Goal: Task Accomplishment & Management: Complete application form

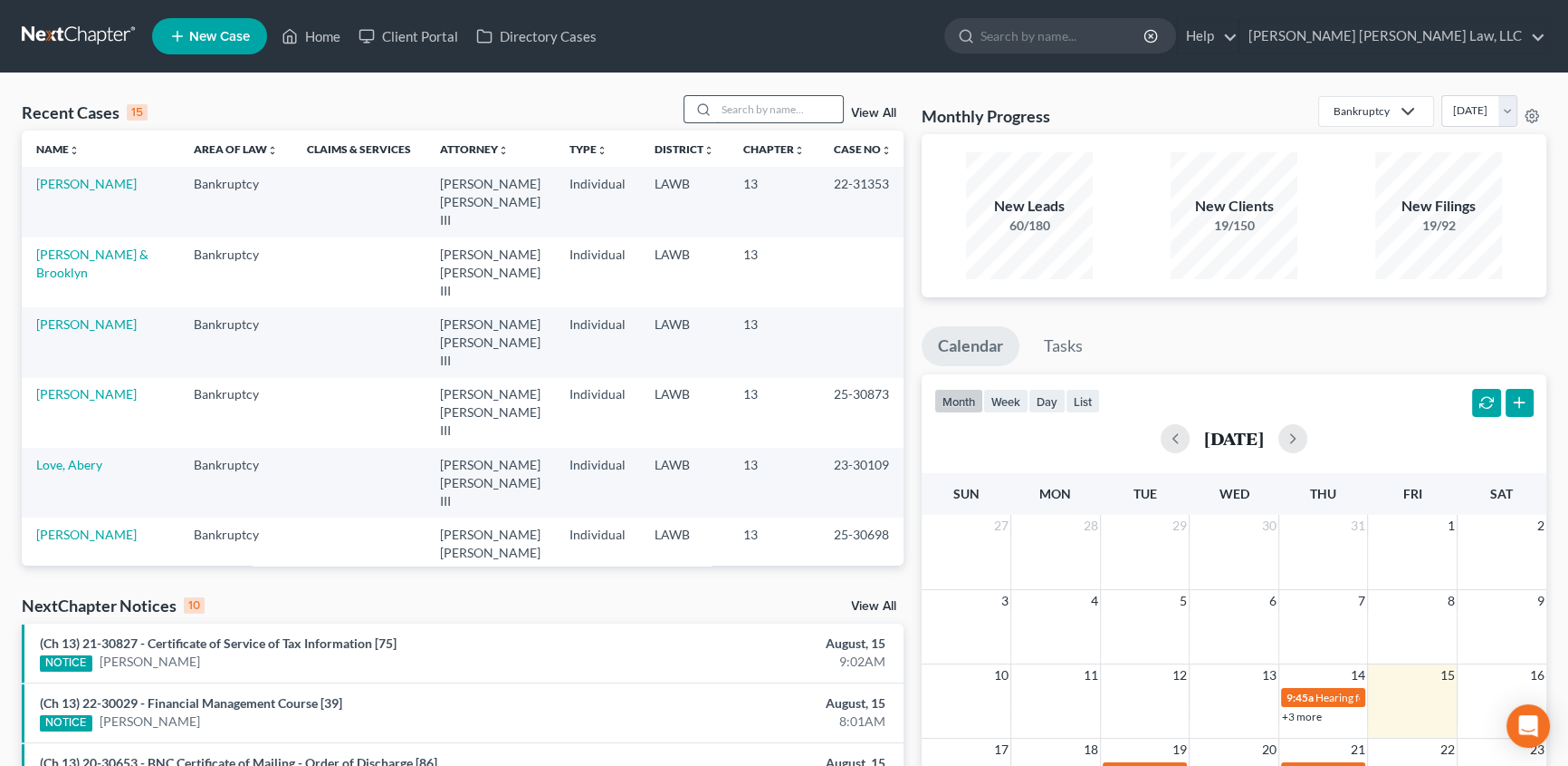
click at [736, 105] on input "search" at bounding box center [780, 110] width 126 height 26
type input "[PERSON_NAME]"
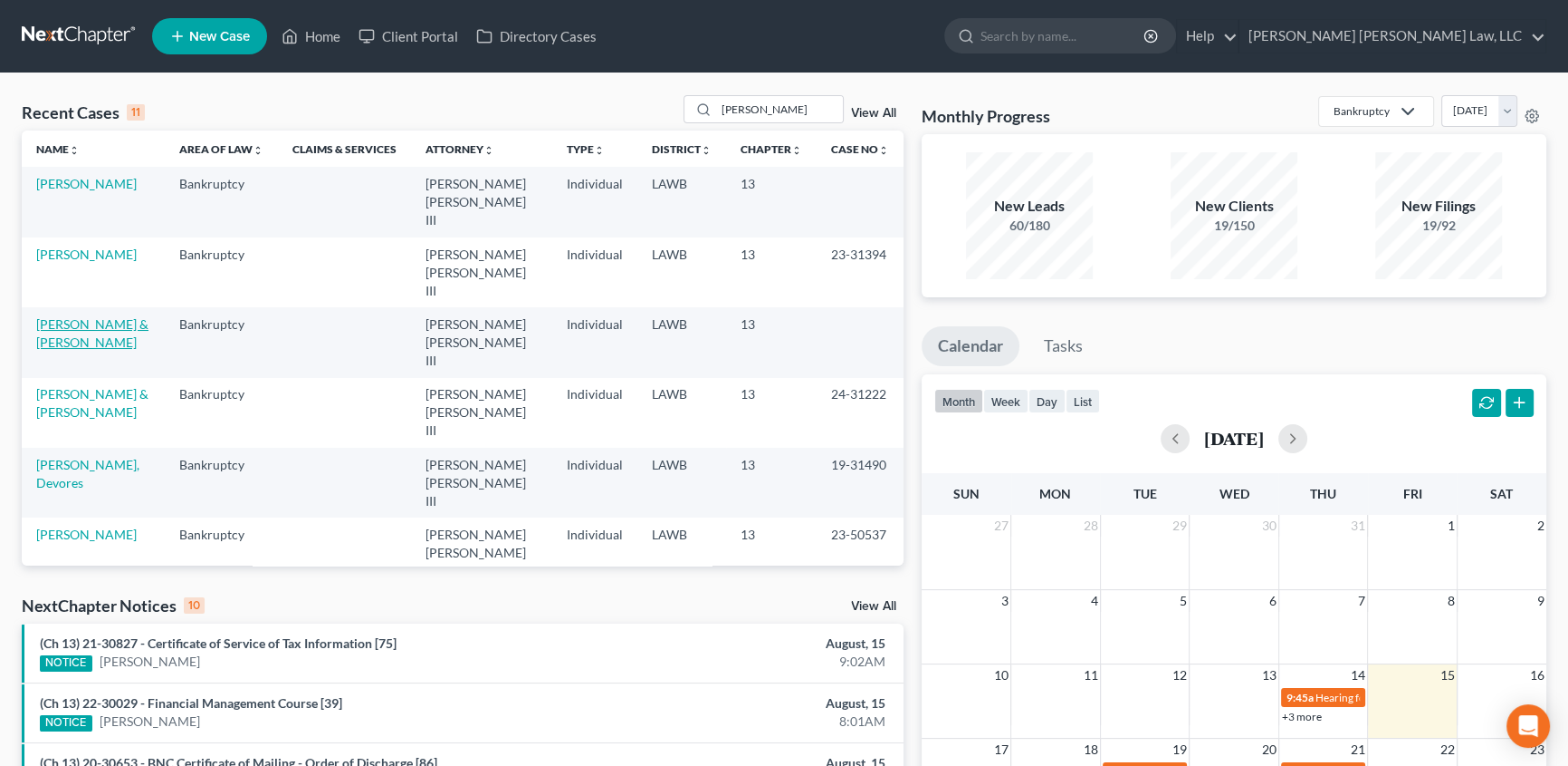
click at [67, 316] on link "[PERSON_NAME] & [PERSON_NAME]" at bounding box center [92, 332] width 112 height 33
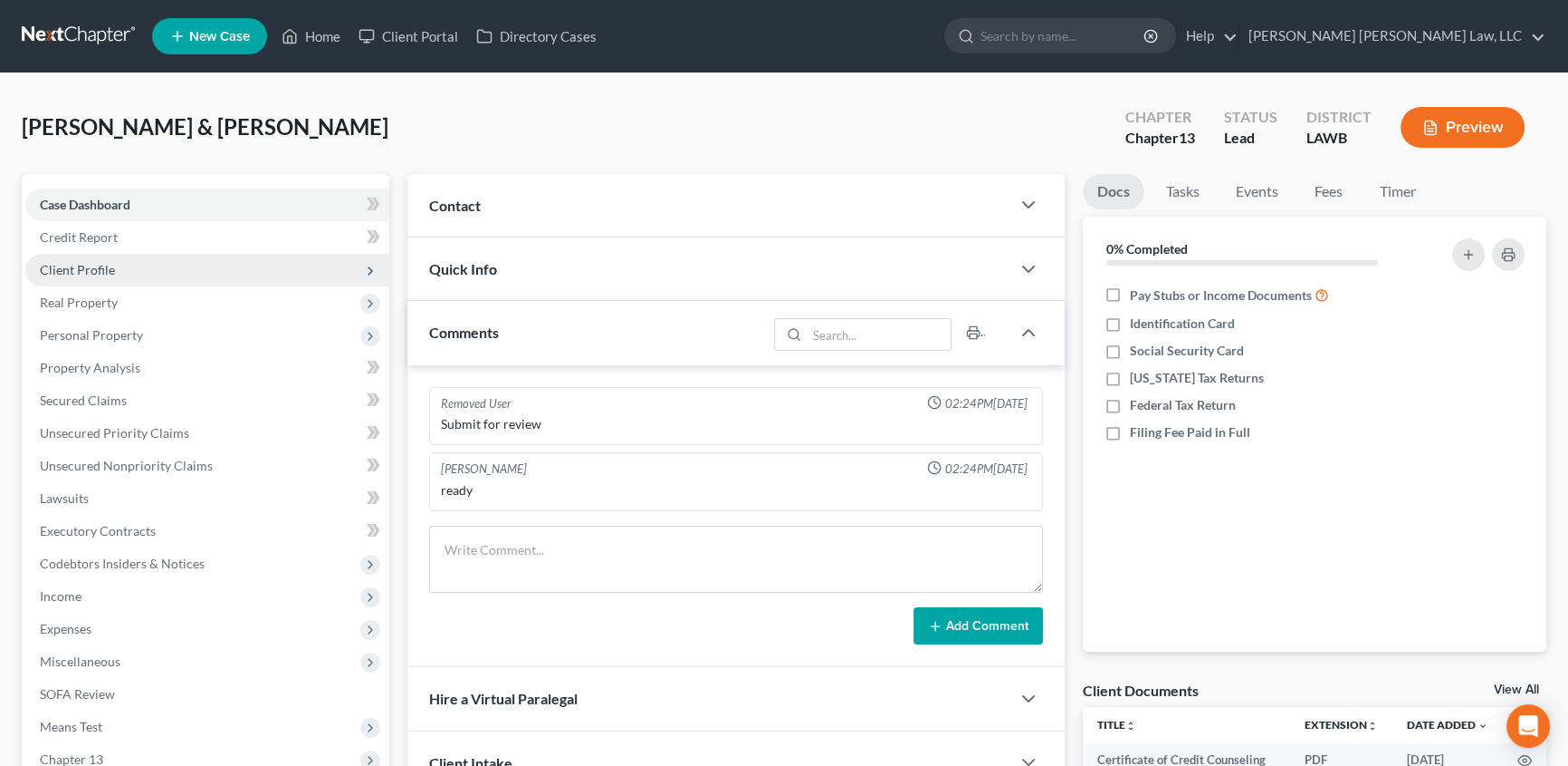
click at [100, 265] on span "Client Profile" at bounding box center [77, 269] width 76 height 15
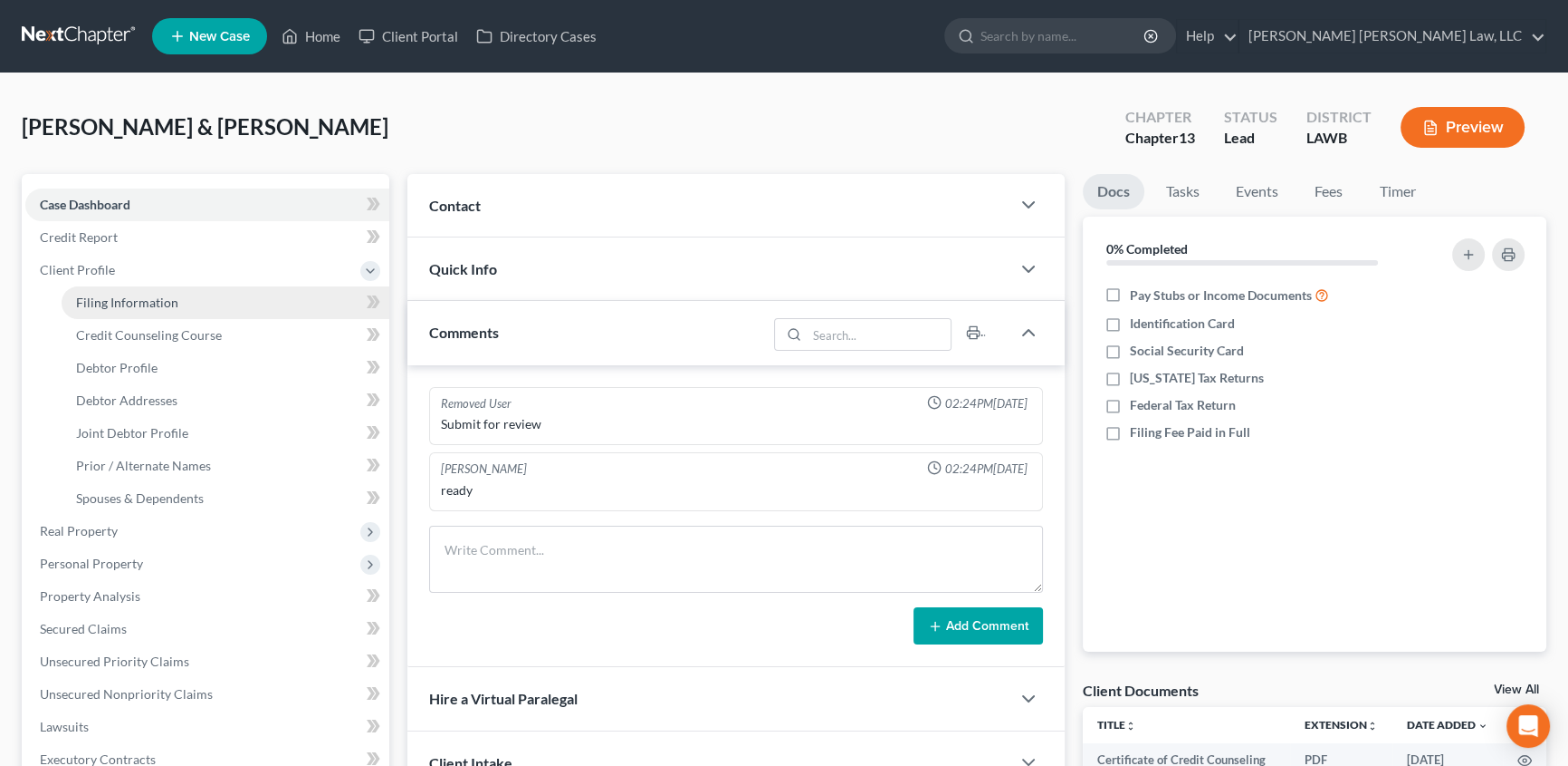
drag, startPoint x: 95, startPoint y: 295, endPoint x: 172, endPoint y: 316, distance: 79.8
click at [94, 296] on span "Filing Information" at bounding box center [127, 302] width 102 height 15
select select "1"
select select "3"
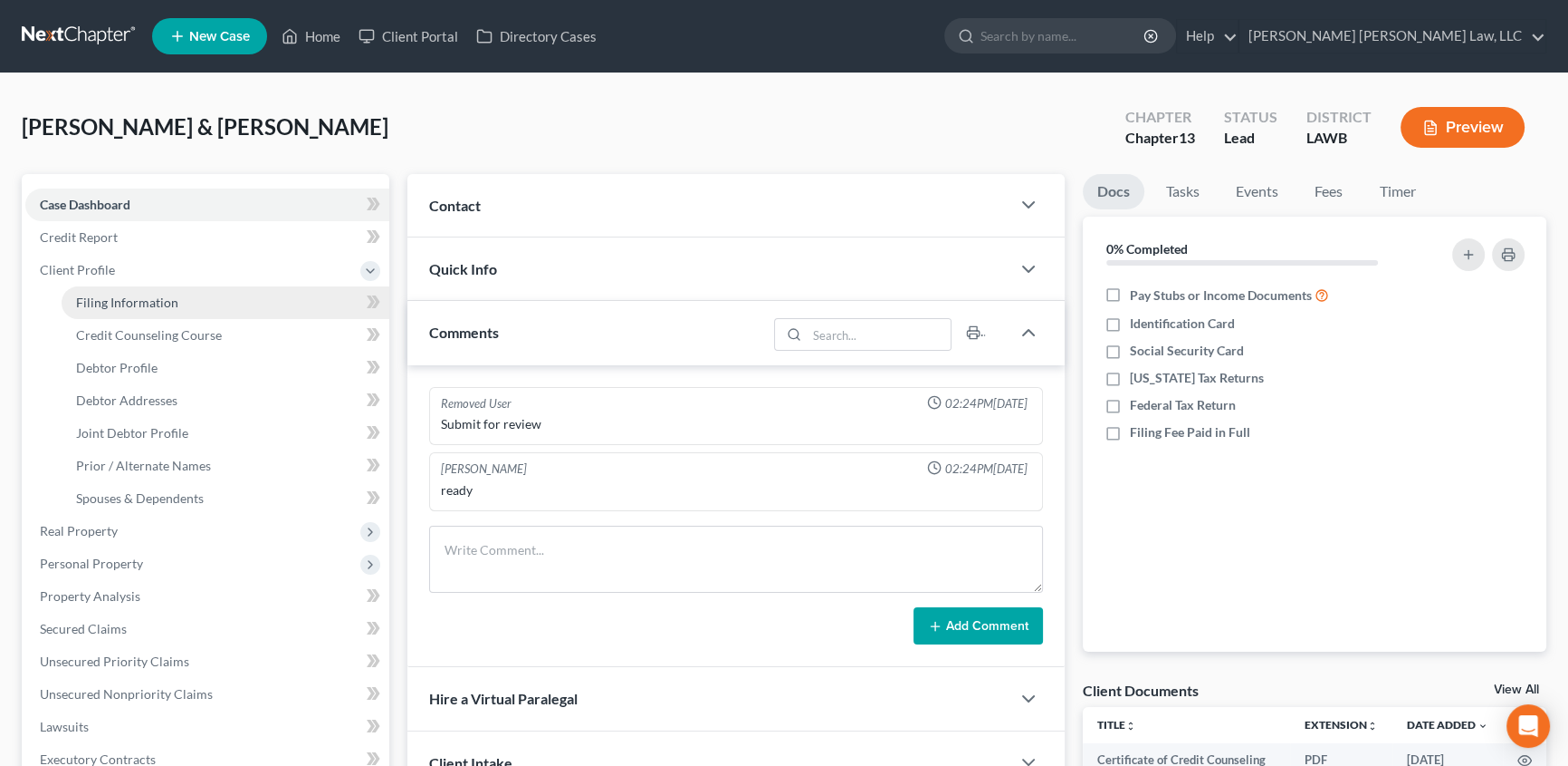
select select "19"
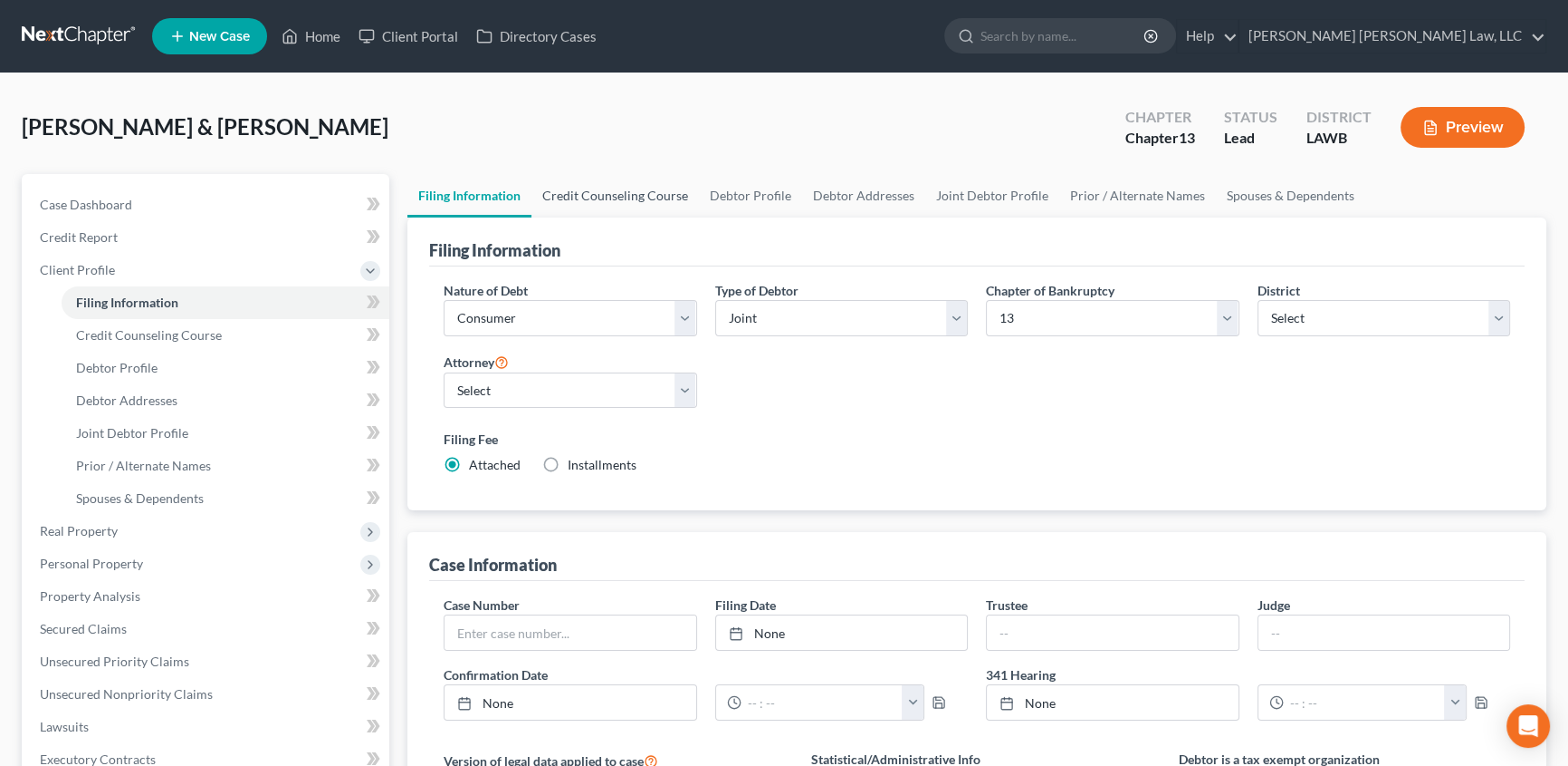
click at [643, 183] on link "Credit Counseling Course" at bounding box center [615, 196] width 167 height 43
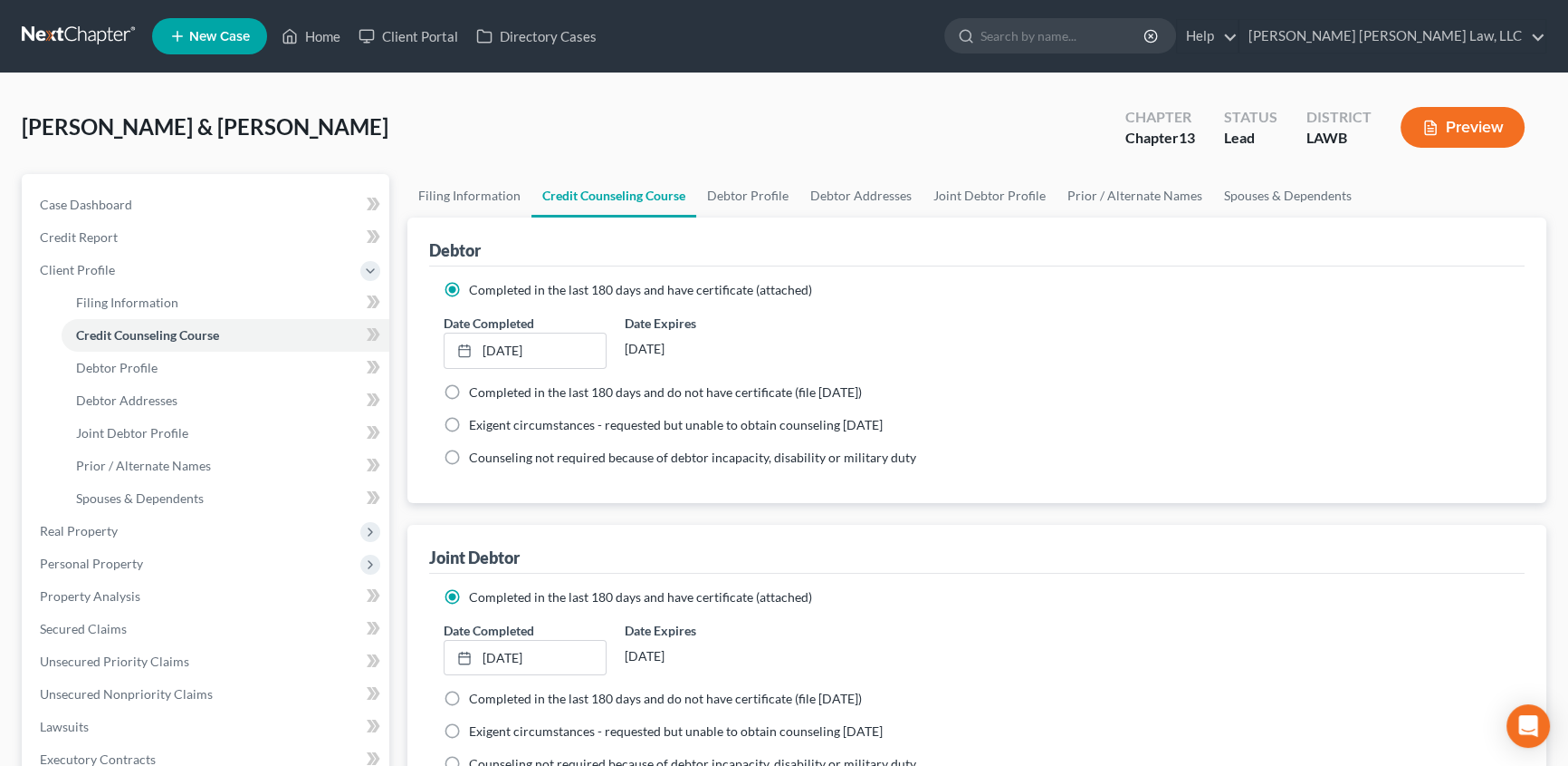
drag, startPoint x: 448, startPoint y: 281, endPoint x: 450, endPoint y: 301, distance: 20.1
click at [469, 281] on label "Completed in the last 180 days and have certificate (attached)" at bounding box center [641, 289] width 344 height 18
click at [477, 281] on input "Completed in the last 180 days and have certificate (attached)" at bounding box center [482, 286] width 11 height 11
click at [469, 291] on label "Completed in the last 180 days and have certificate (attached)" at bounding box center [641, 289] width 344 height 18
click at [477, 291] on input "Completed in the last 180 days and have certificate (attached)" at bounding box center [482, 286] width 11 height 11
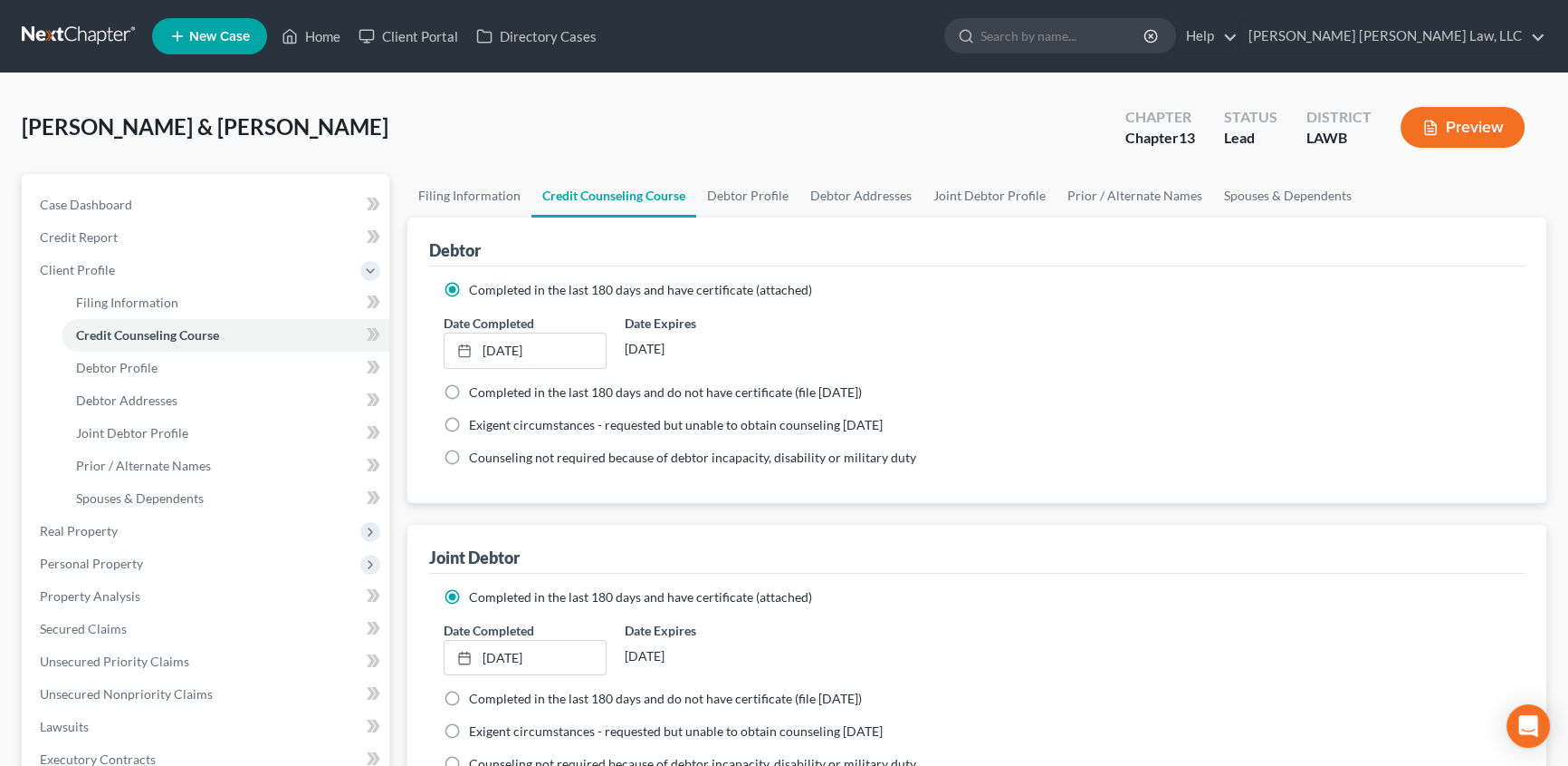
click at [469, 591] on label "Completed in the last 180 days and have certificate (attached)" at bounding box center [641, 597] width 344 height 18
click at [477, 591] on input "Completed in the last 180 days and have certificate (attached)" at bounding box center [482, 594] width 11 height 11
click at [469, 594] on label "Completed in the last 180 days and have certificate (attached)" at bounding box center [641, 597] width 344 height 18
click at [477, 594] on input "Completed in the last 180 days and have certificate (attached)" at bounding box center [482, 594] width 11 height 11
click at [744, 194] on link "Debtor Profile" at bounding box center [748, 196] width 103 height 43
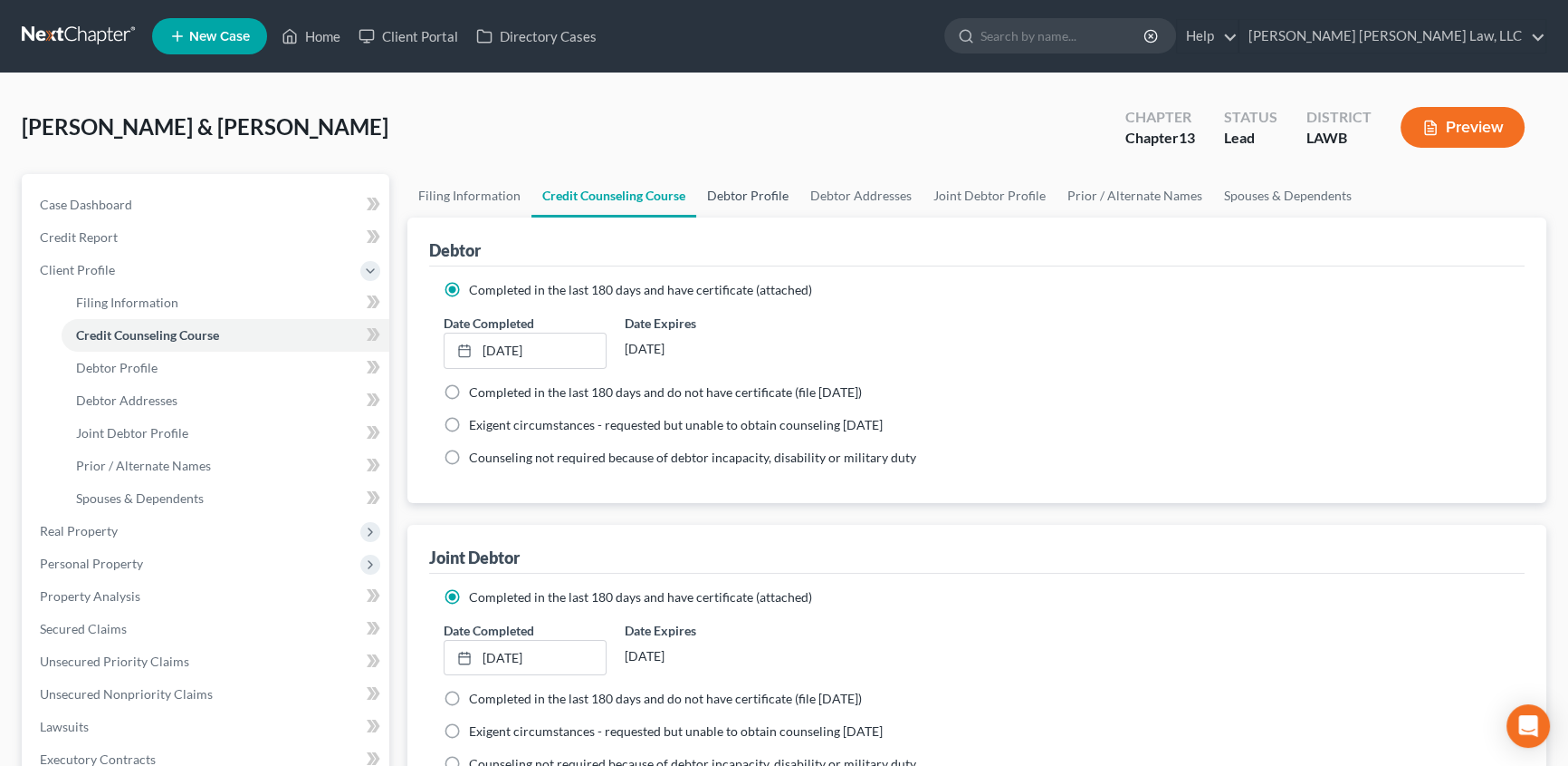
select select "2"
select select "1"
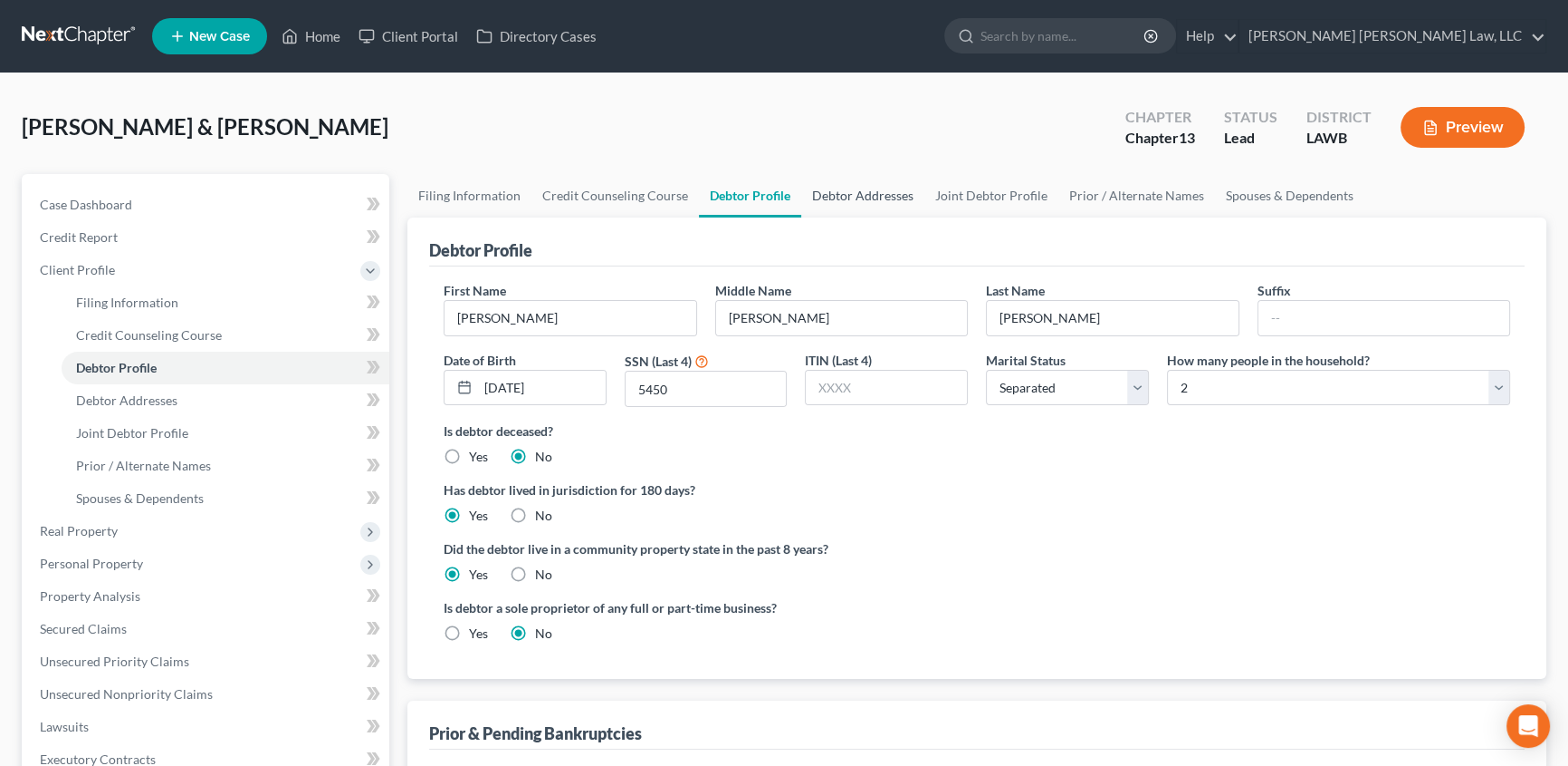
click at [855, 196] on link "Debtor Addresses" at bounding box center [863, 196] width 123 height 43
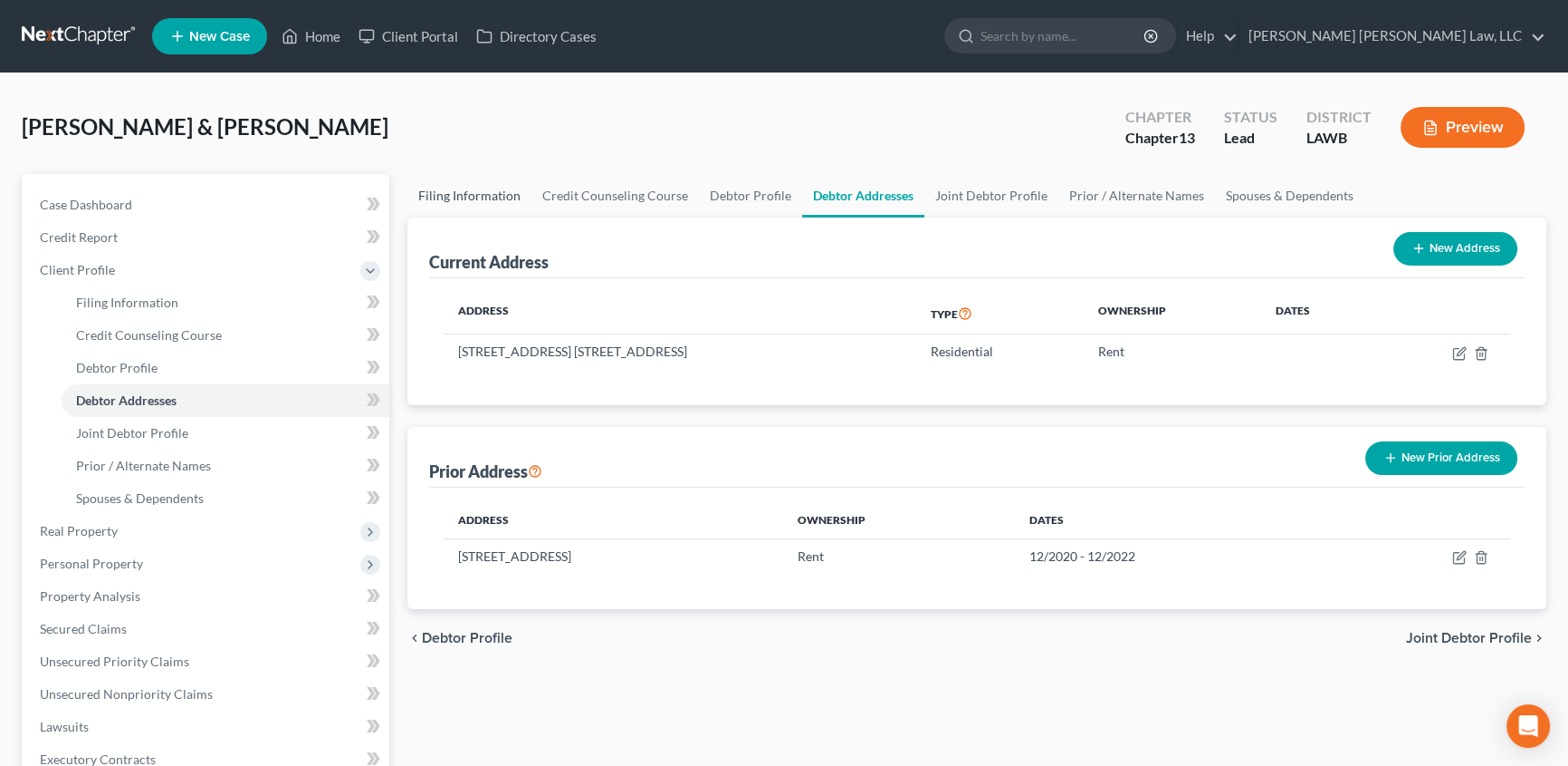
click at [463, 196] on link "Filing Information" at bounding box center [469, 196] width 124 height 43
select select "1"
select select "3"
select select "36"
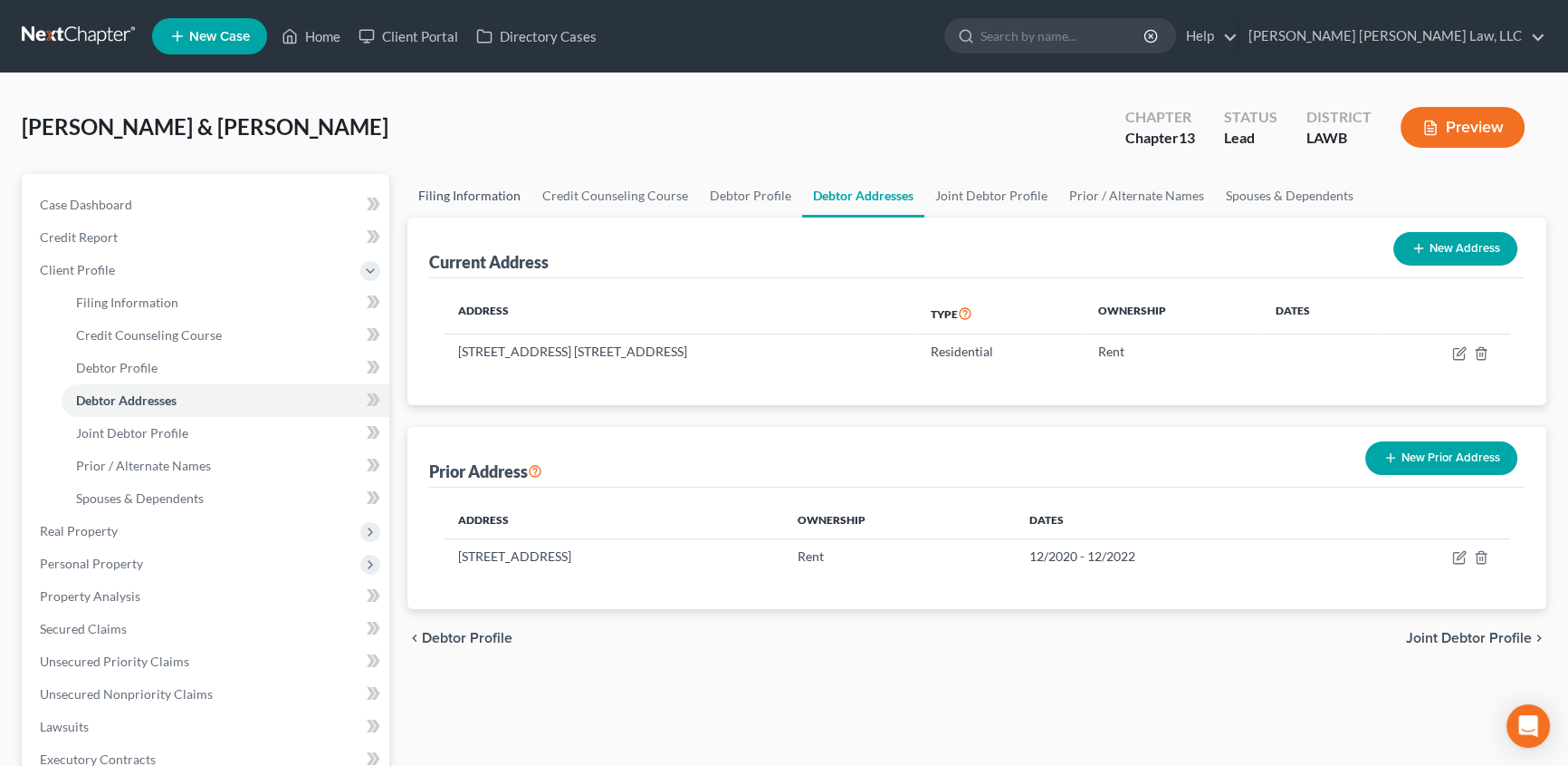
select select "0"
select select "19"
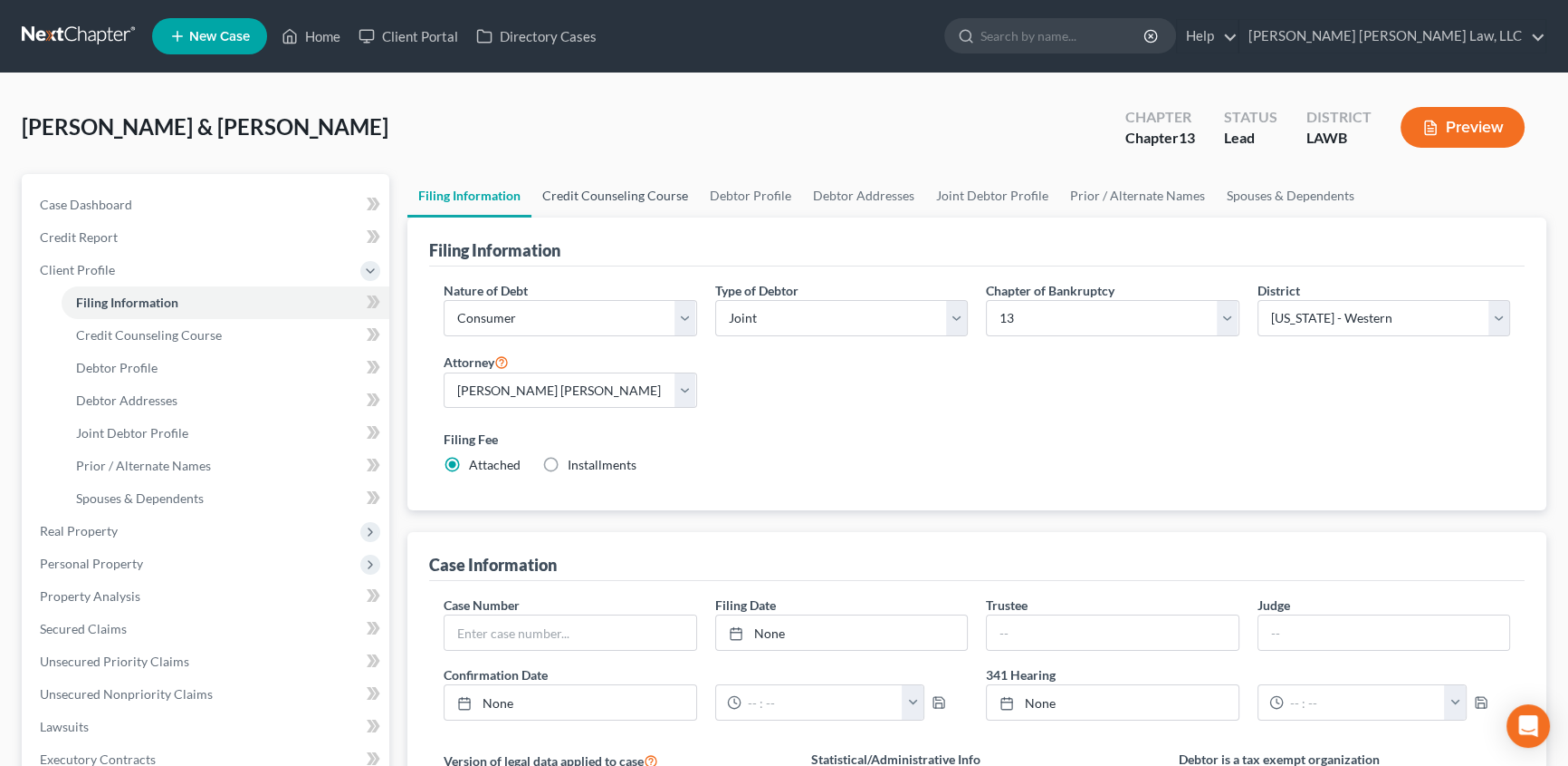
click at [636, 187] on link "Credit Counseling Course" at bounding box center [615, 196] width 167 height 43
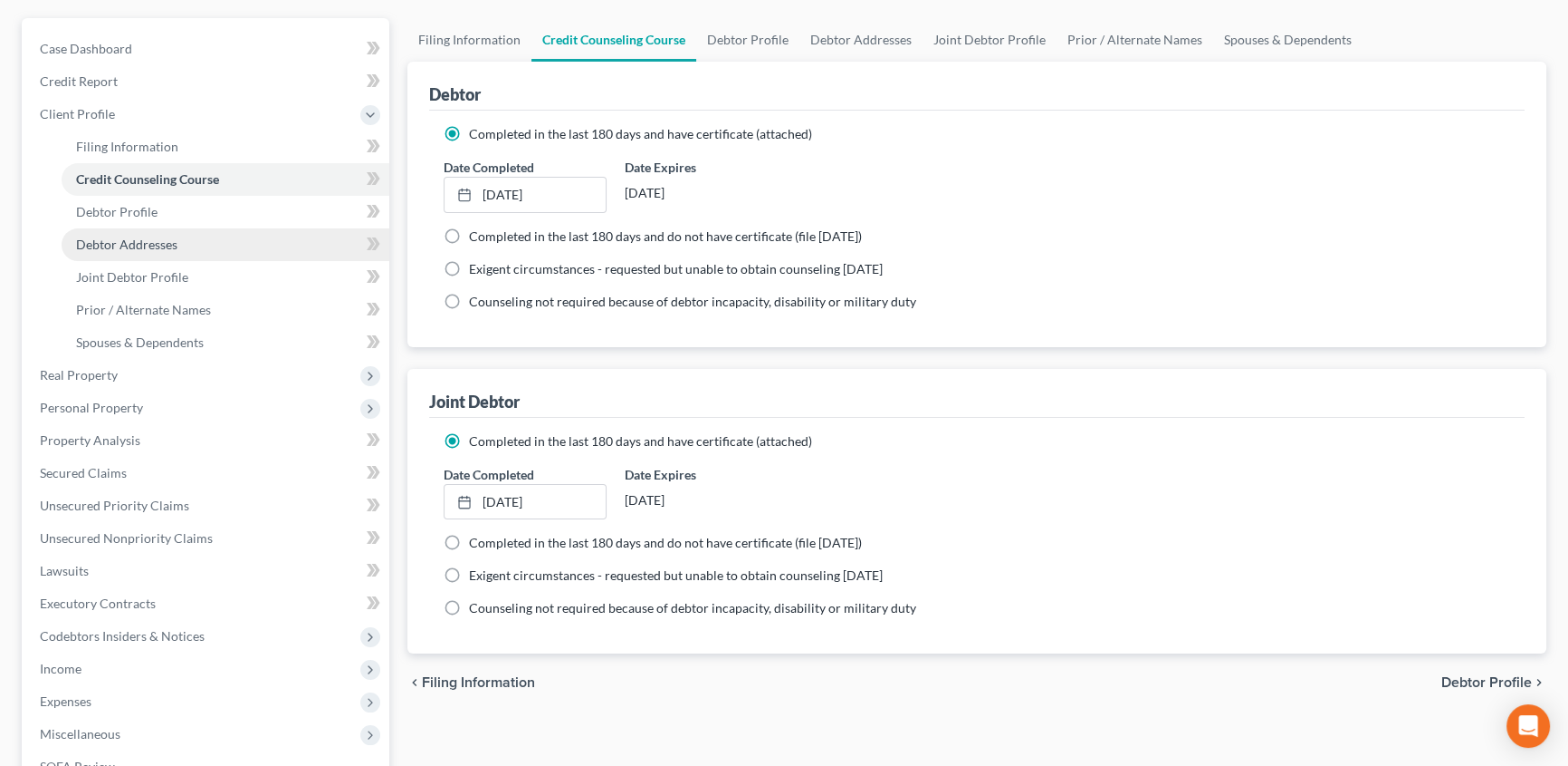
scroll to position [164, 0]
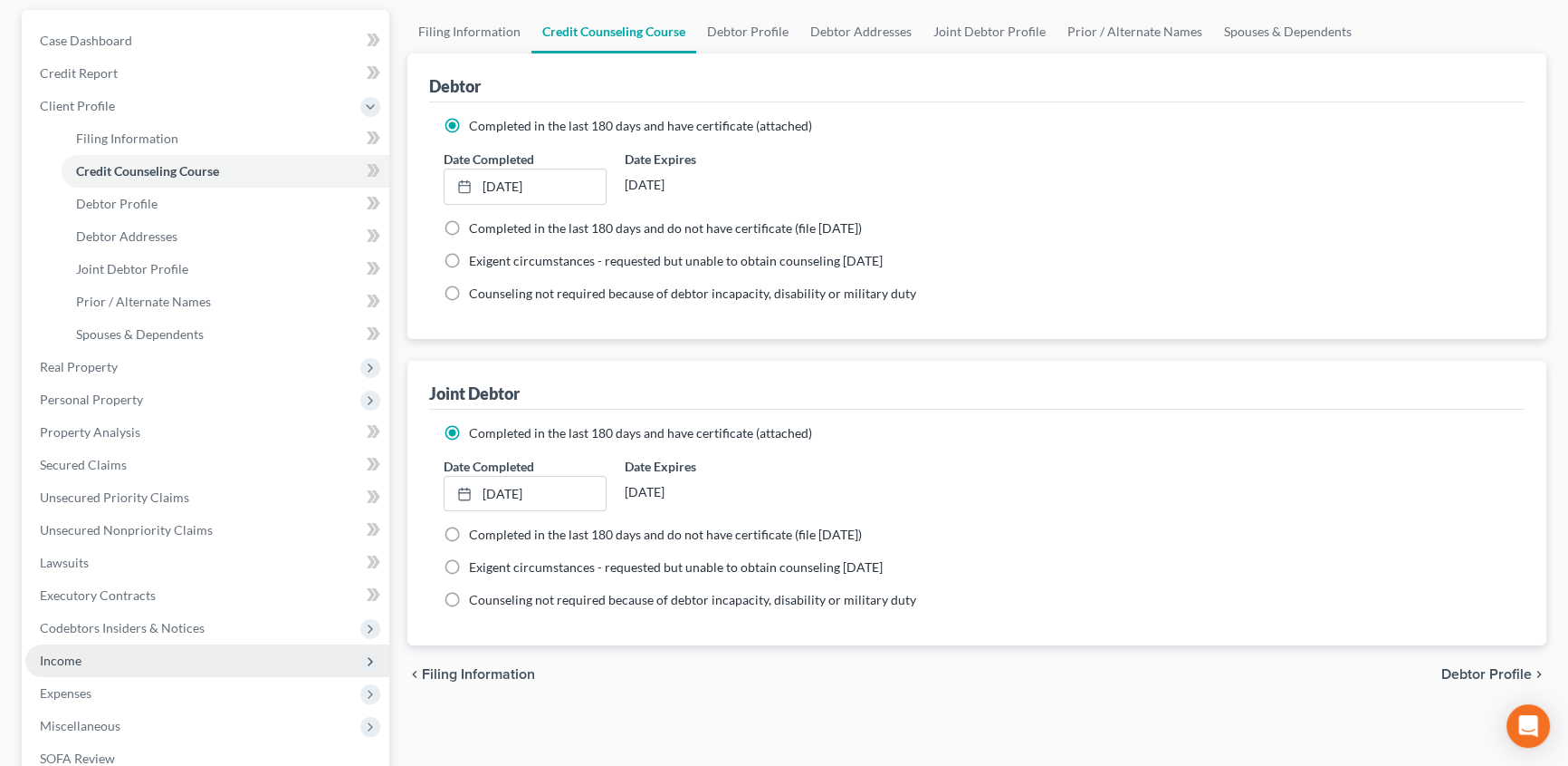
click at [83, 660] on span "Income" at bounding box center [208, 660] width 364 height 33
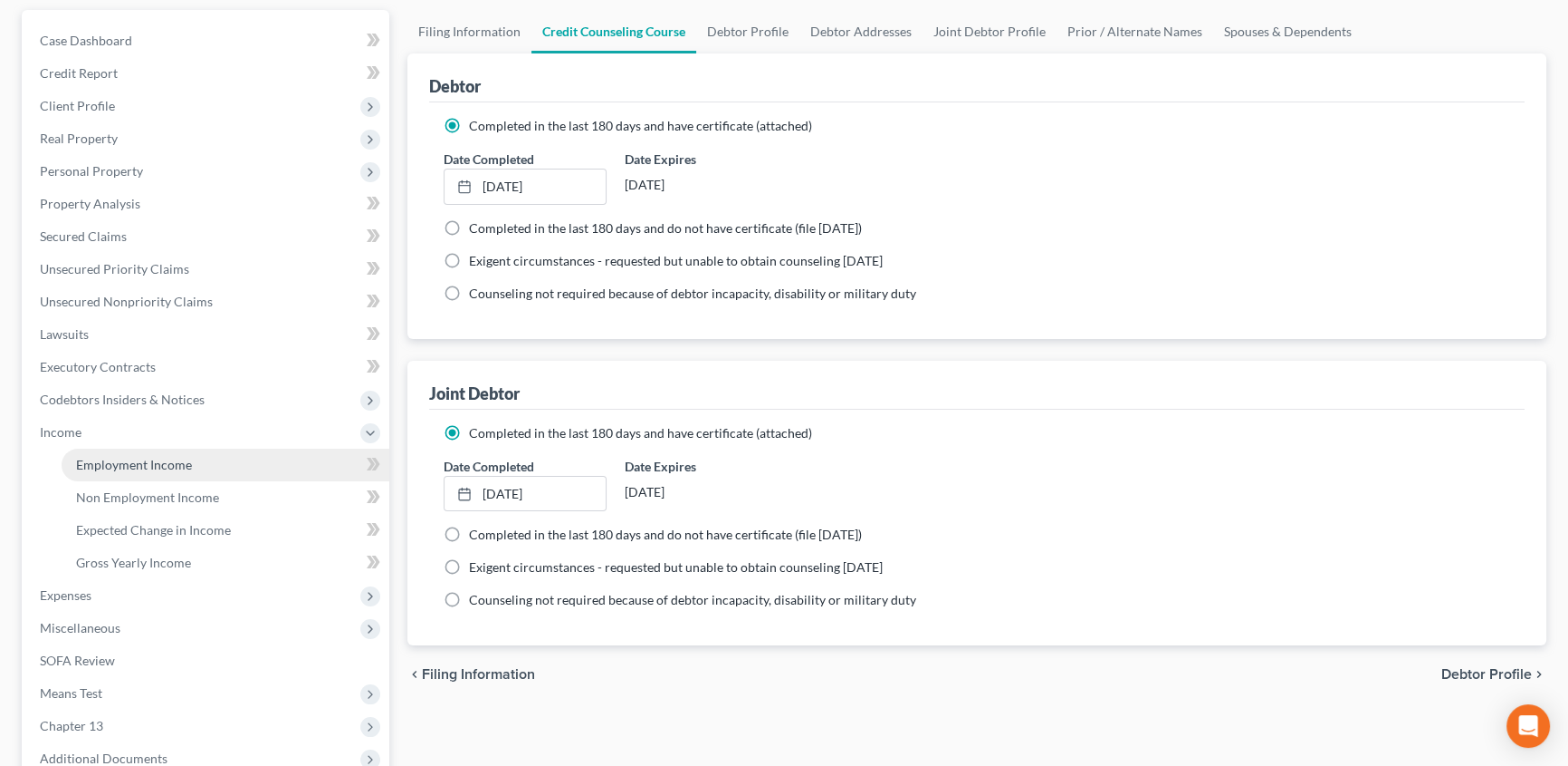
click at [126, 461] on span "Employment Income" at bounding box center [134, 464] width 116 height 15
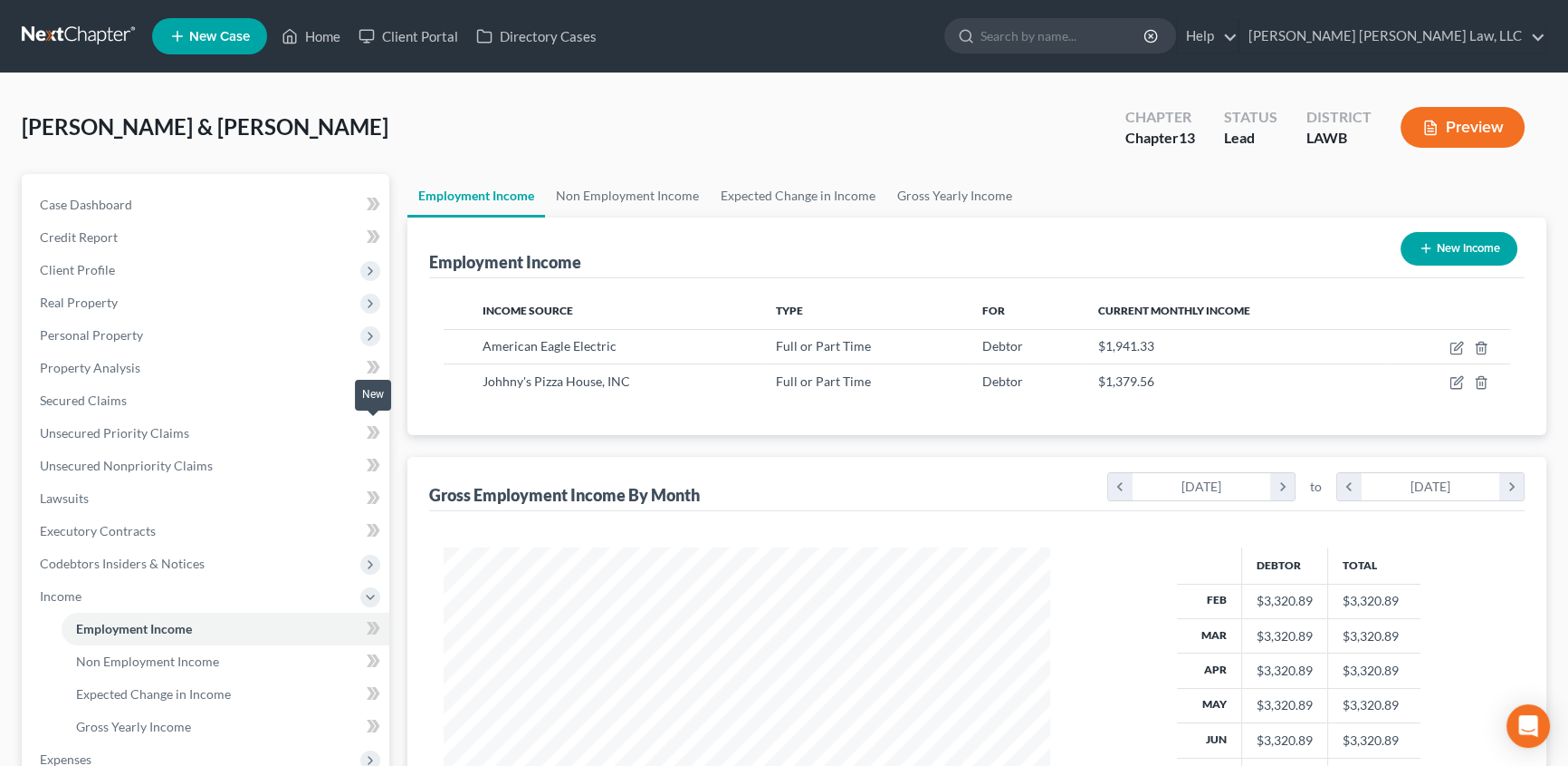
scroll to position [324, 643]
click at [613, 190] on link "Non Employment Income" at bounding box center [627, 196] width 165 height 43
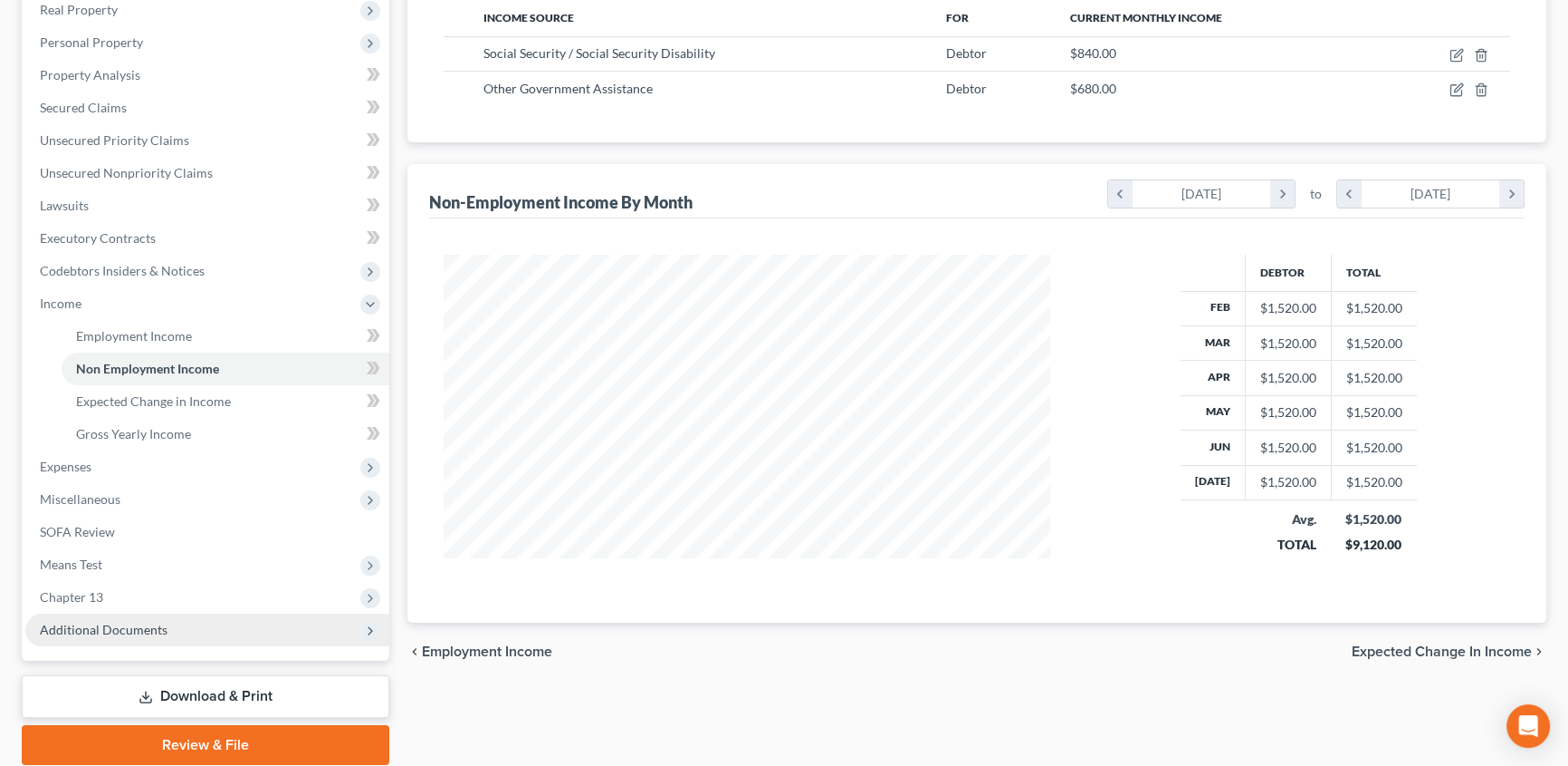
scroll to position [329, 0]
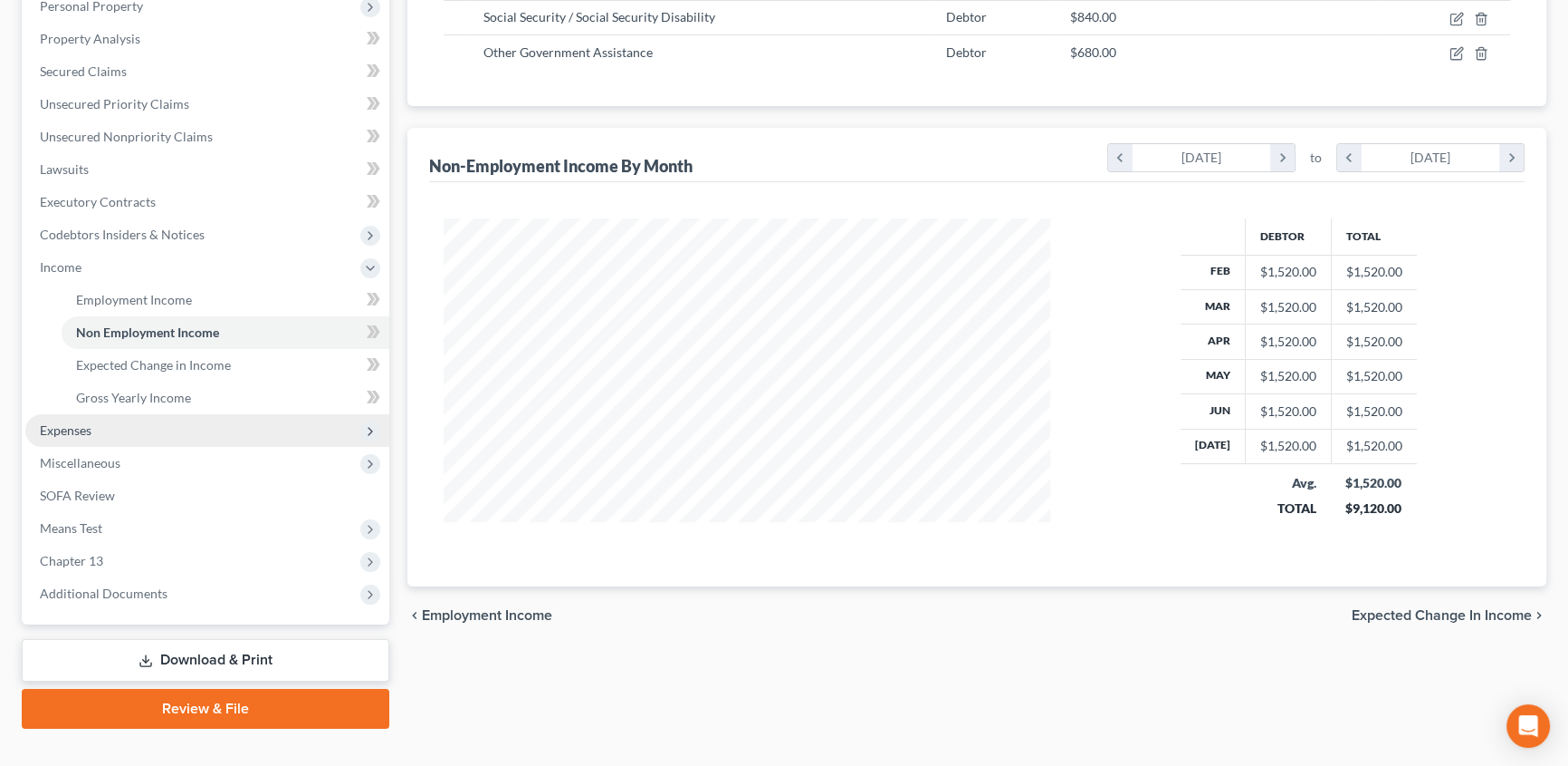
click at [52, 429] on span "Expenses" at bounding box center [65, 430] width 52 height 15
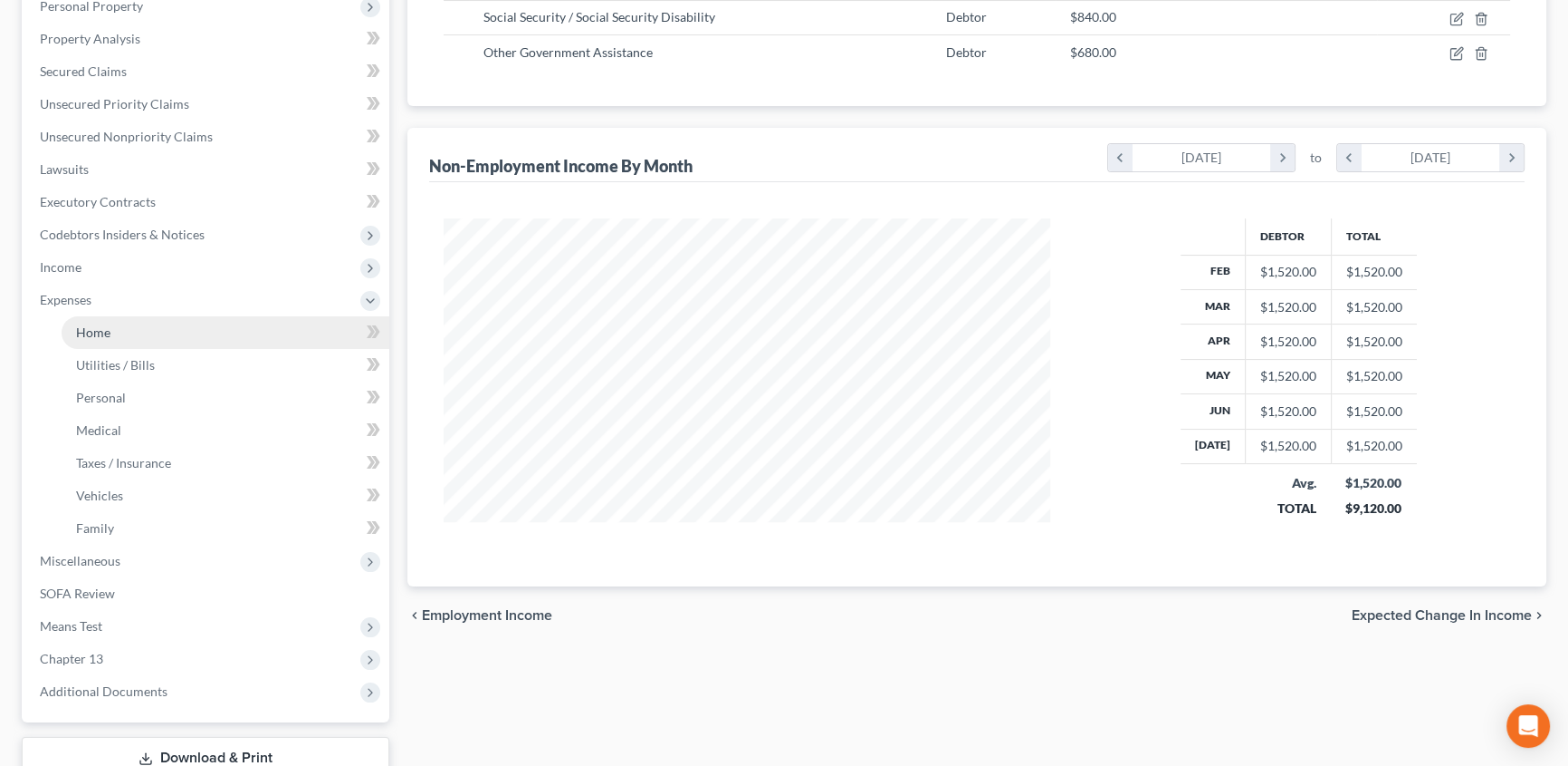
click at [107, 332] on span "Home" at bounding box center [93, 332] width 34 height 15
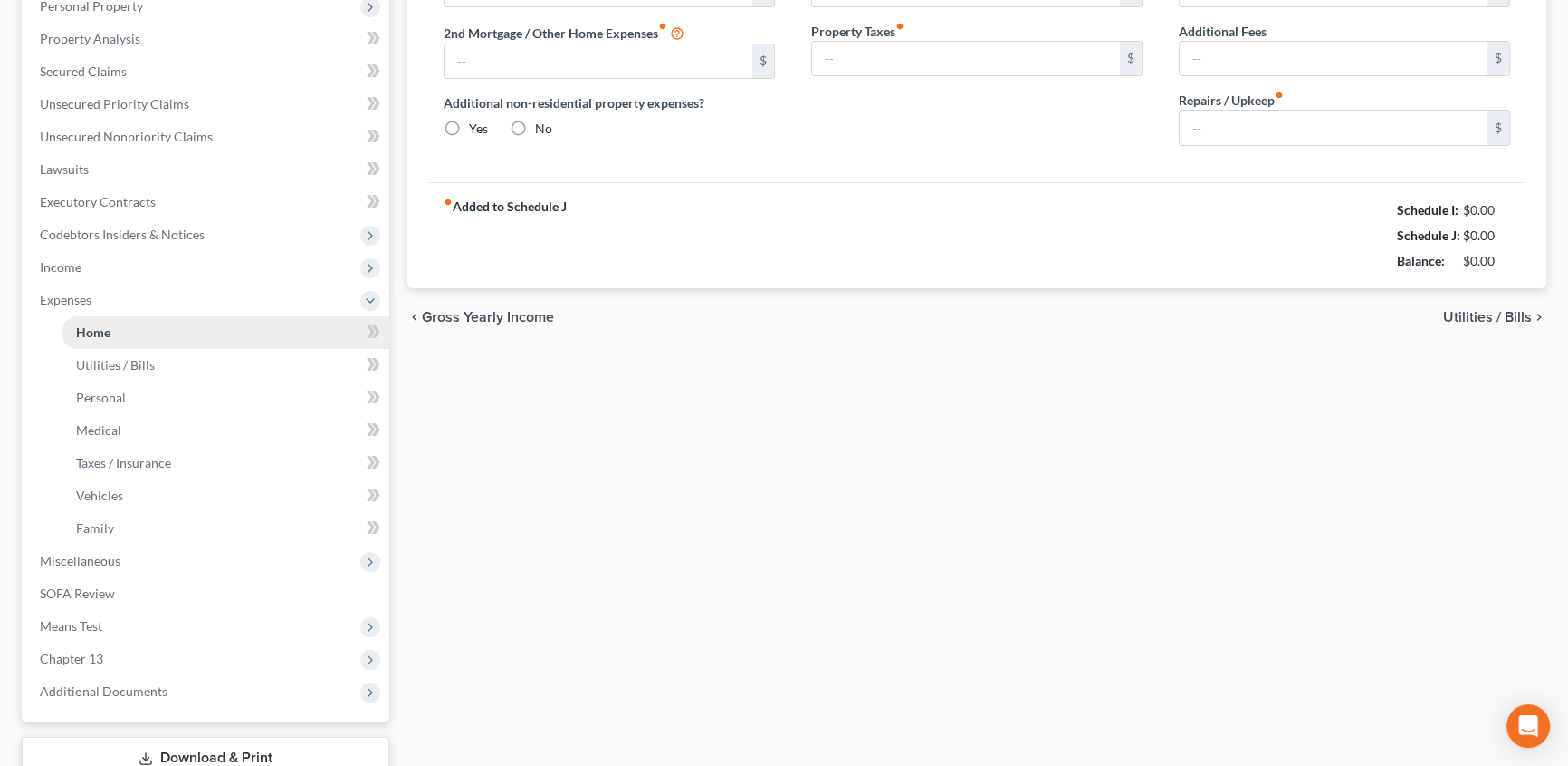
scroll to position [103, 0]
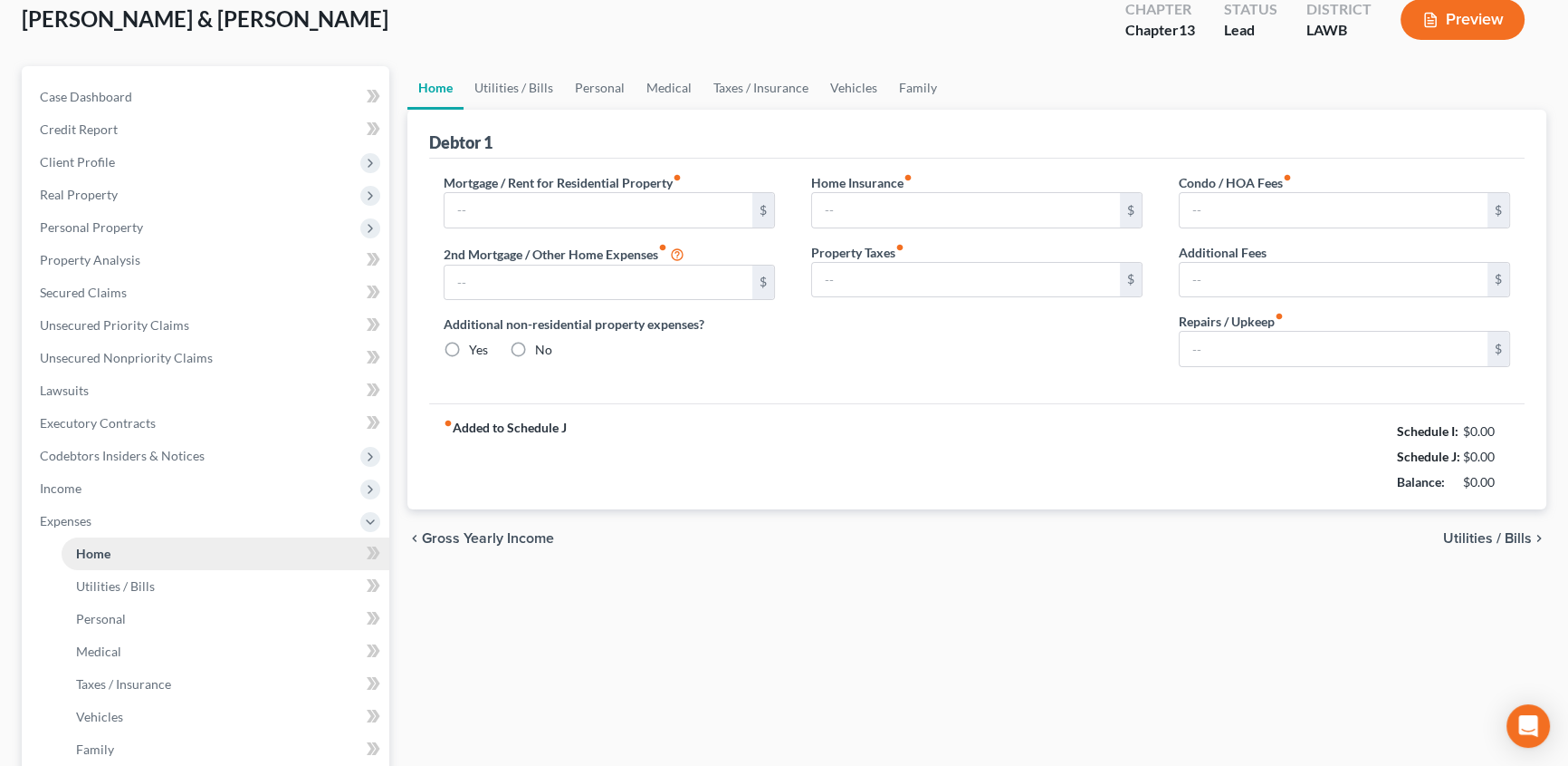
type input "400.00"
type input "0.00"
radio input "true"
type input "0.00"
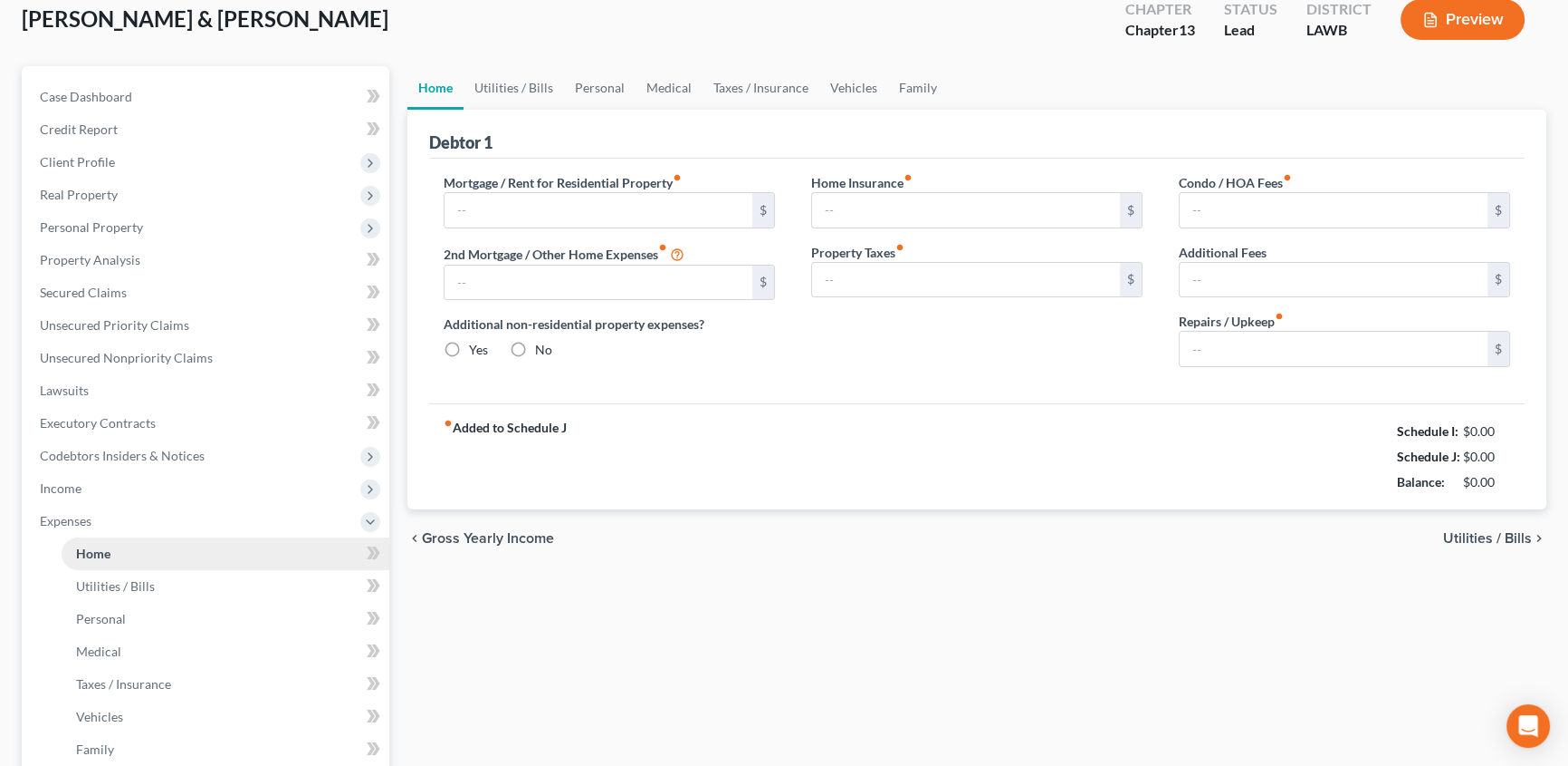
type input "0.00"
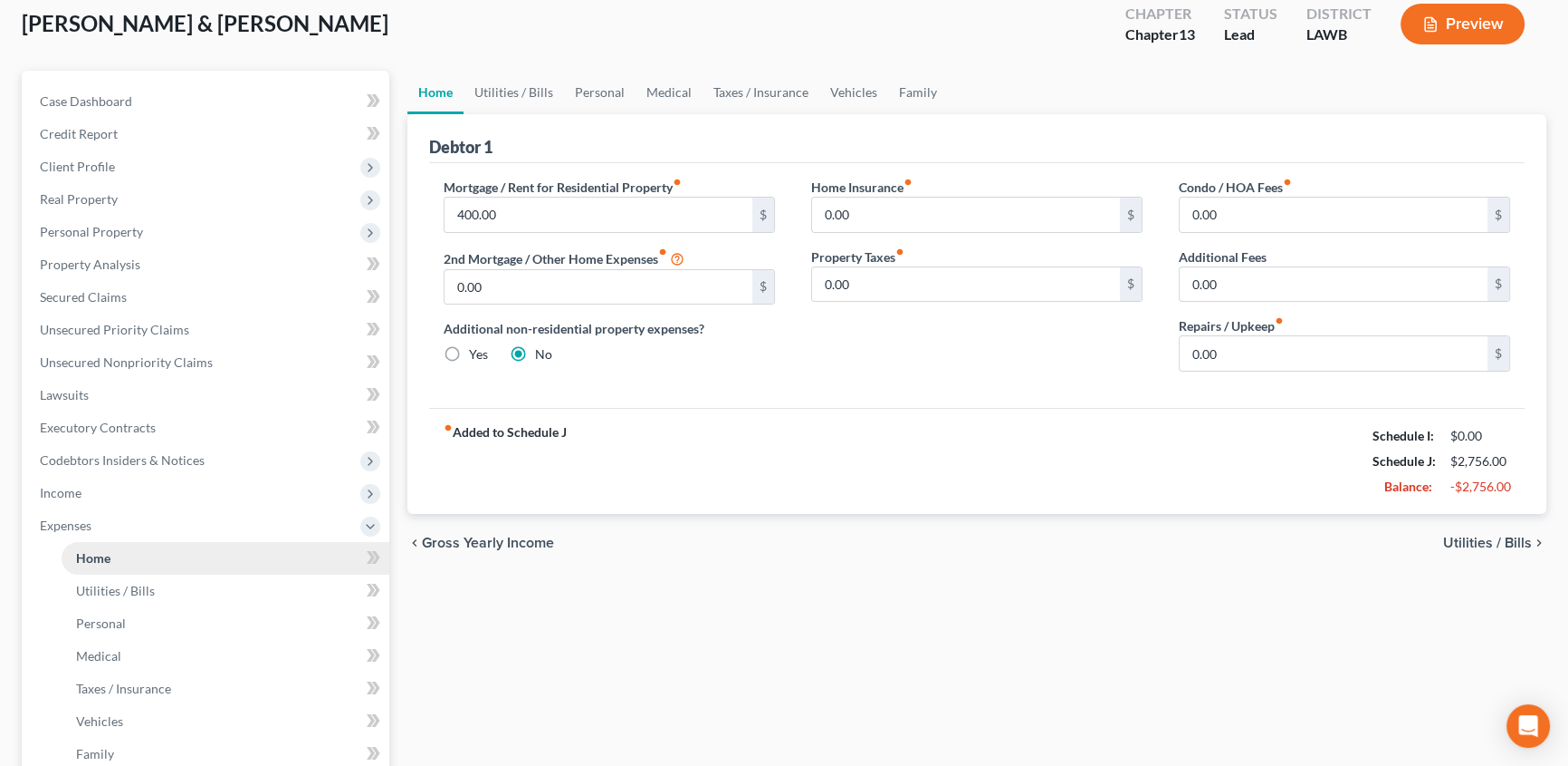
scroll to position [0, 0]
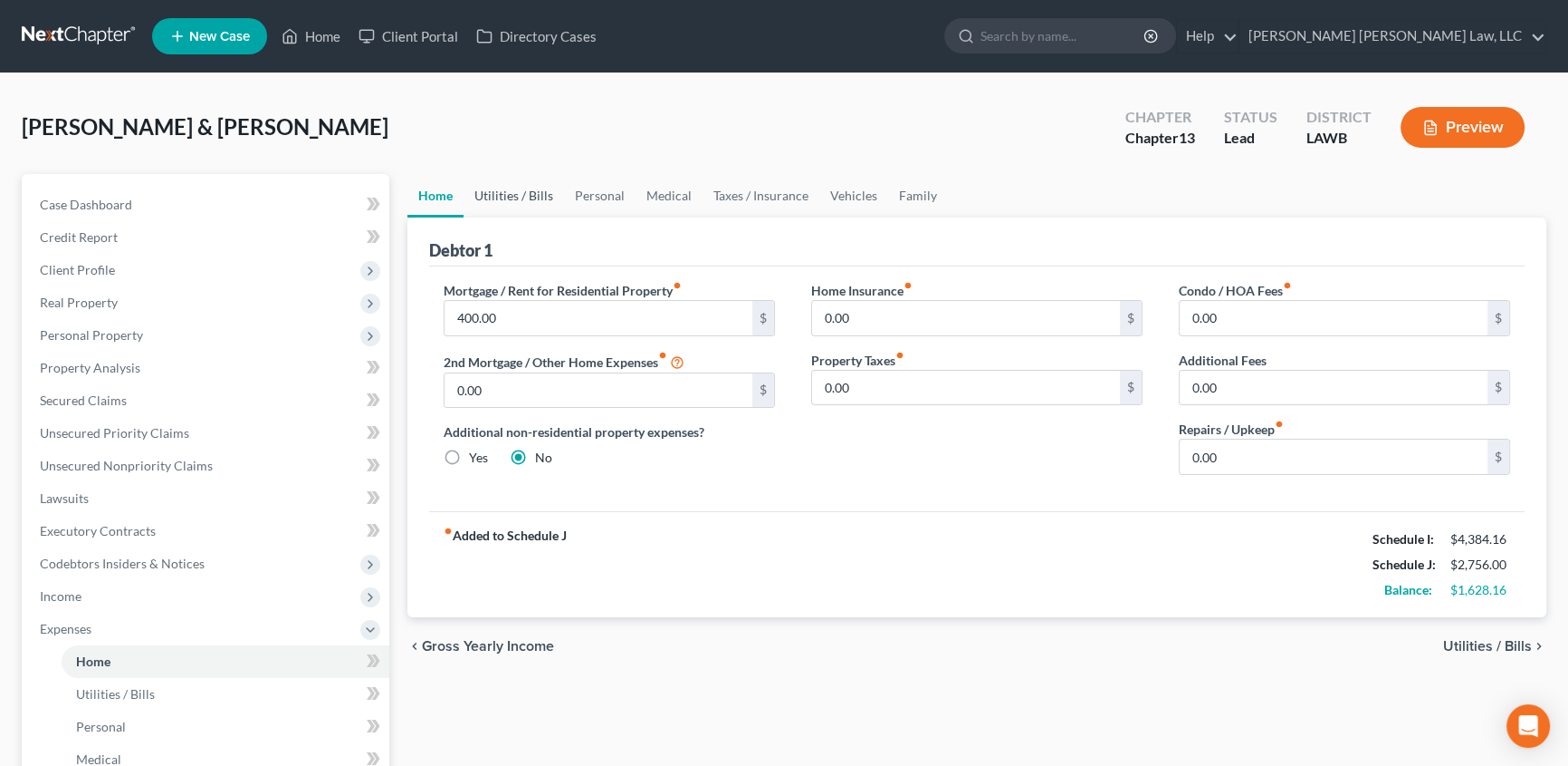
click at [518, 183] on link "Utilities / Bills" at bounding box center [514, 196] width 100 height 43
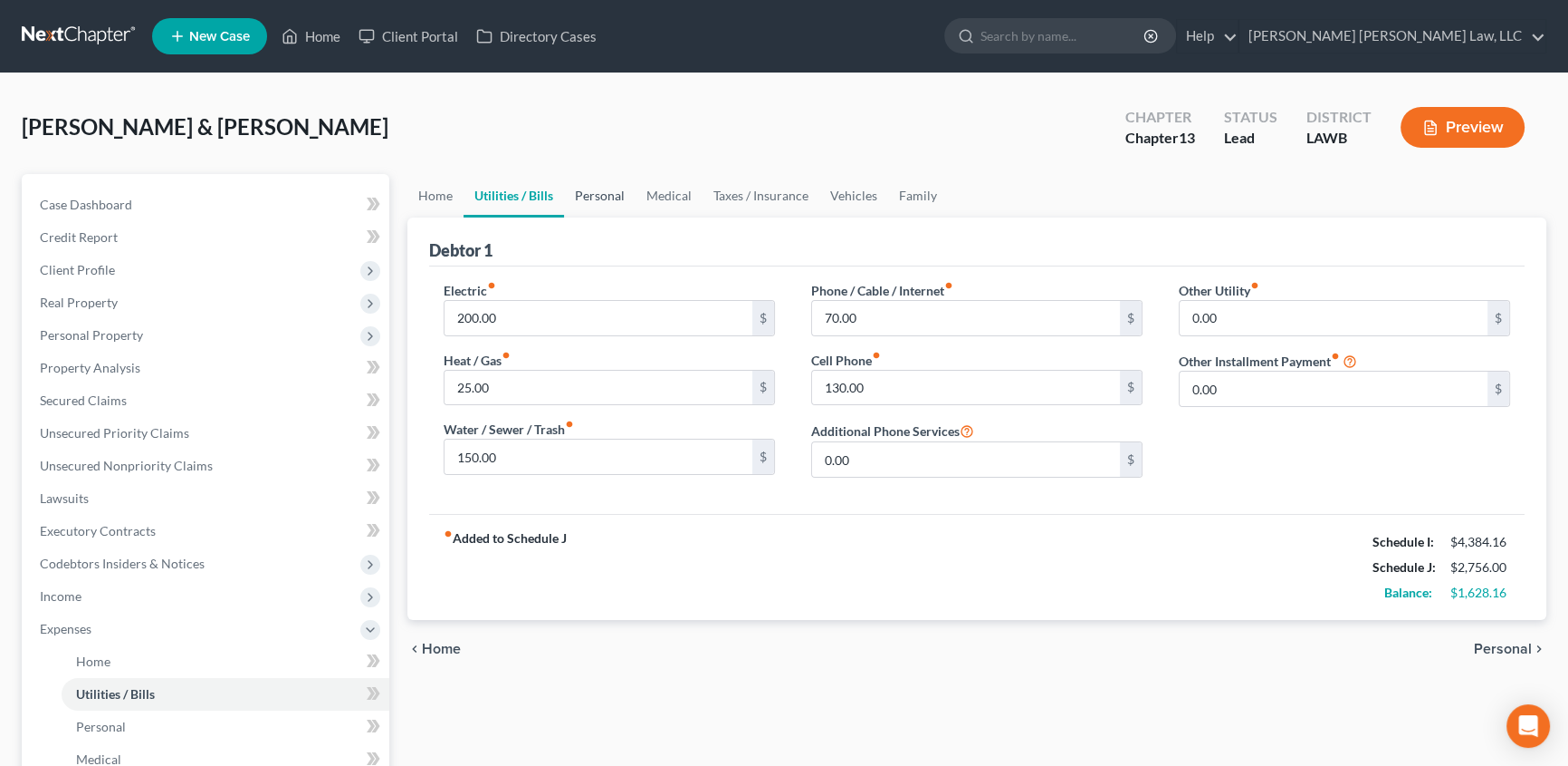
click at [598, 198] on link "Personal" at bounding box center [600, 196] width 72 height 43
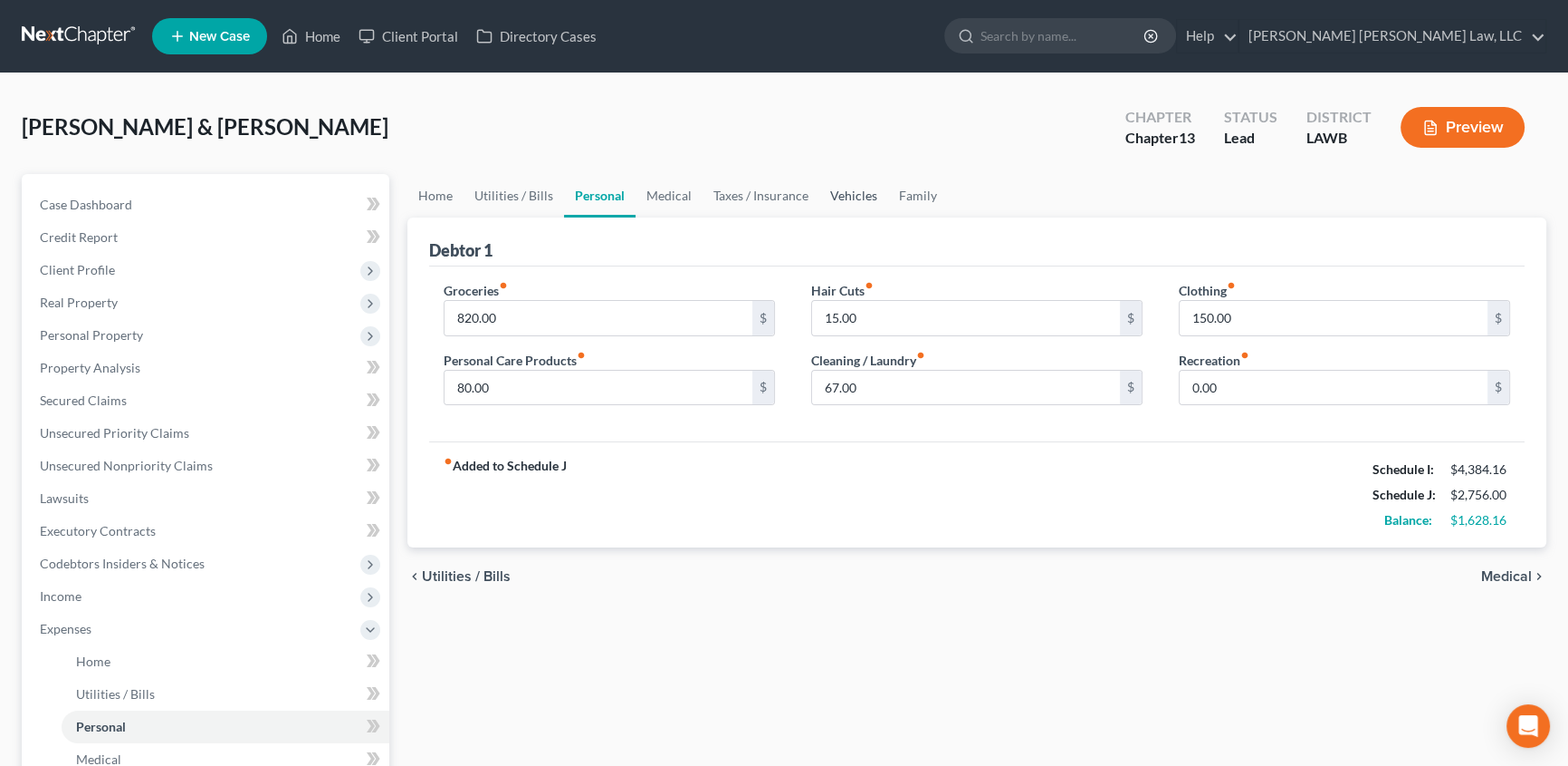
click at [859, 196] on link "Vehicles" at bounding box center [853, 196] width 69 height 43
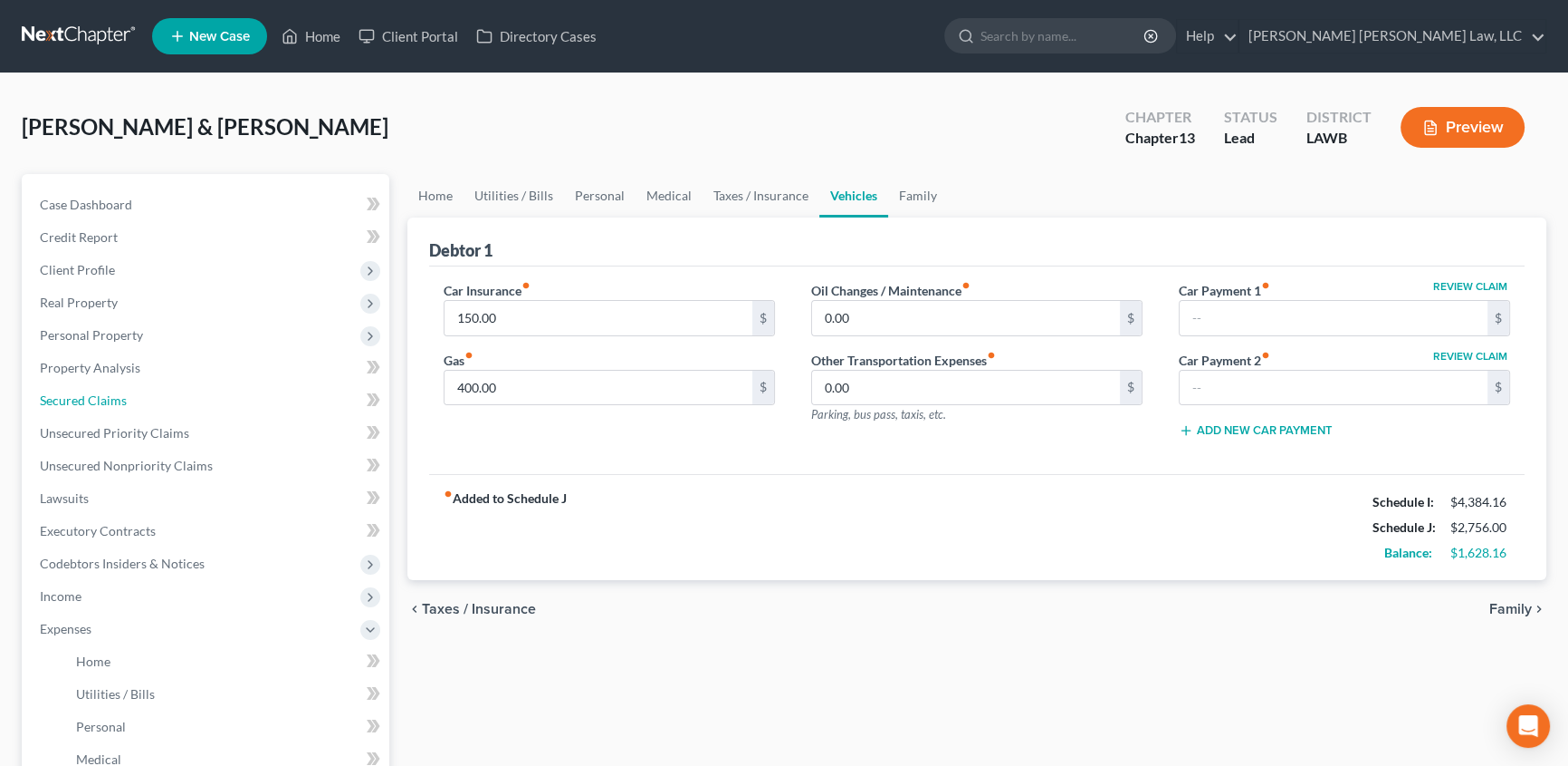
drag, startPoint x: 87, startPoint y: 401, endPoint x: 1, endPoint y: 425, distance: 89.3
click at [88, 400] on span "Secured Claims" at bounding box center [83, 400] width 87 height 15
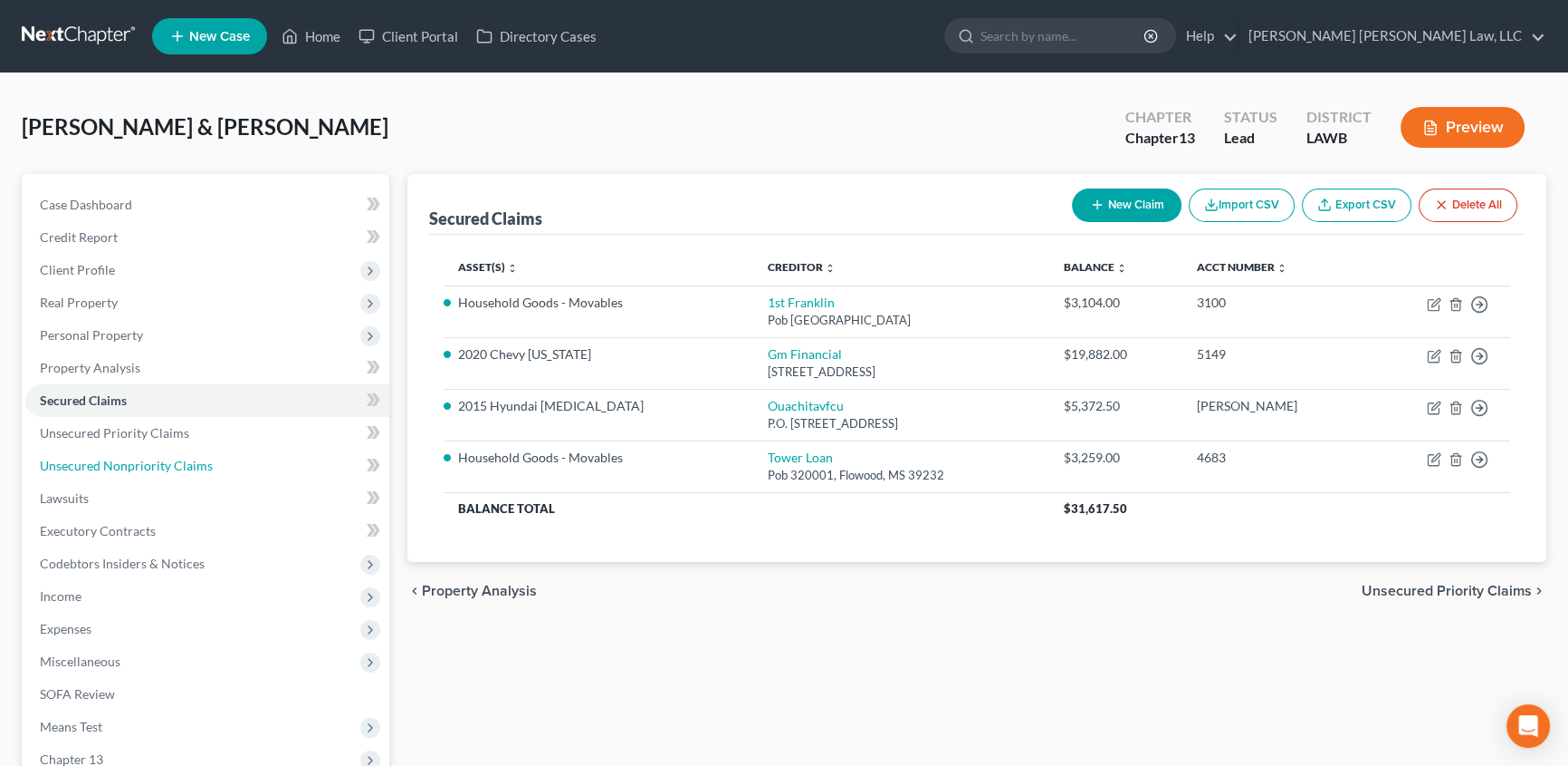
drag, startPoint x: 124, startPoint y: 463, endPoint x: 464, endPoint y: 454, distance: 340.1
click at [124, 463] on span "Unsecured Nonpriority Claims" at bounding box center [126, 465] width 173 height 15
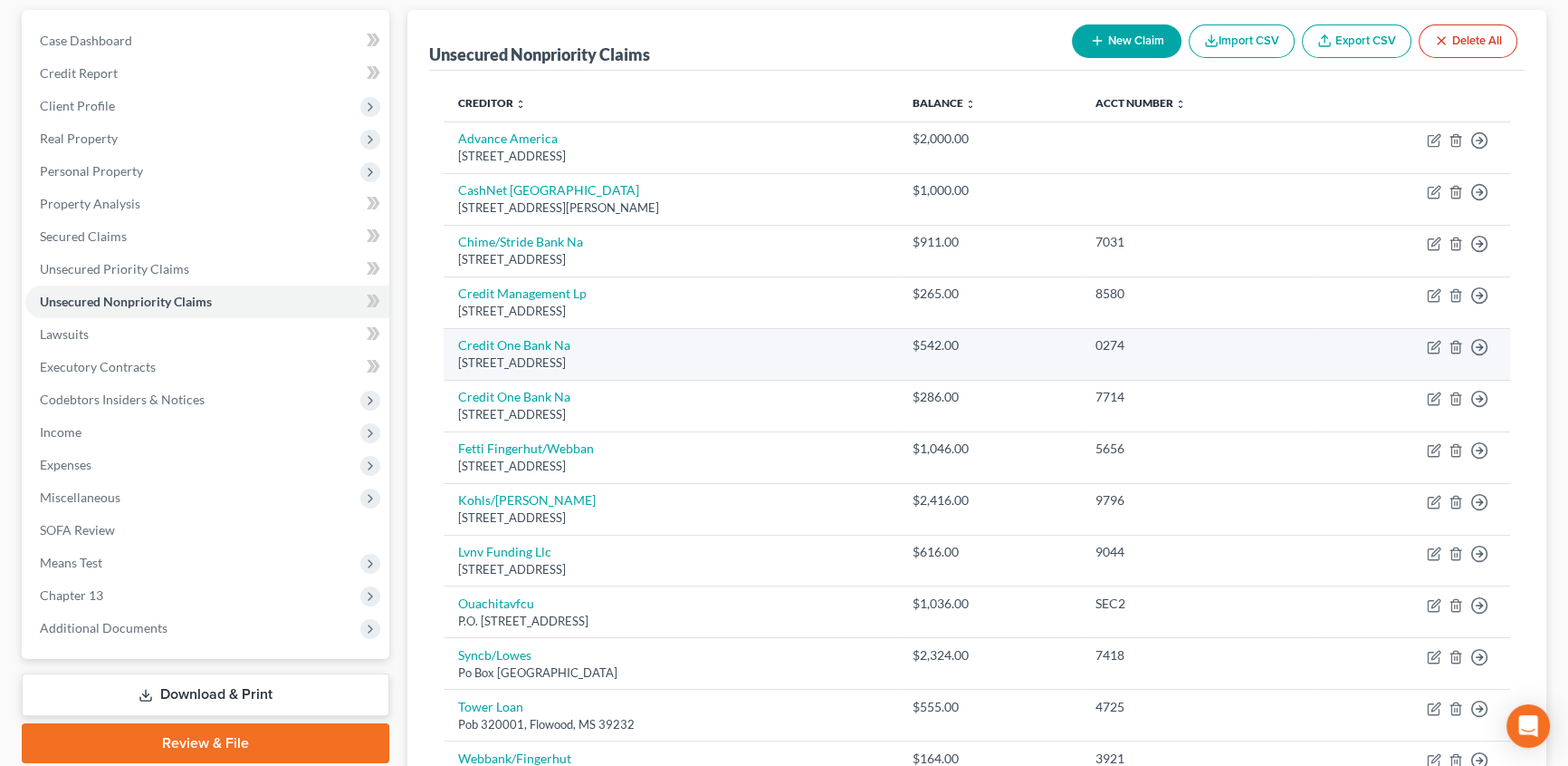
scroll to position [247, 0]
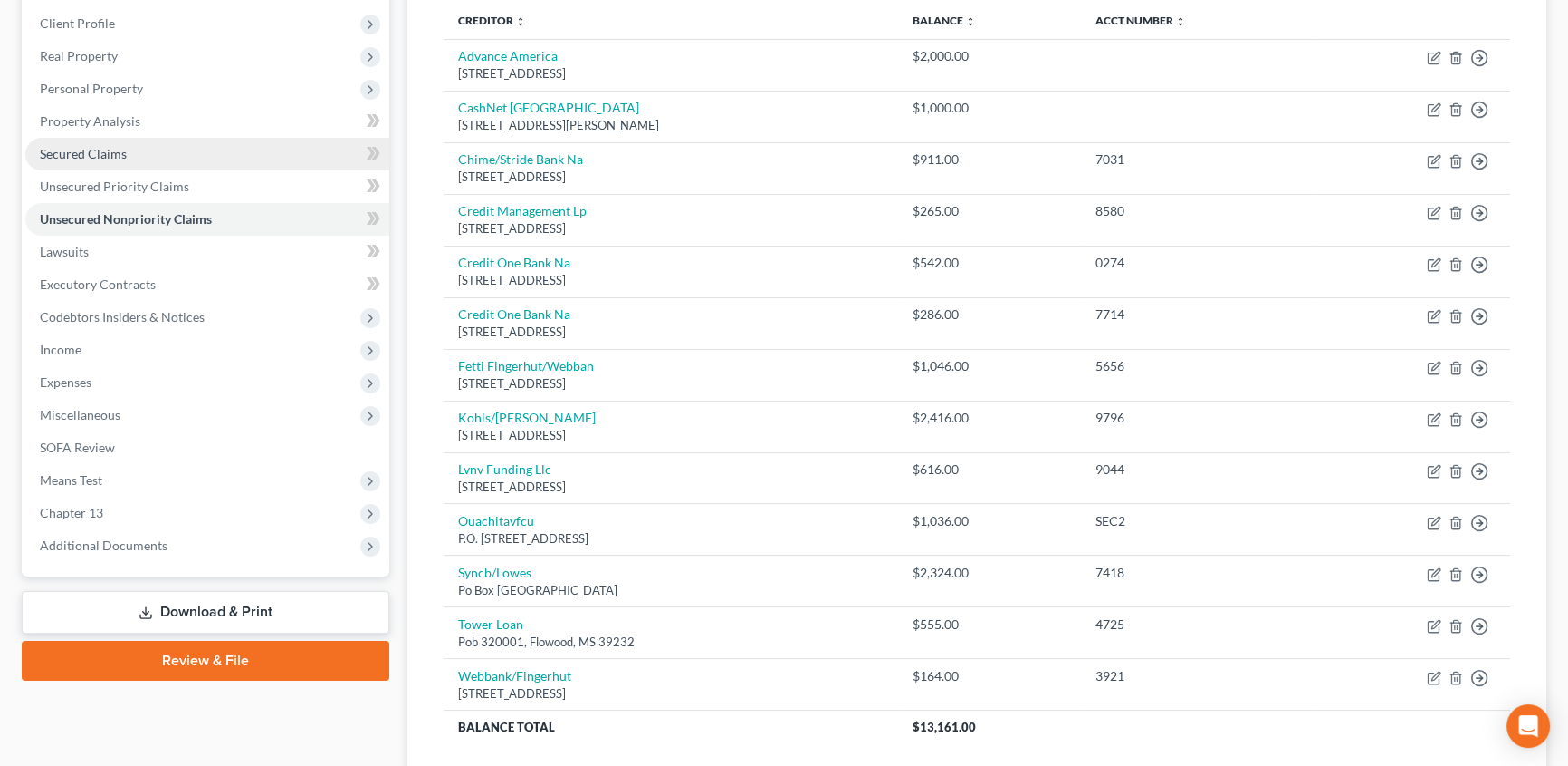
click at [90, 155] on span "Secured Claims" at bounding box center [83, 153] width 87 height 15
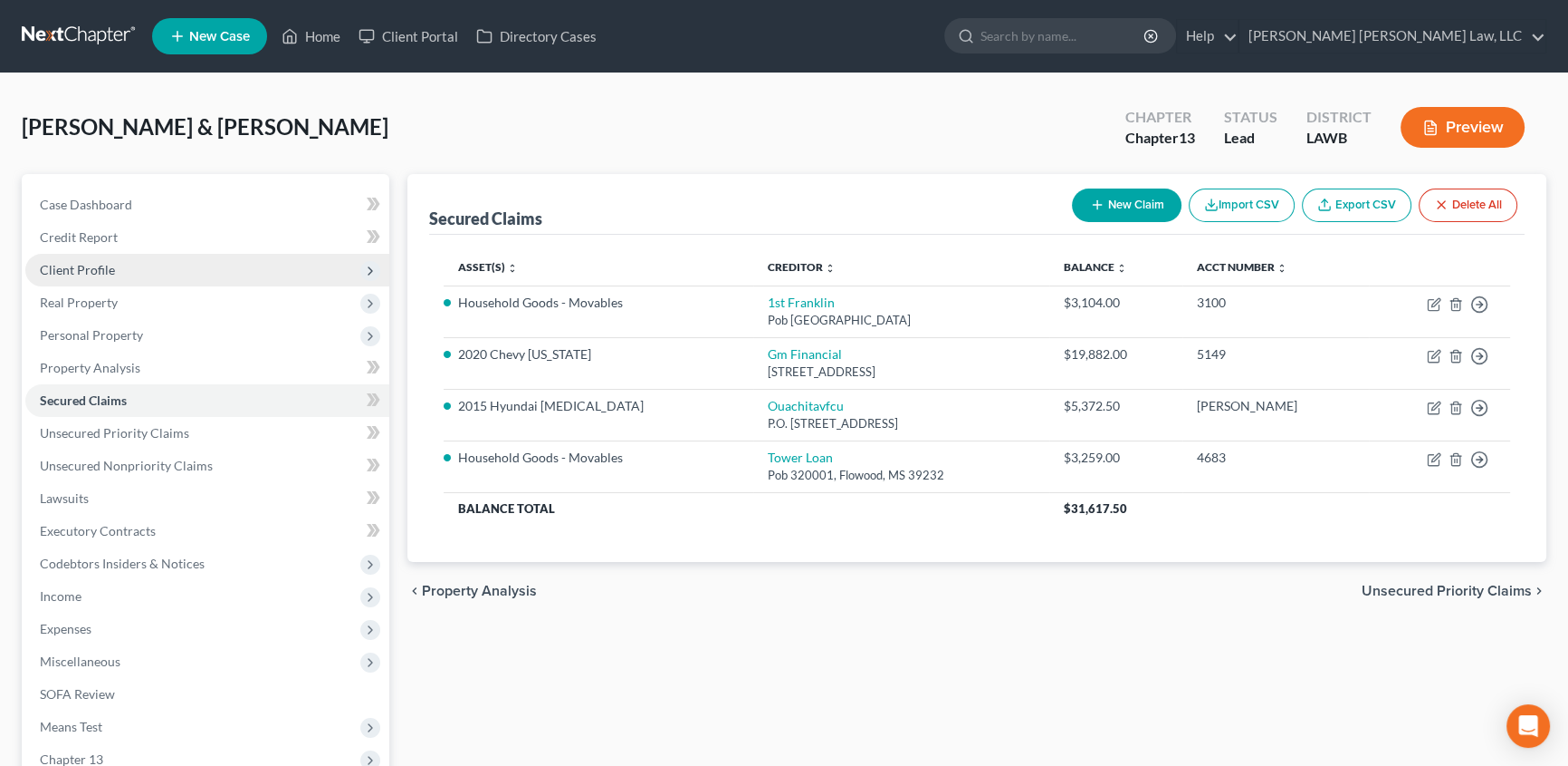
click at [94, 270] on span "Client Profile" at bounding box center [77, 269] width 76 height 15
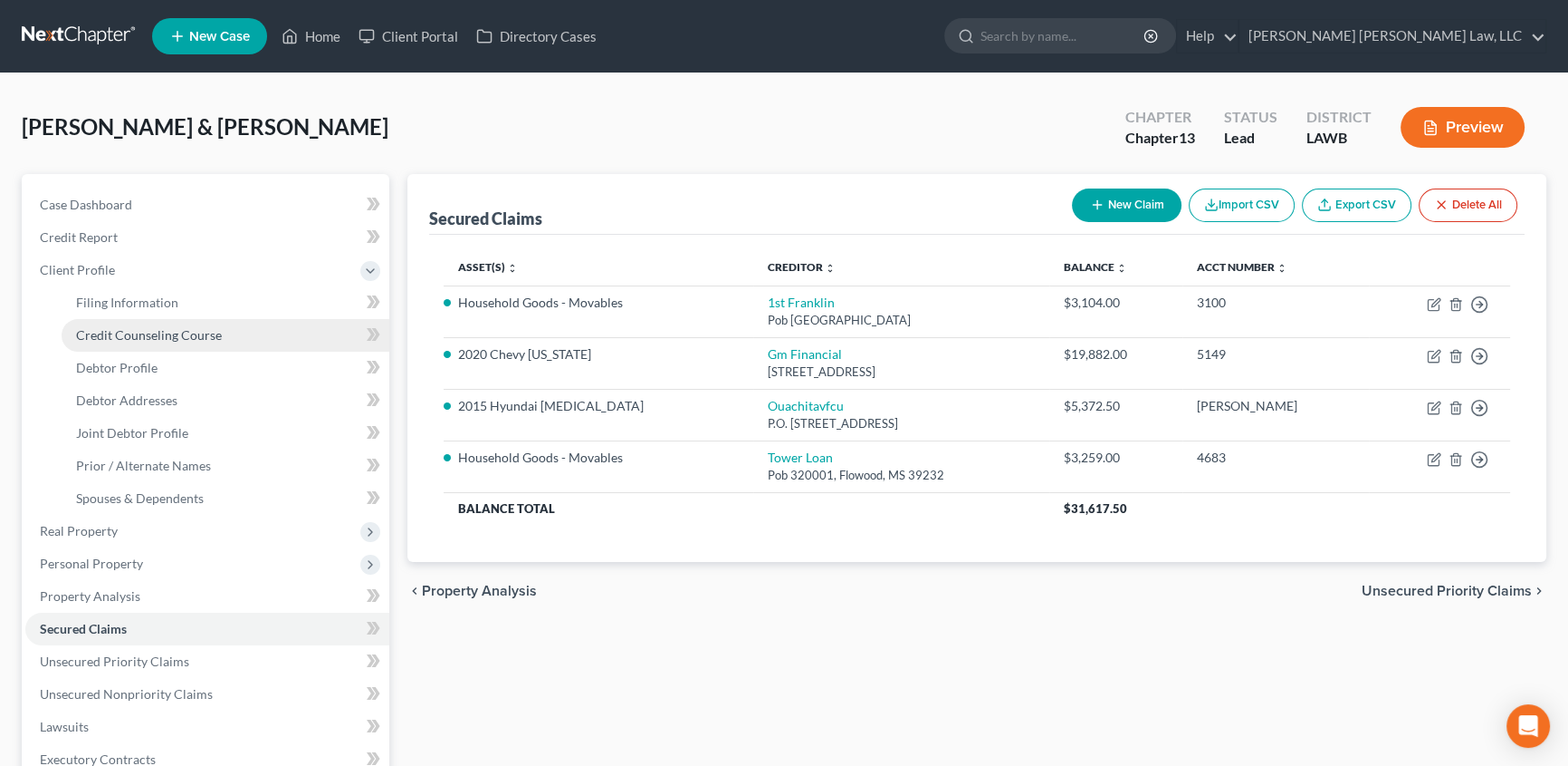
click at [125, 331] on span "Credit Counseling Course" at bounding box center [149, 334] width 145 height 15
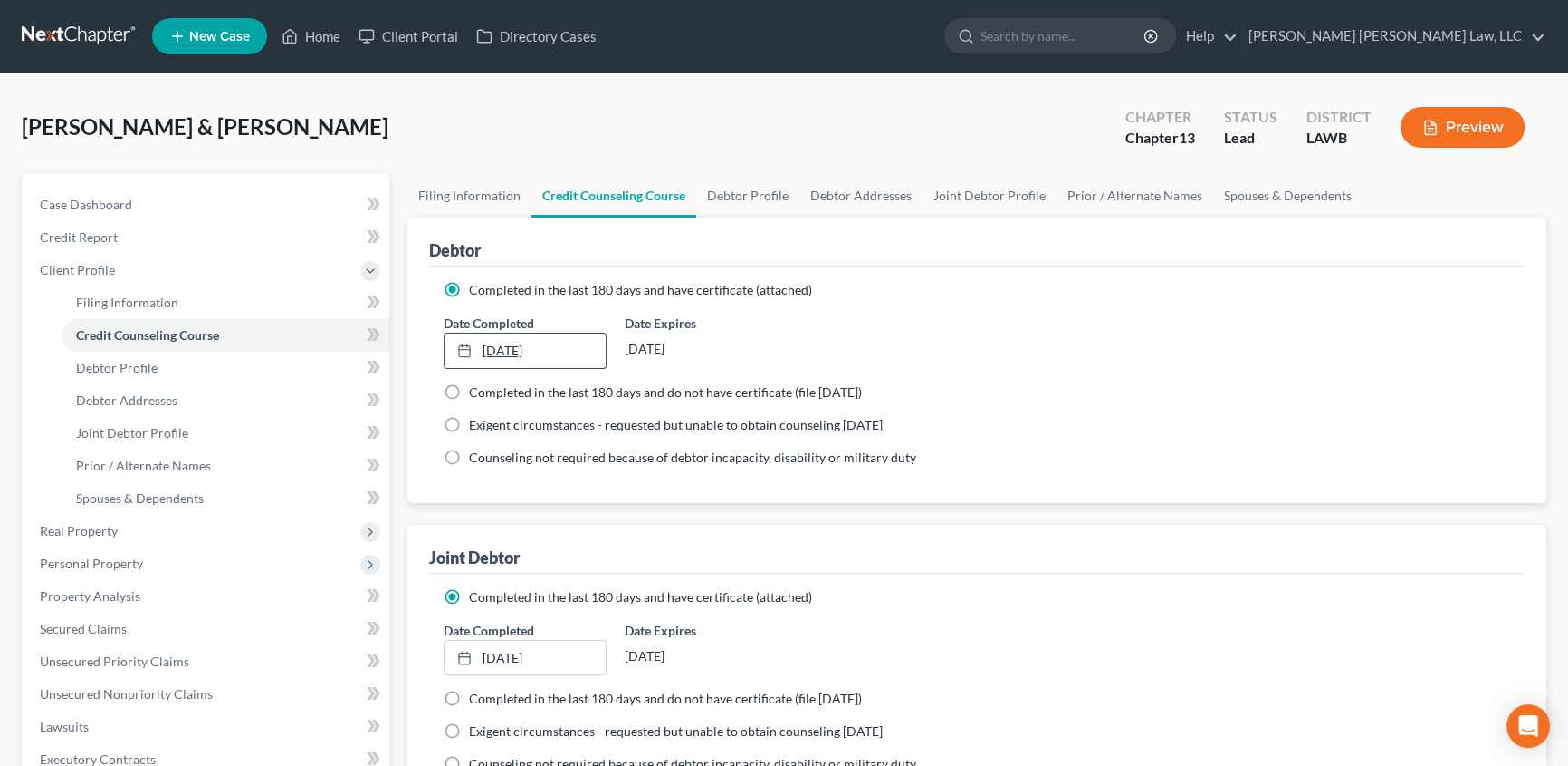
click at [519, 345] on link "[DATE]" at bounding box center [525, 350] width 161 height 34
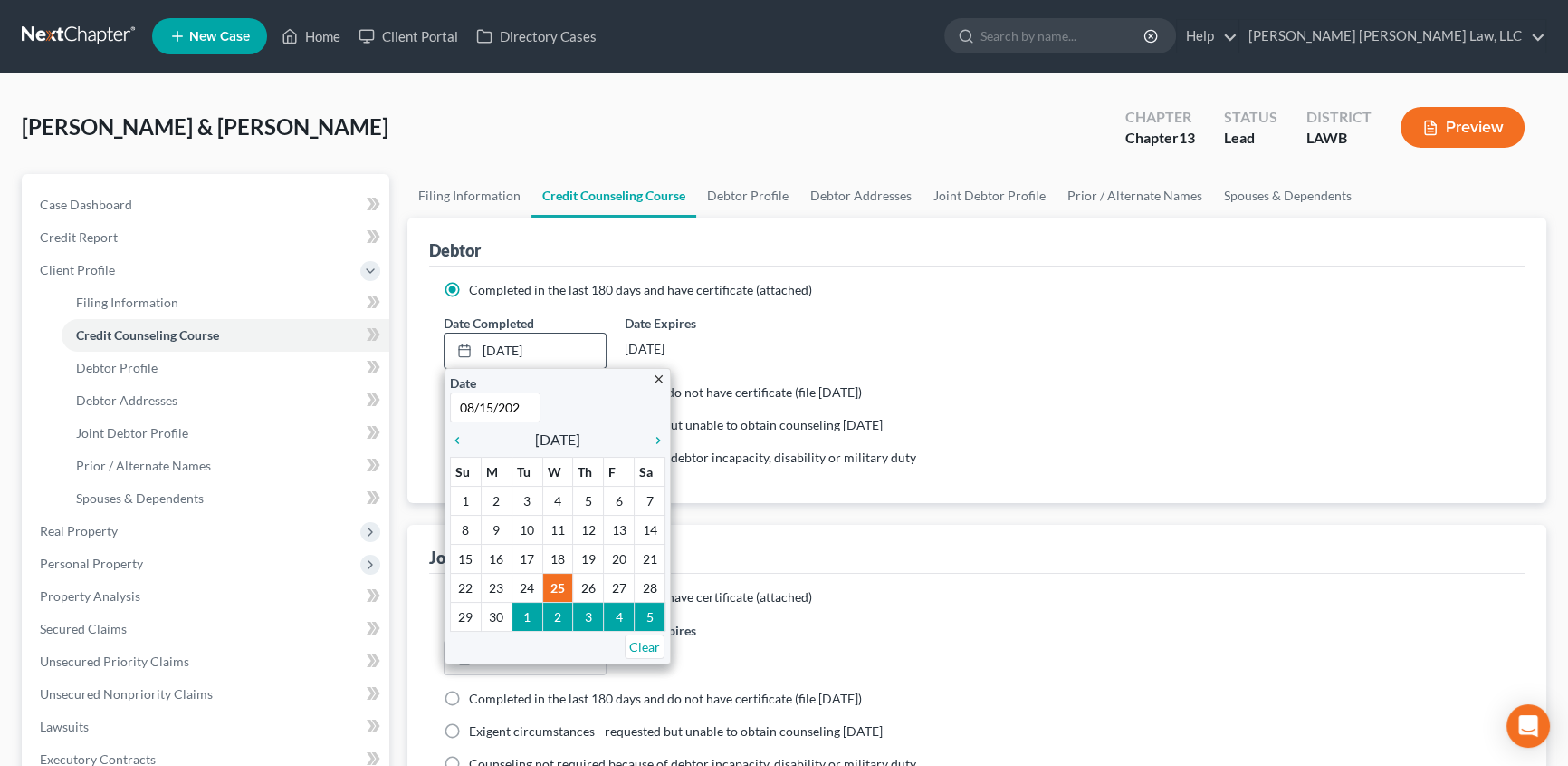
type input "[DATE]"
click at [825, 417] on span "Exigent circumstances - requested but unable to obtain counseling [DATE]" at bounding box center [676, 424] width 413 height 15
click at [488, 417] on input "Exigent circumstances - requested but unable to obtain counseling [DATE]" at bounding box center [482, 421] width 11 height 11
radio input "true"
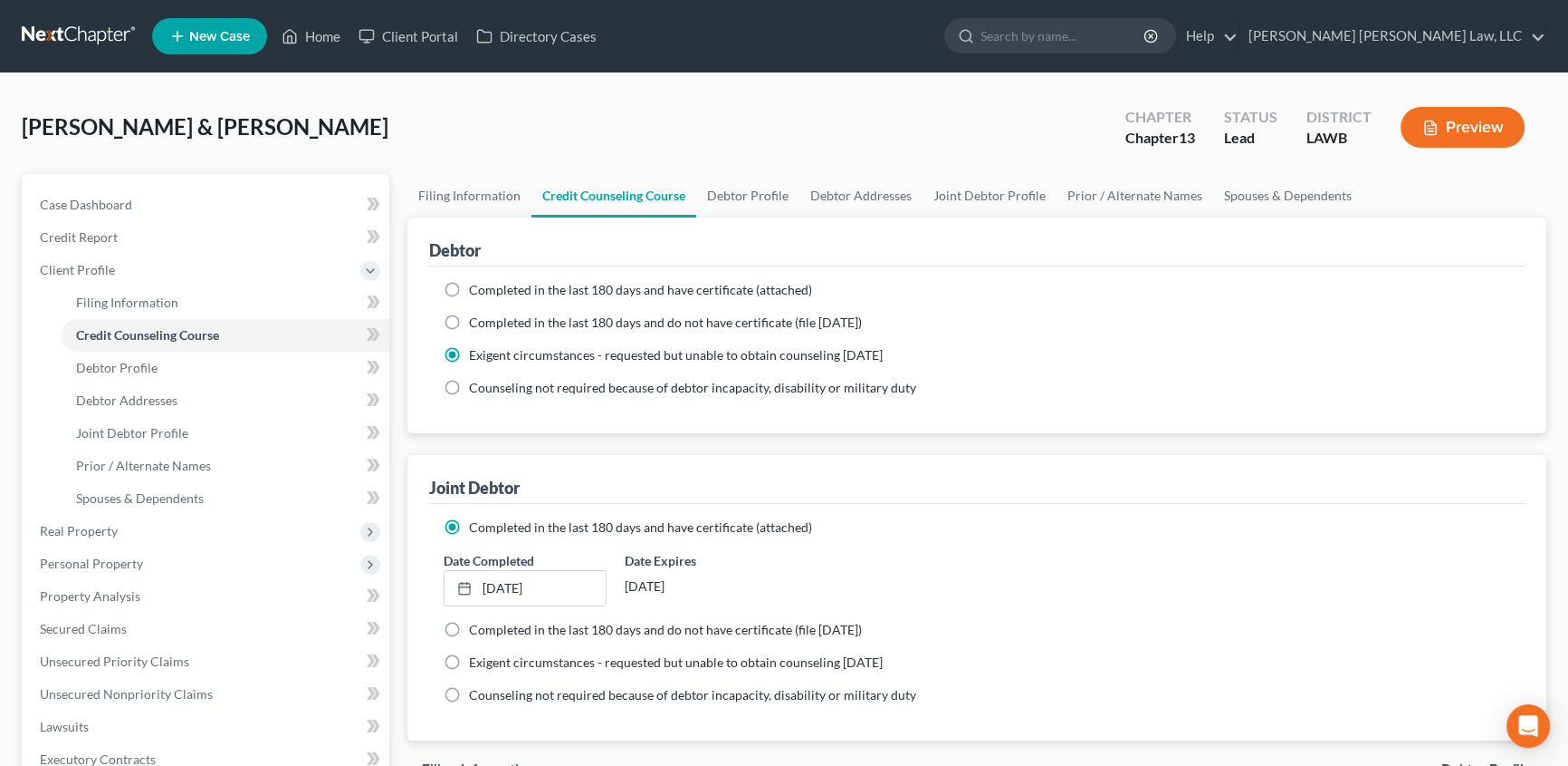
click at [469, 281] on label "Completed in the last 180 days and have certificate (attached)" at bounding box center [641, 289] width 344 height 18
click at [477, 281] on input "Completed in the last 180 days and have certificate (attached)" at bounding box center [482, 286] width 11 height 11
radio input "true"
radio input "false"
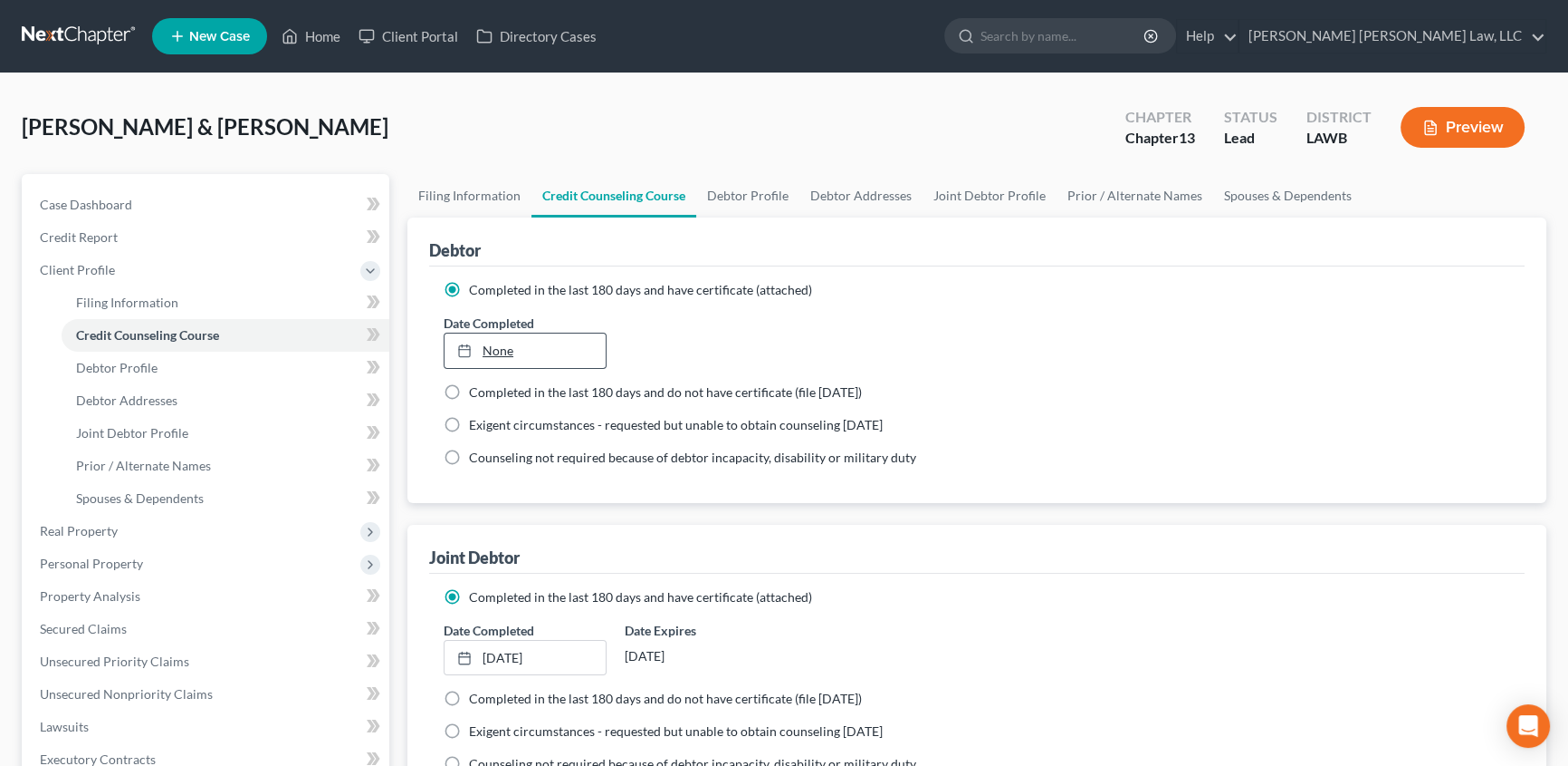
click at [511, 345] on link "None" at bounding box center [525, 350] width 161 height 34
type input "[DATE]"
click at [893, 556] on div "Joint Debtor" at bounding box center [977, 549] width 1096 height 49
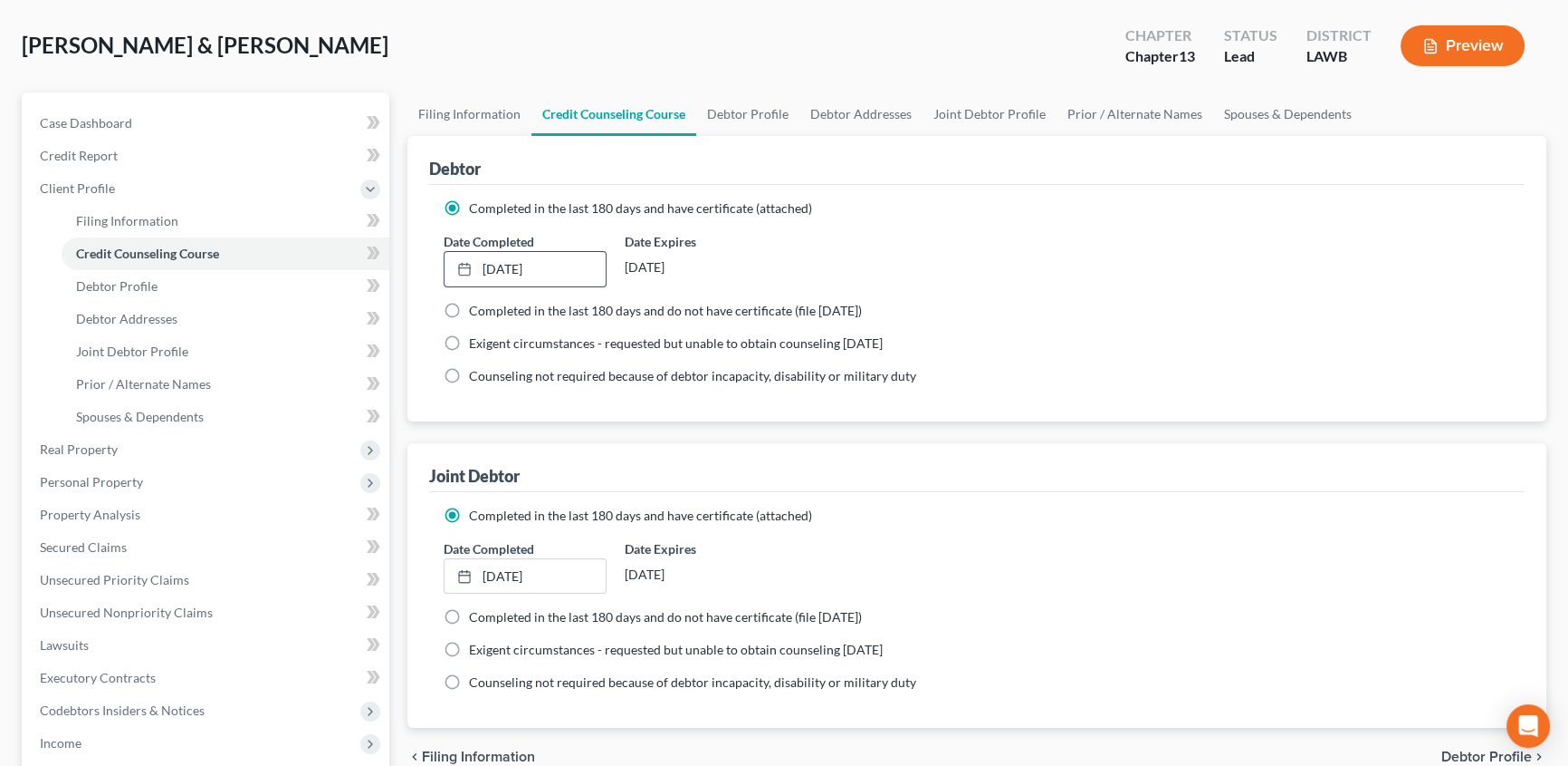
click at [469, 613] on label "Completed in the last 180 days and do not have certificate (file [DATE])" at bounding box center [666, 617] width 393 height 18
click at [477, 613] on input "Completed in the last 180 days and do not have certificate (file [DATE])" at bounding box center [482, 614] width 11 height 11
radio input "true"
radio input "false"
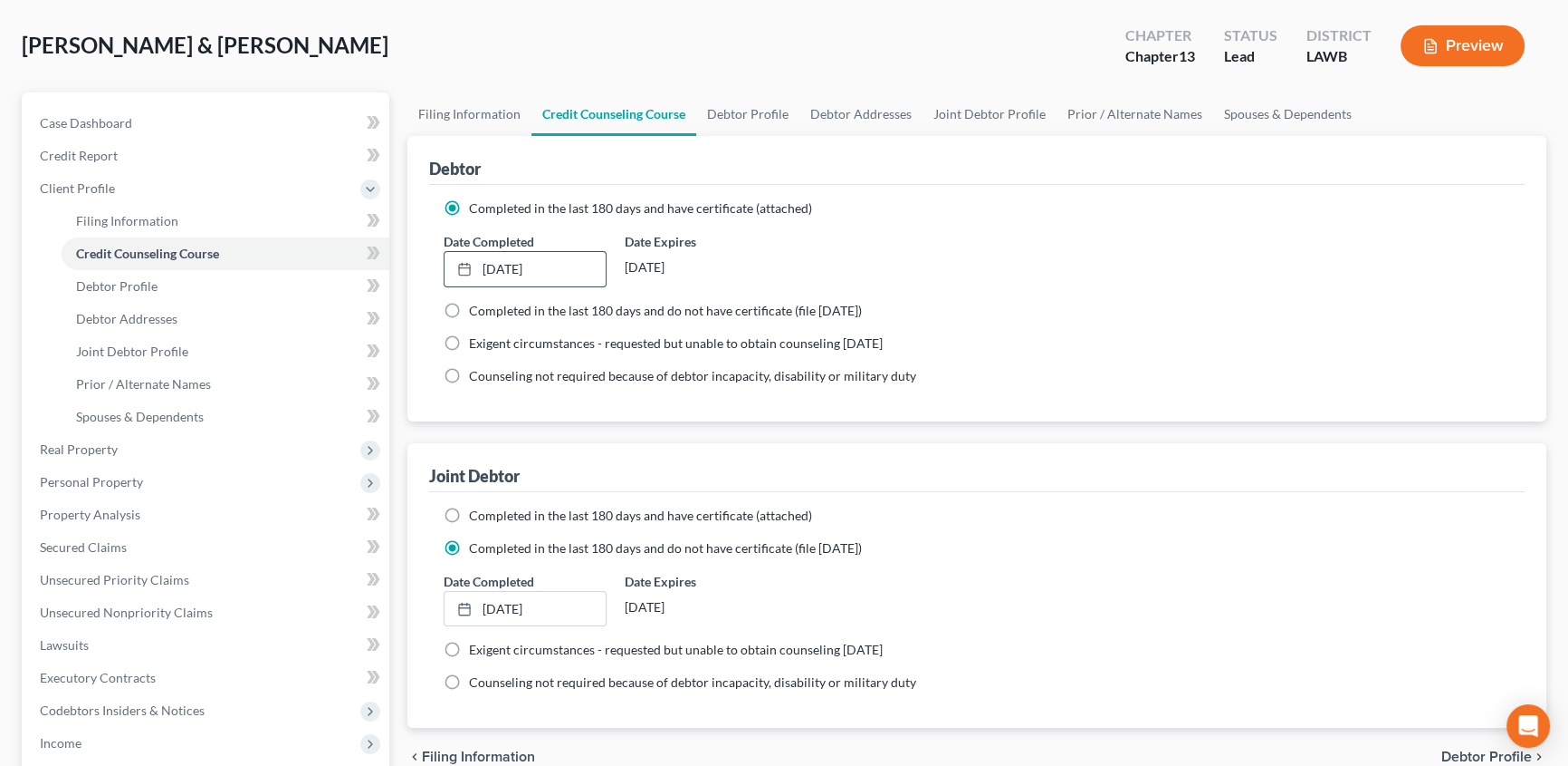
click at [469, 640] on label "Exigent circumstances - requested but unable to obtain counseling [DATE]" at bounding box center [676, 649] width 413 height 18
click at [477, 640] on input "Exigent circumstances - requested but unable to obtain counseling [DATE]" at bounding box center [482, 646] width 11 height 11
radio input "true"
radio input "false"
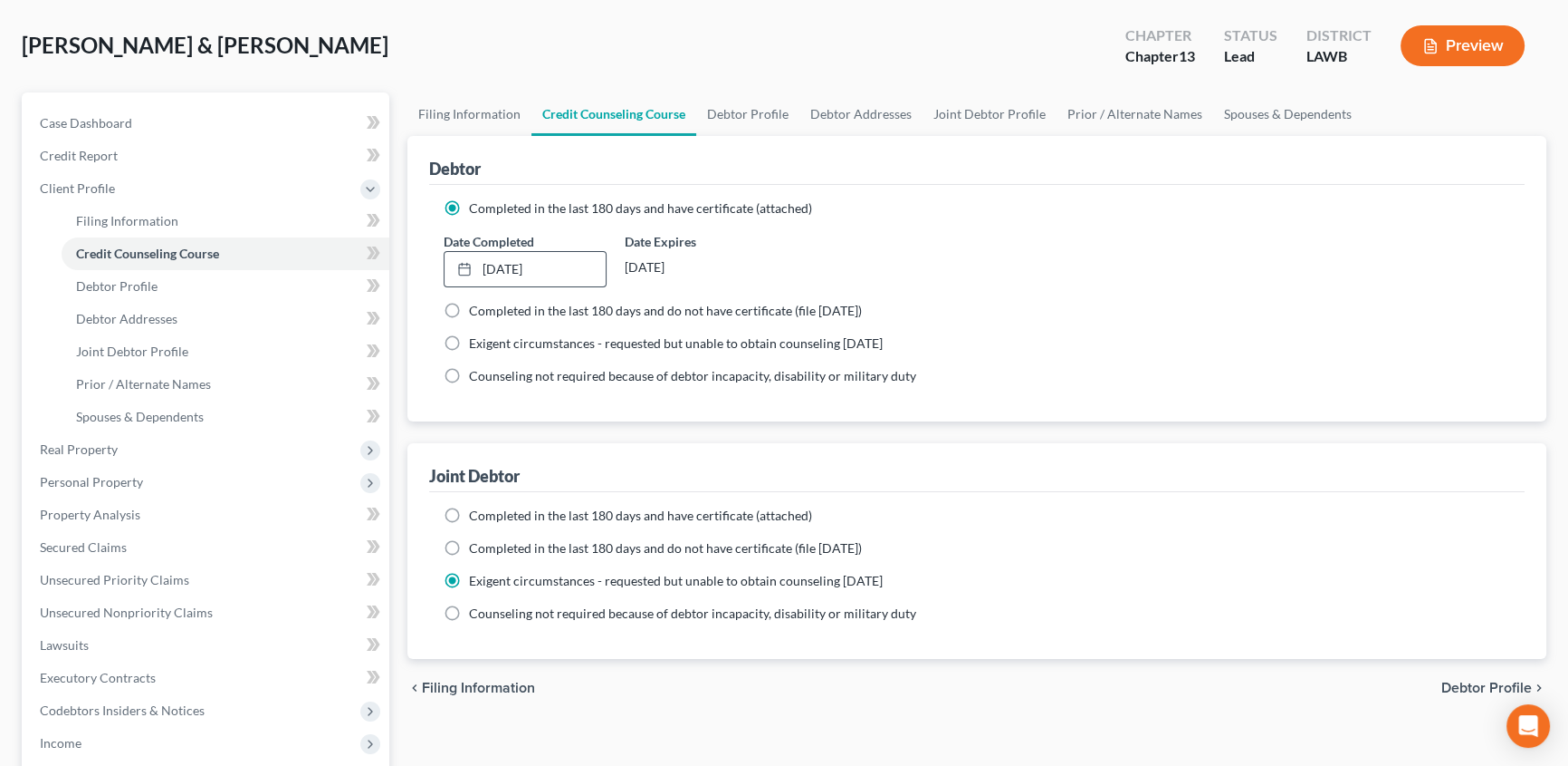
click at [469, 508] on label "Completed in the last 180 days and have certificate (attached)" at bounding box center [641, 515] width 344 height 18
click at [477, 508] on input "Completed in the last 180 days and have certificate (attached)" at bounding box center [482, 512] width 11 height 11
radio input "true"
radio input "false"
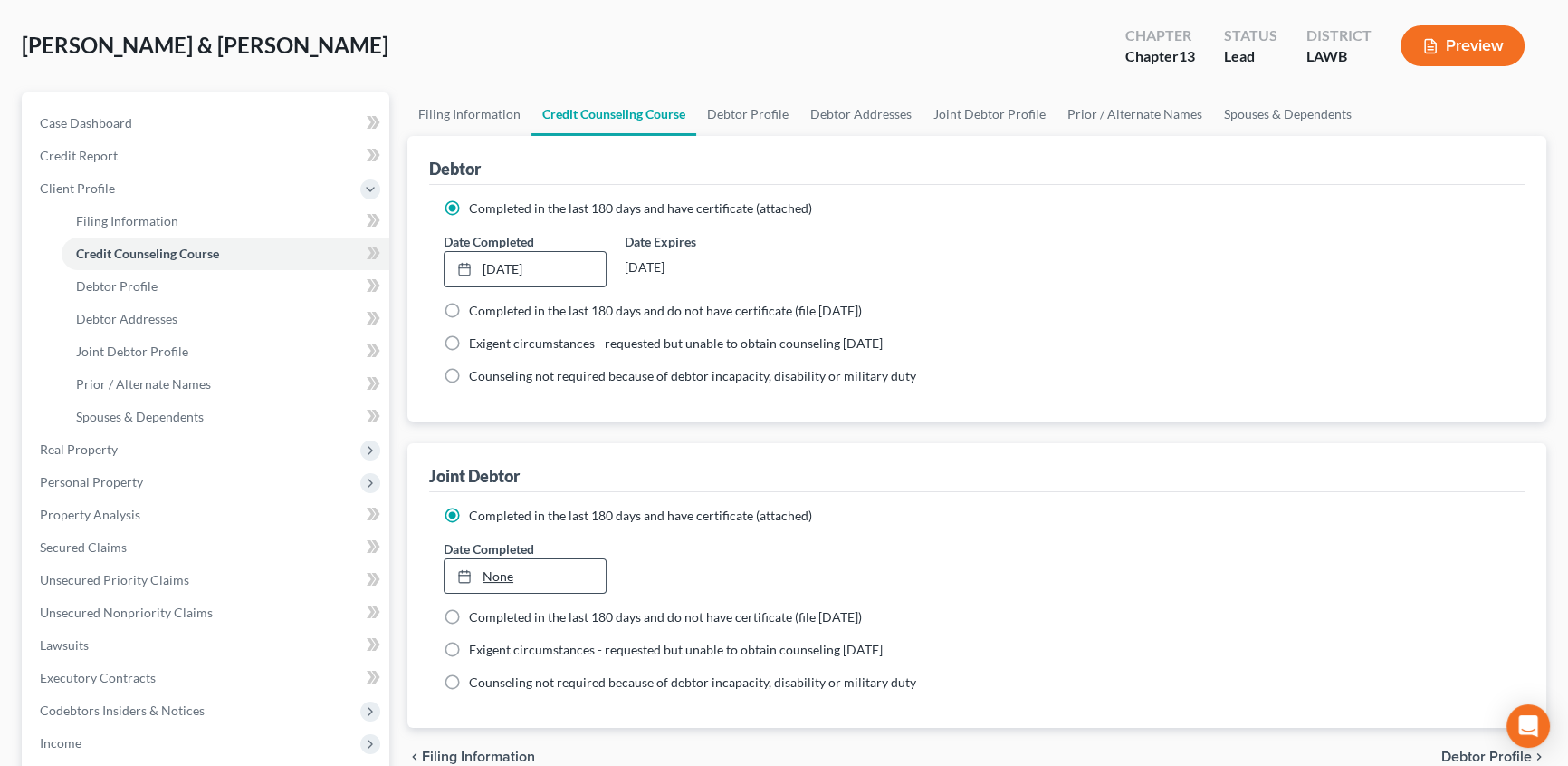
click at [500, 572] on link "None" at bounding box center [525, 576] width 161 height 34
type input "[DATE]"
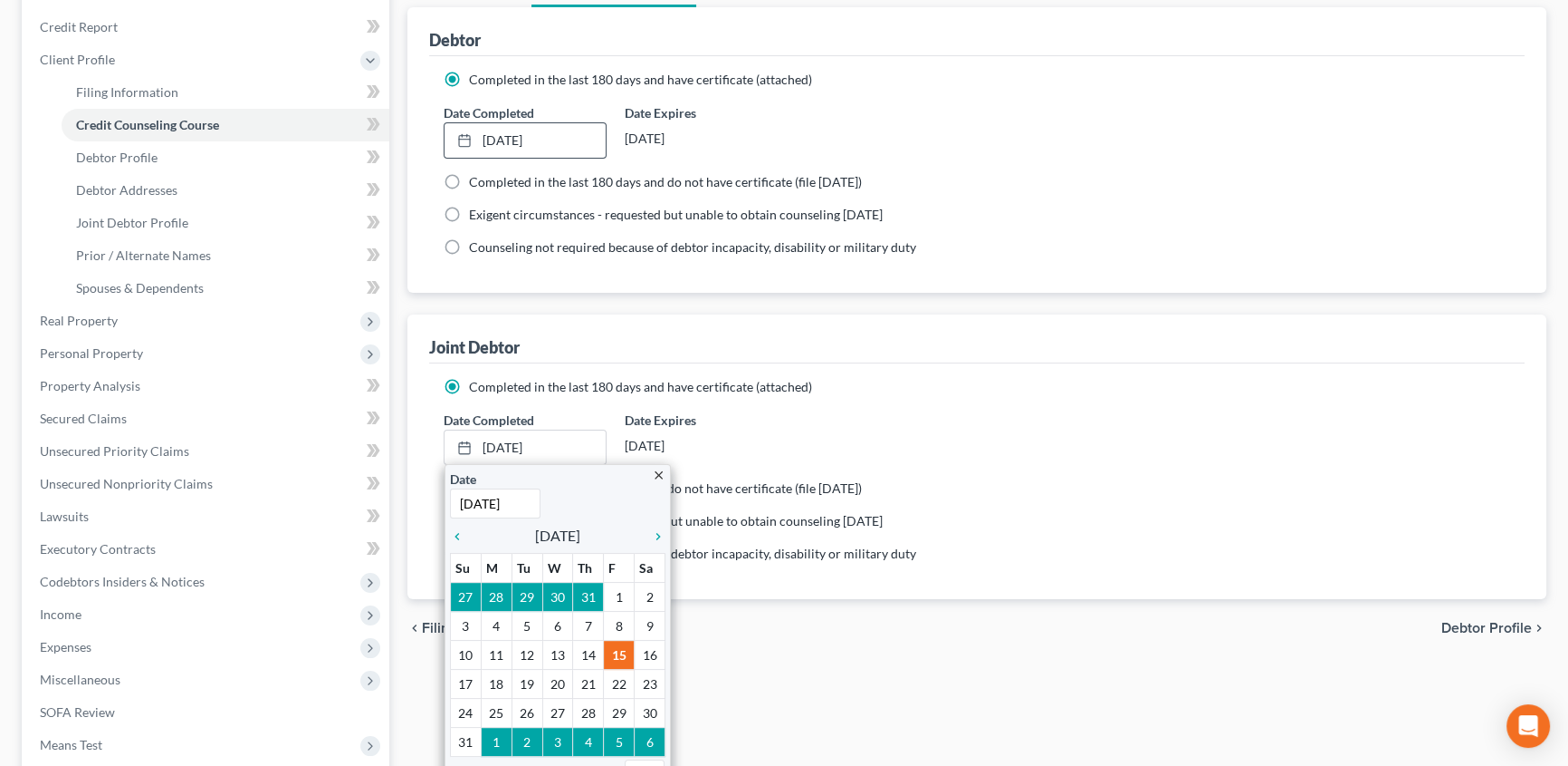
scroll to position [329, 0]
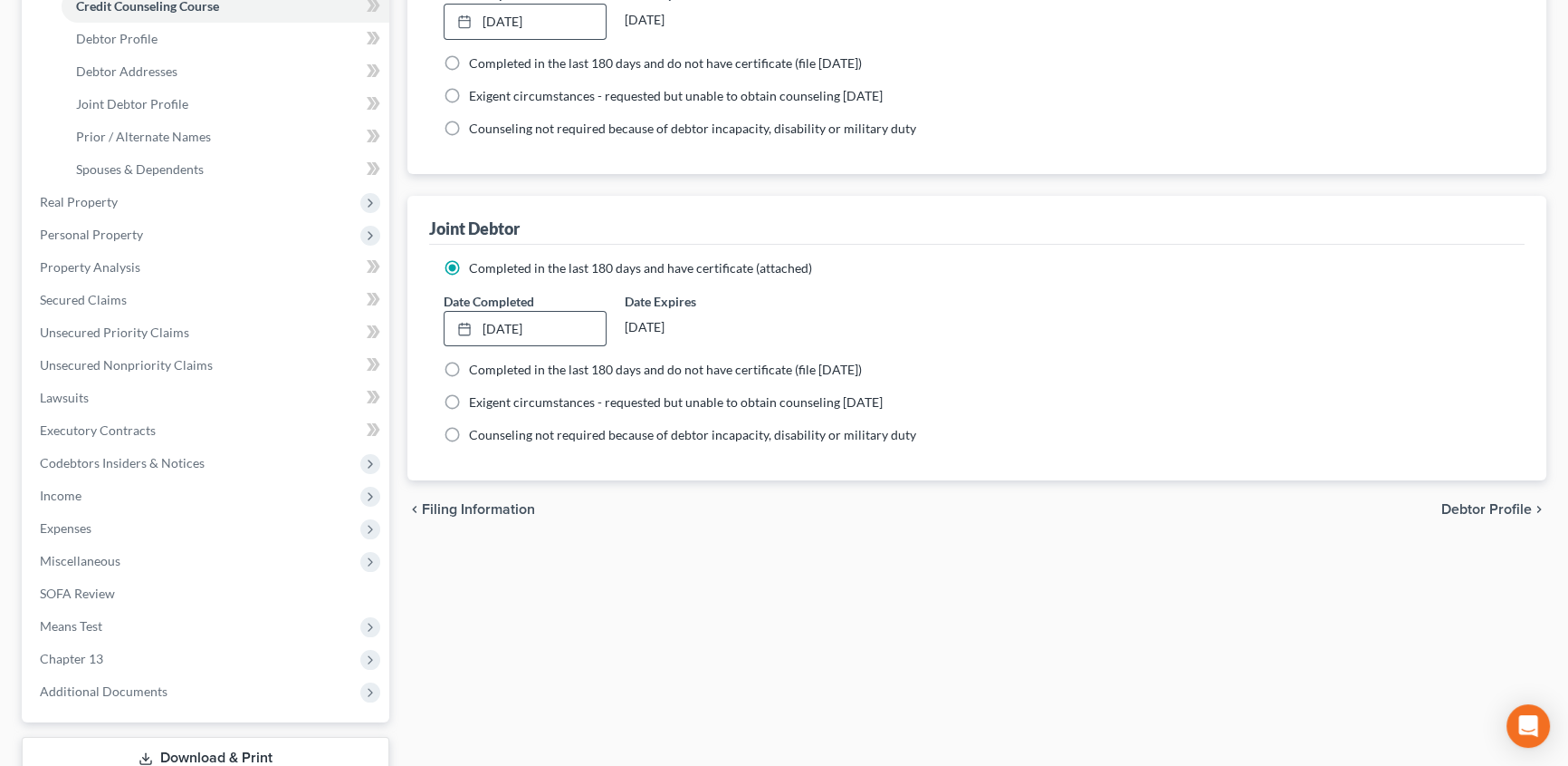
click at [615, 651] on div "Filing Information Credit Counseling Course Debtor Profile Debtor Addresses Joi…" at bounding box center [977, 335] width 1157 height 981
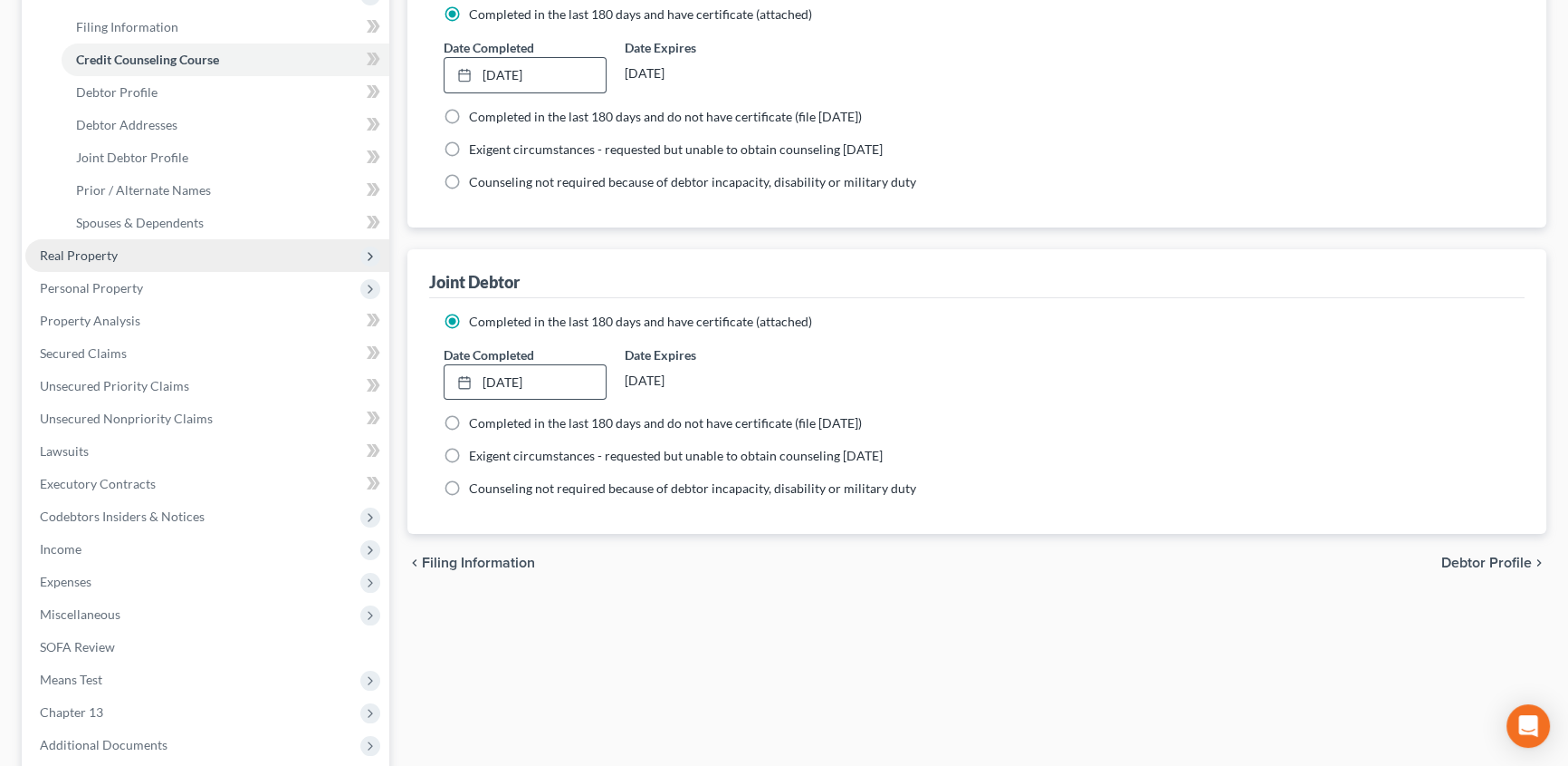
scroll to position [247, 0]
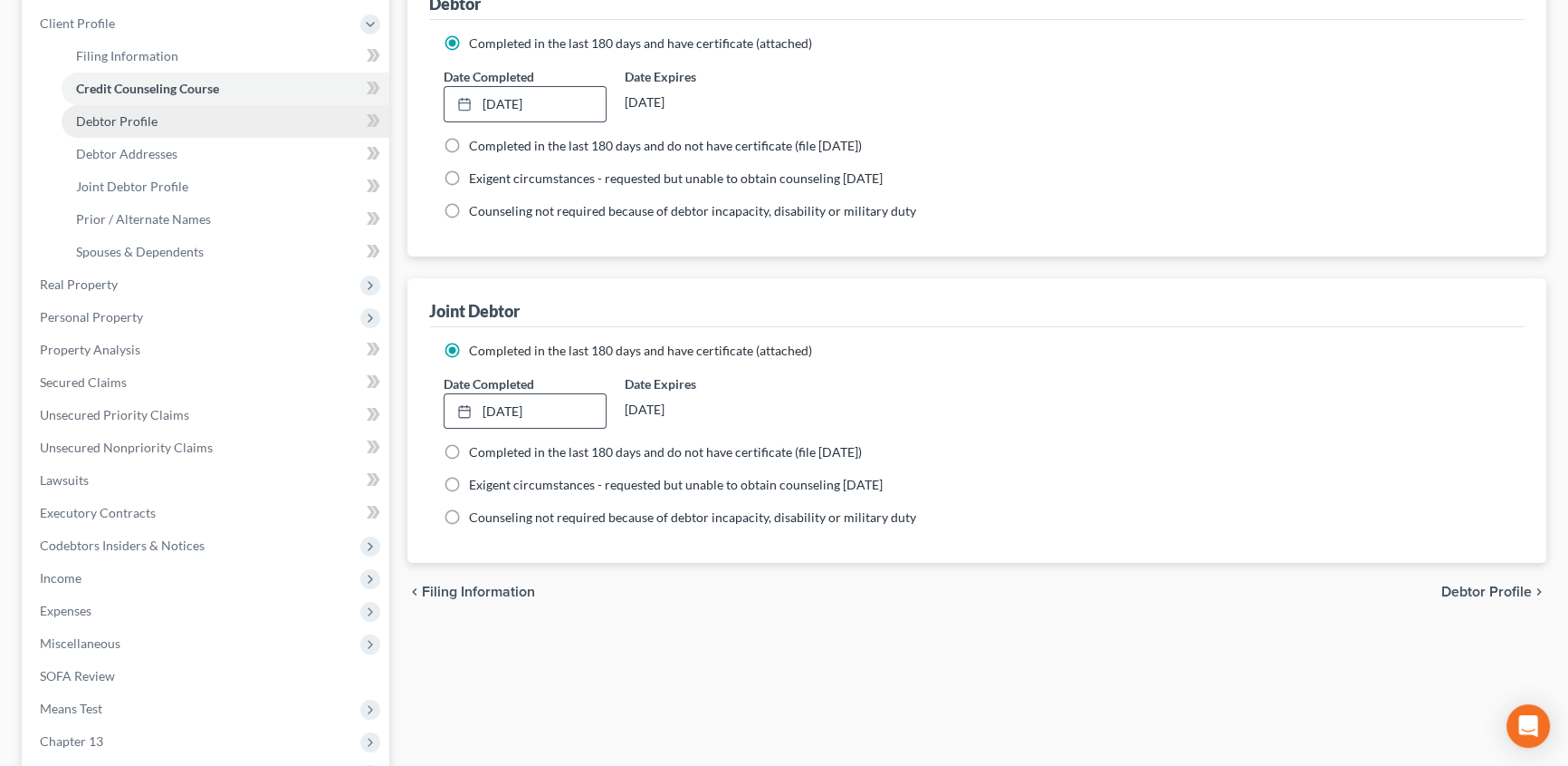
click at [100, 114] on span "Debtor Profile" at bounding box center [117, 121] width 81 height 15
select select "2"
select select "1"
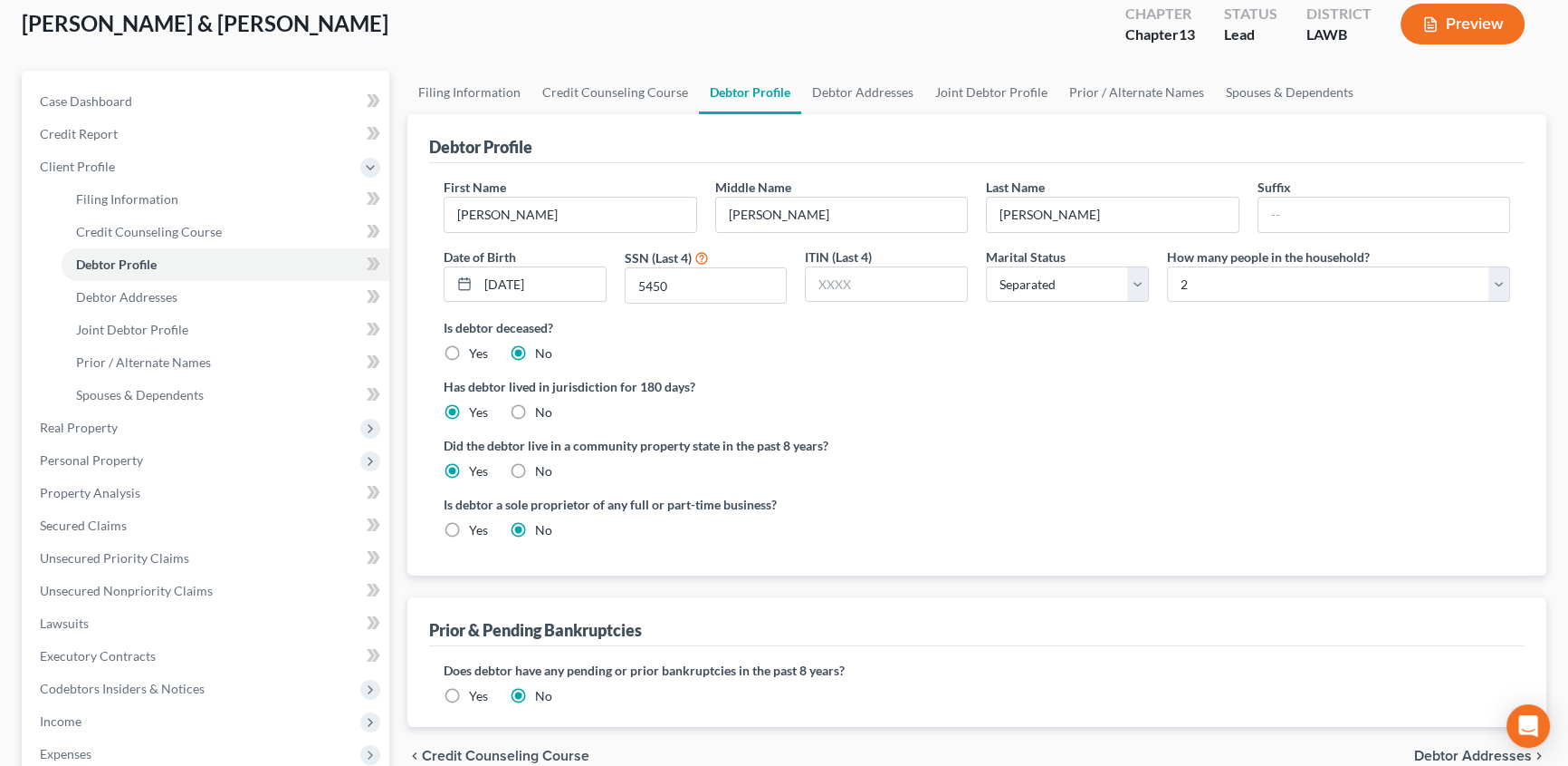
scroll to position [164, 0]
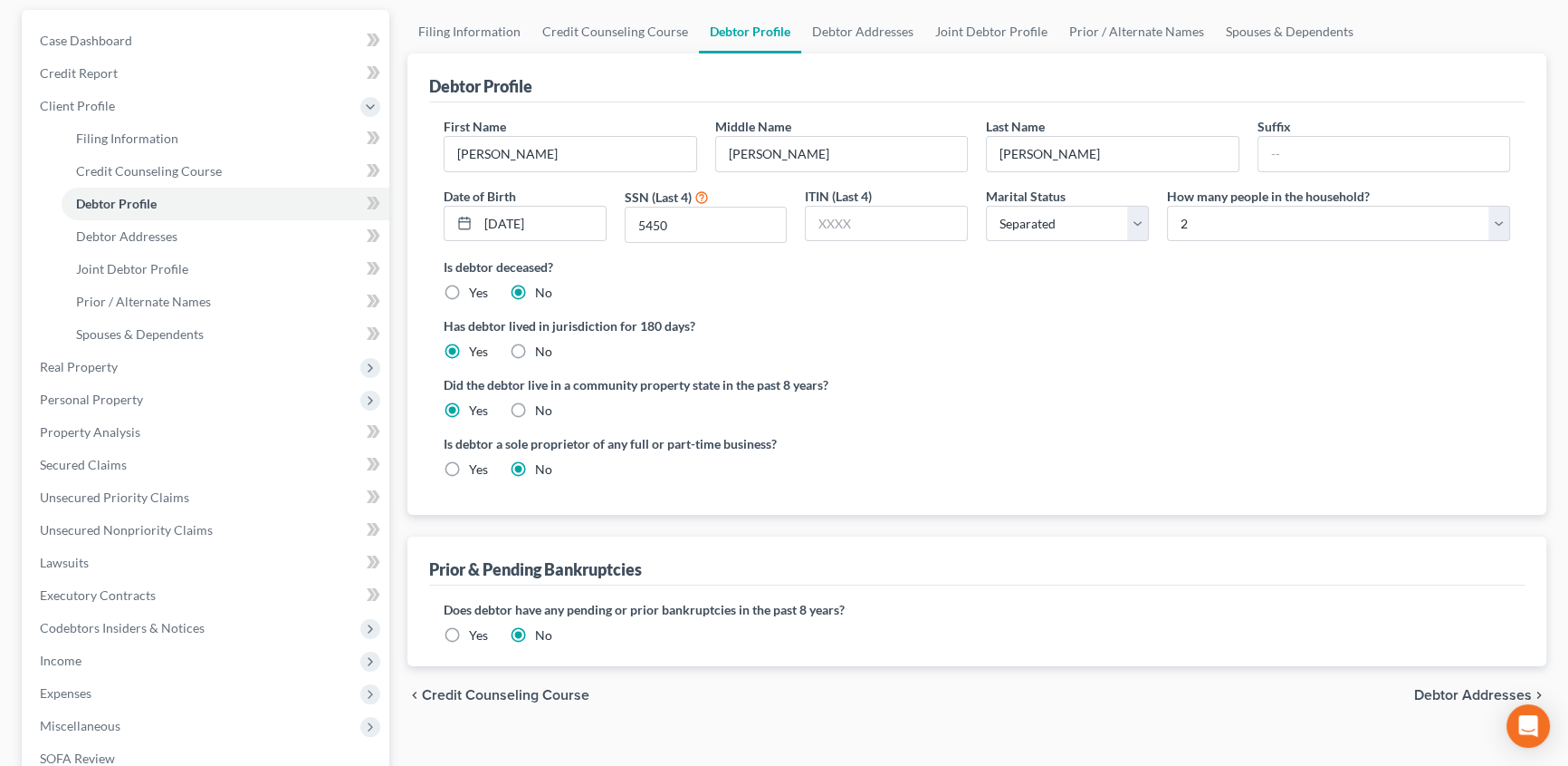
click at [469, 633] on label "Yes" at bounding box center [479, 635] width 19 height 18
click at [477, 633] on input "Yes" at bounding box center [482, 632] width 11 height 11
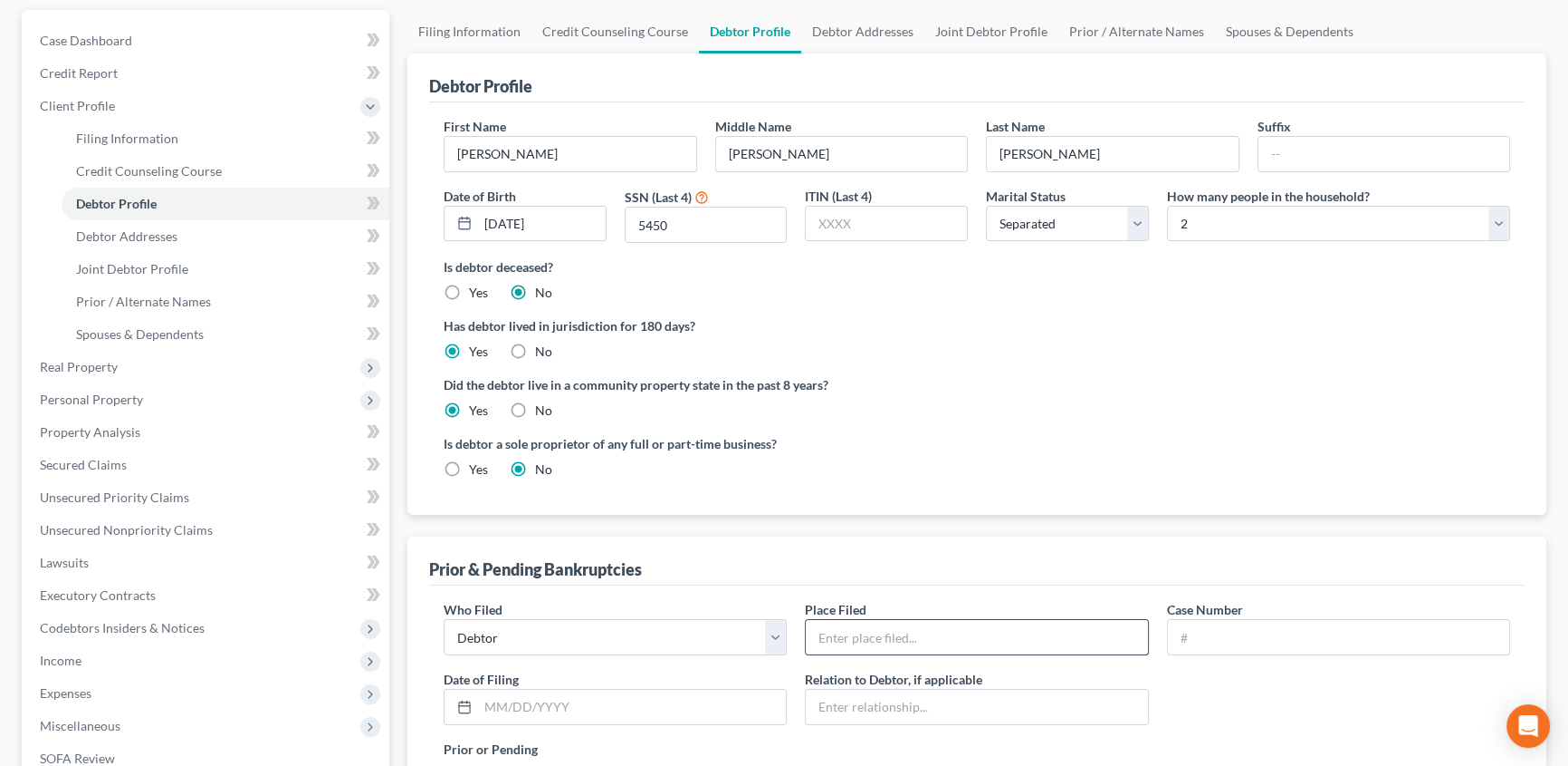
click at [867, 638] on input "text" at bounding box center [977, 637] width 342 height 34
type input "Western District of [US_STATE]"
click at [1220, 639] on input "text" at bounding box center [1339, 637] width 342 height 34
type input "24-31222"
click at [549, 707] on input "text" at bounding box center [632, 706] width 308 height 34
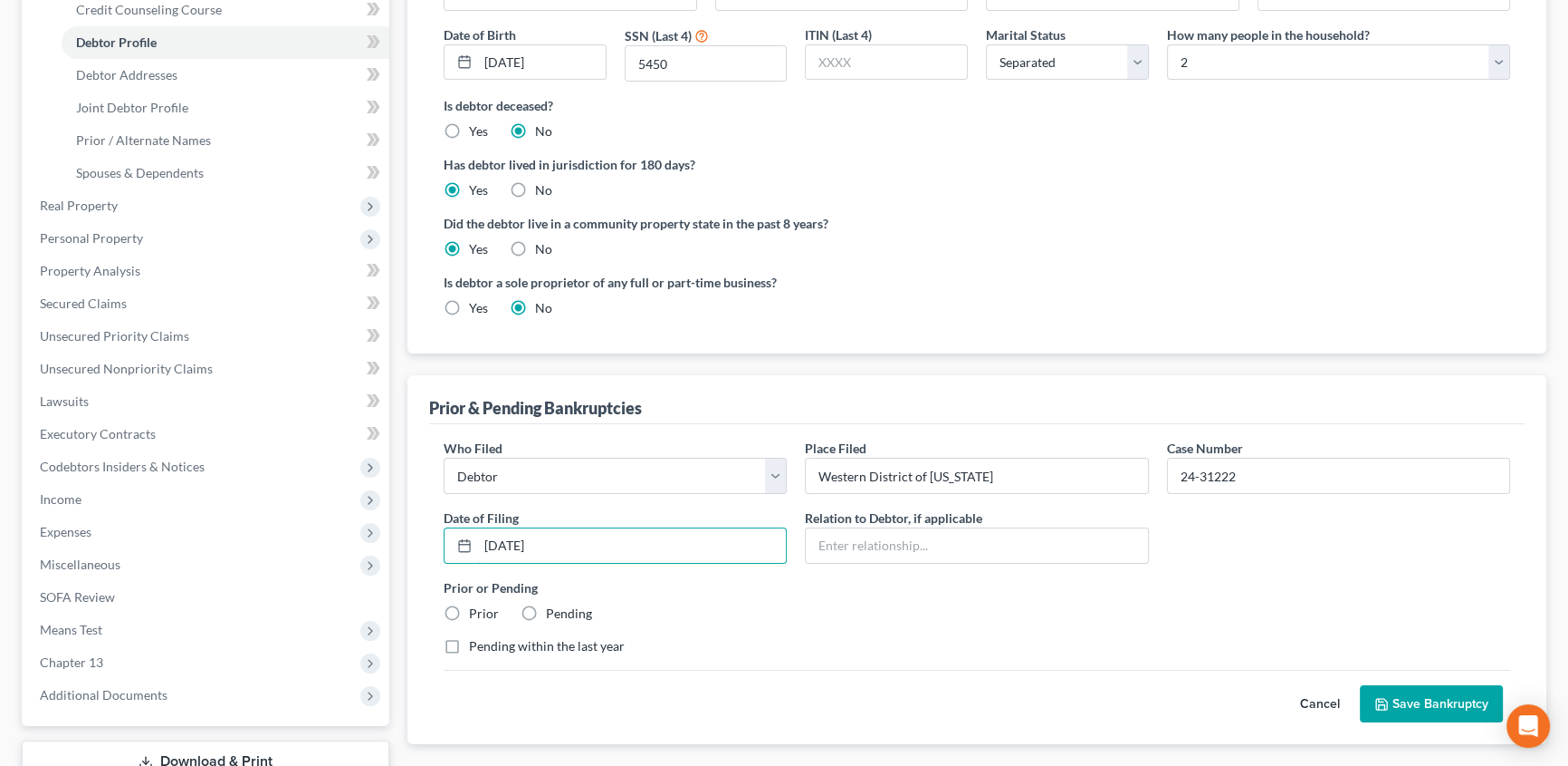
scroll to position [329, 0]
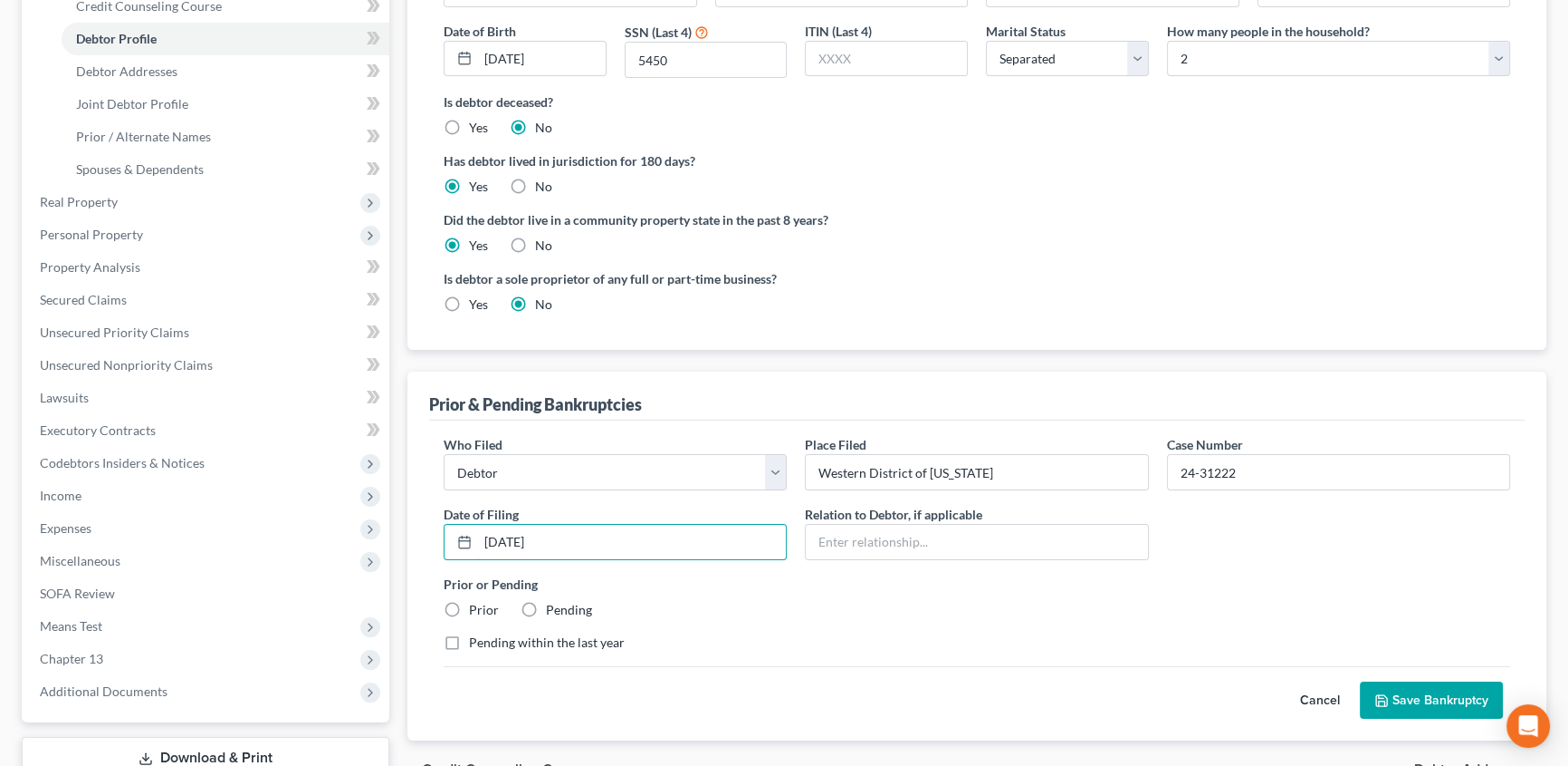
type input "[DATE]"
drag, startPoint x: 451, startPoint y: 608, endPoint x: 886, endPoint y: 643, distance: 436.4
click at [469, 607] on label "Prior" at bounding box center [484, 609] width 30 height 18
click at [477, 607] on input "Prior" at bounding box center [482, 606] width 11 height 11
radio input "true"
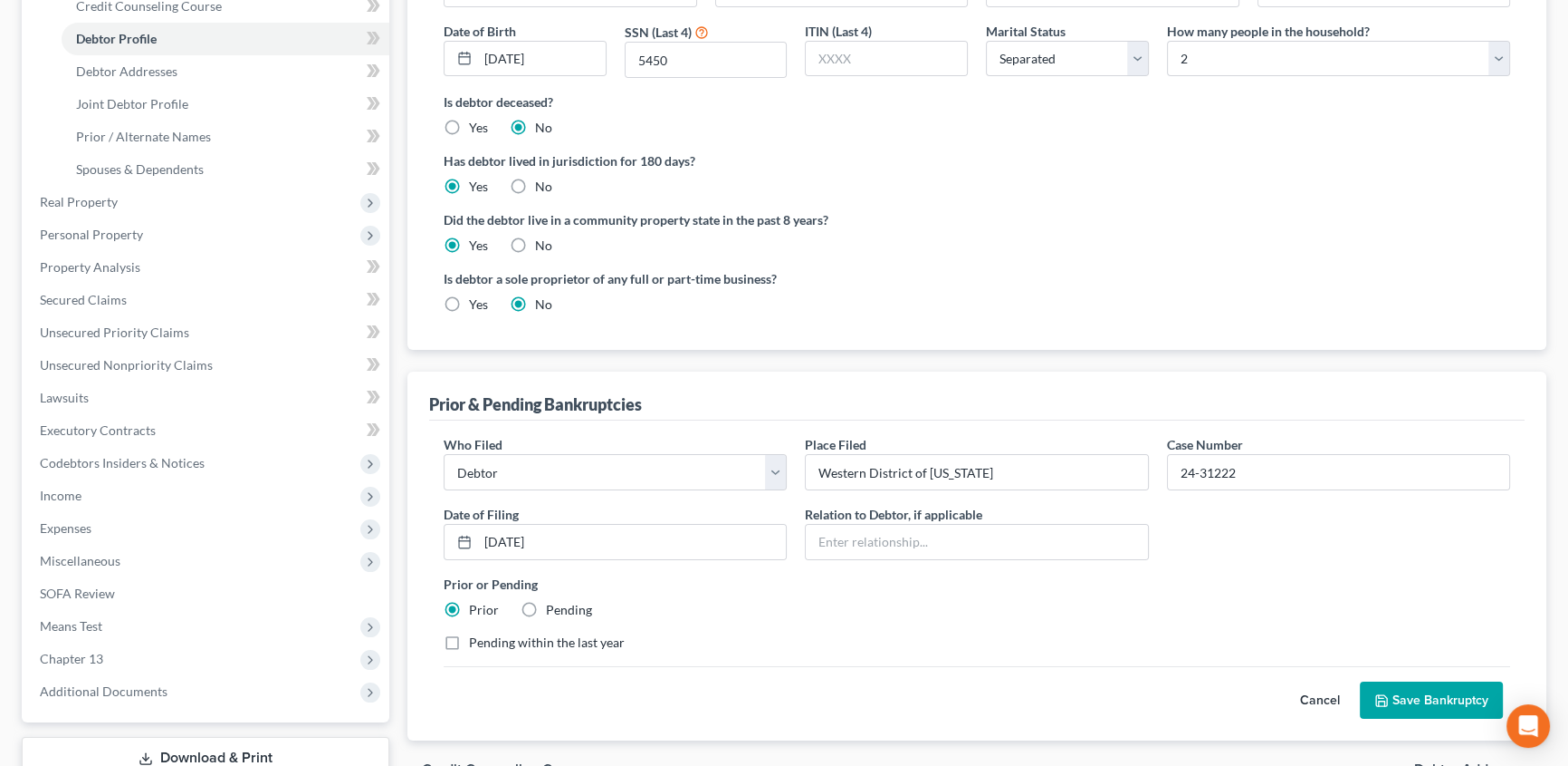
click at [1434, 700] on button "Save Bankruptcy" at bounding box center [1432, 700] width 143 height 38
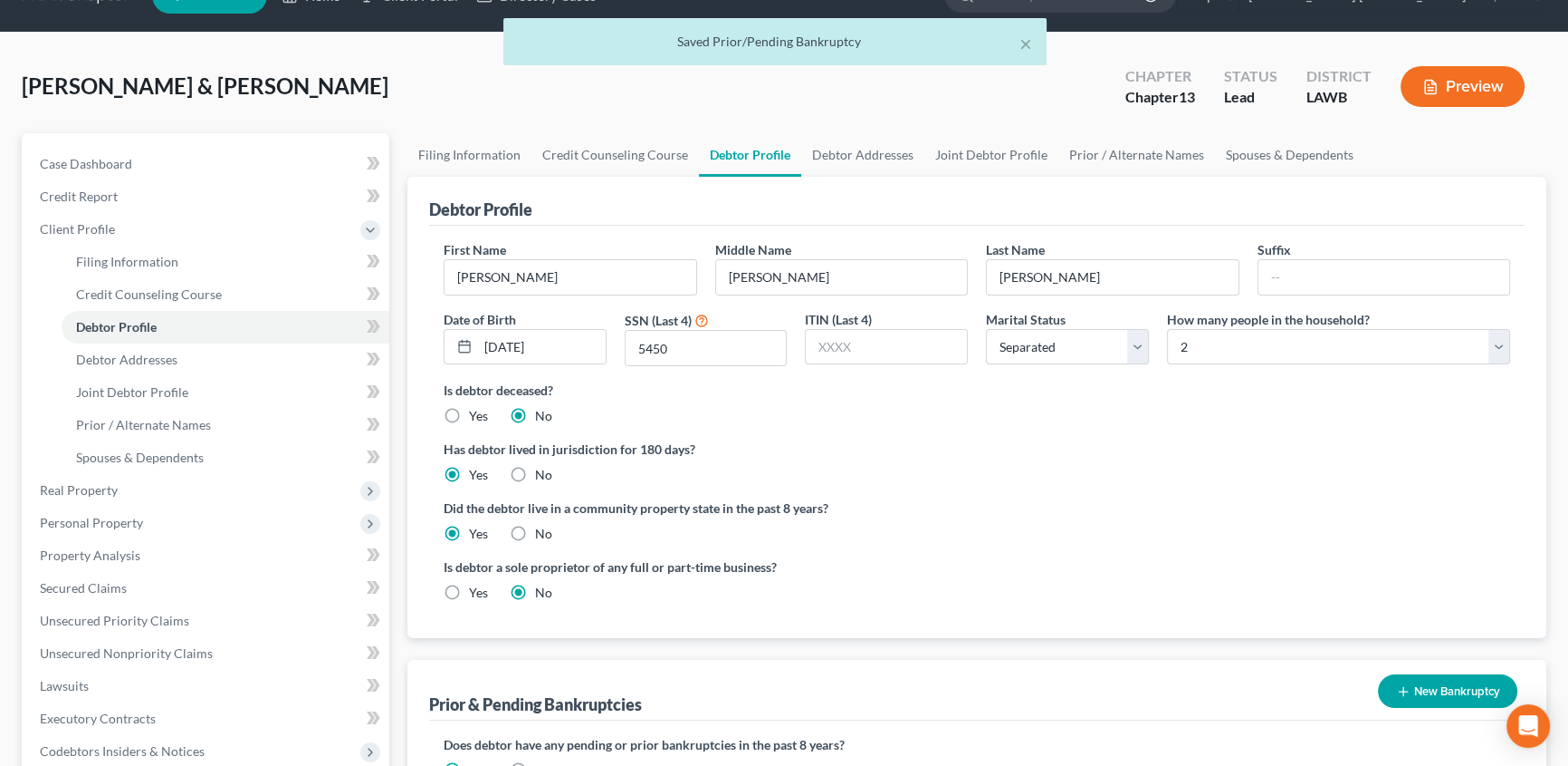
scroll to position [0, 0]
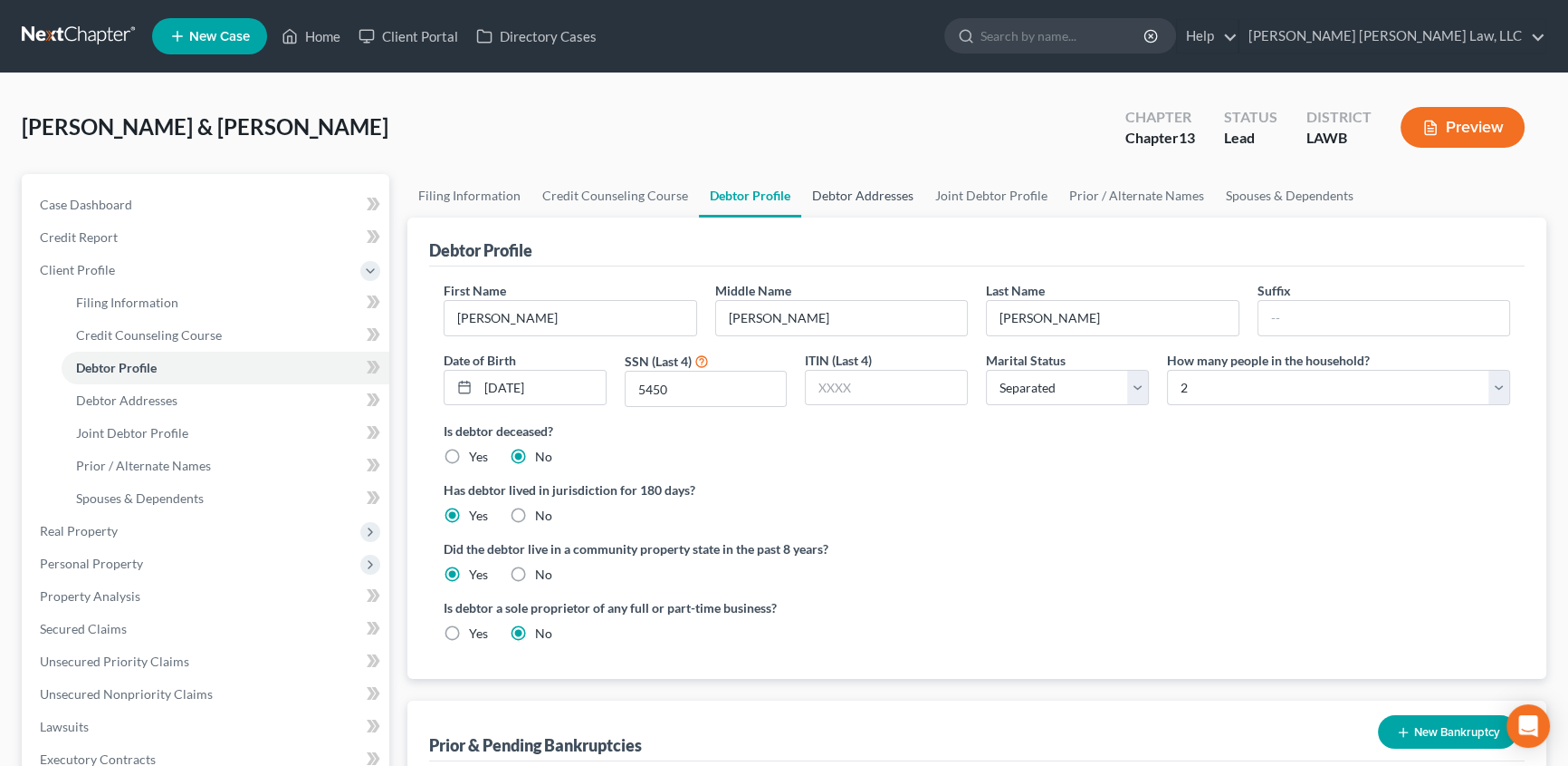
click at [851, 192] on link "Debtor Addresses" at bounding box center [863, 196] width 123 height 43
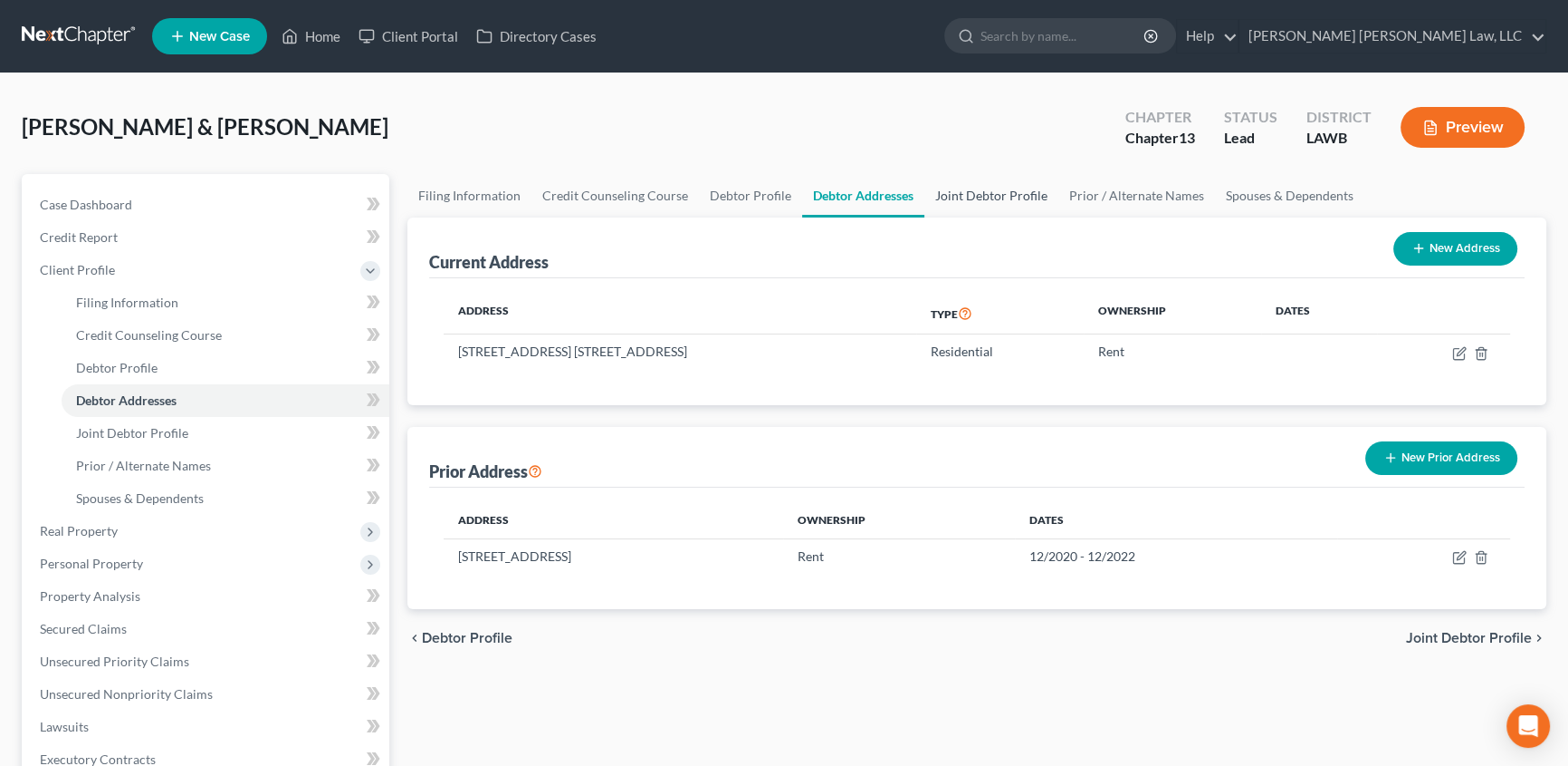
click at [995, 190] on link "Joint Debtor Profile" at bounding box center [991, 196] width 134 height 43
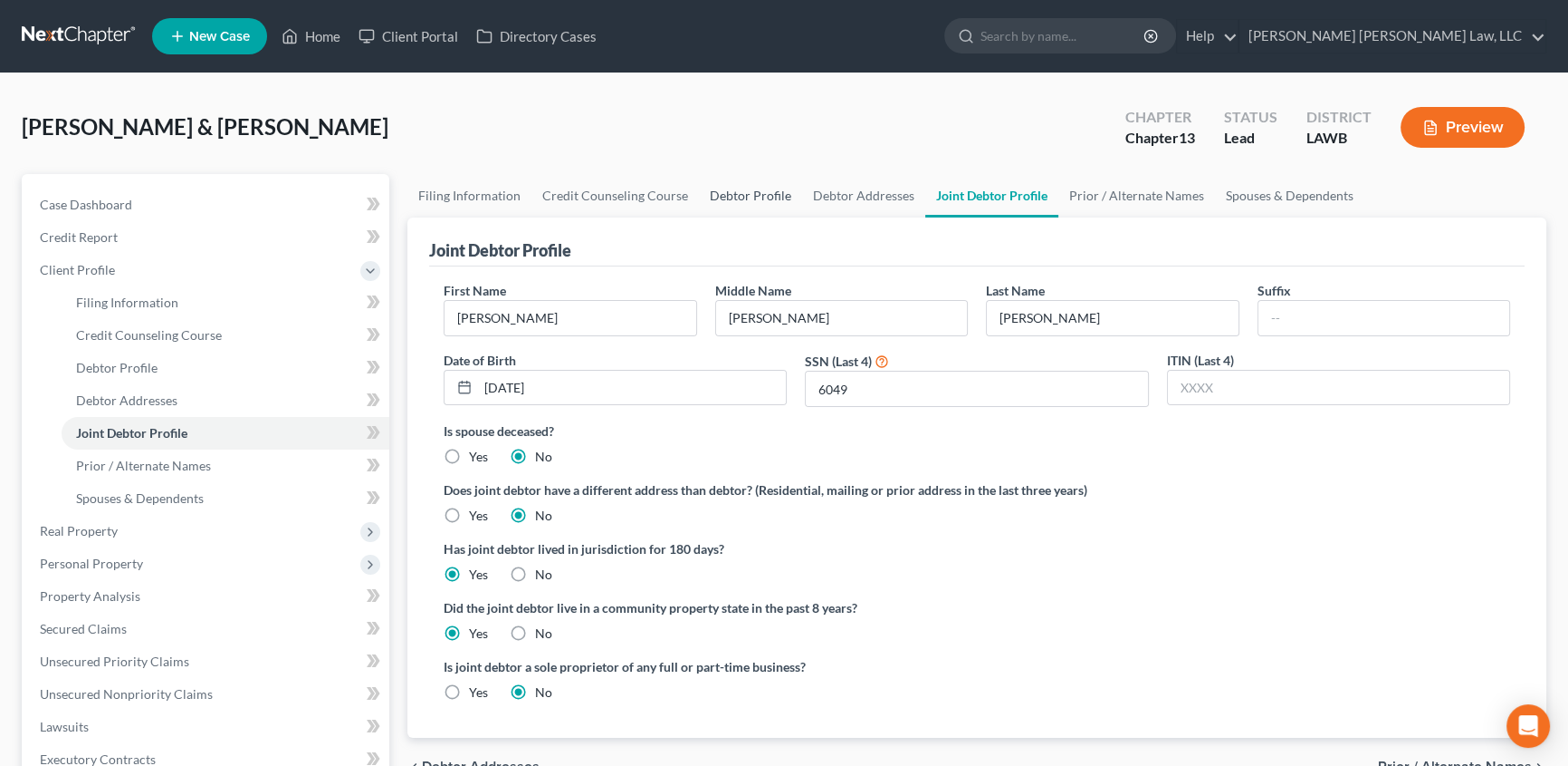
click at [724, 195] on link "Debtor Profile" at bounding box center [750, 196] width 103 height 43
select select "2"
select select "1"
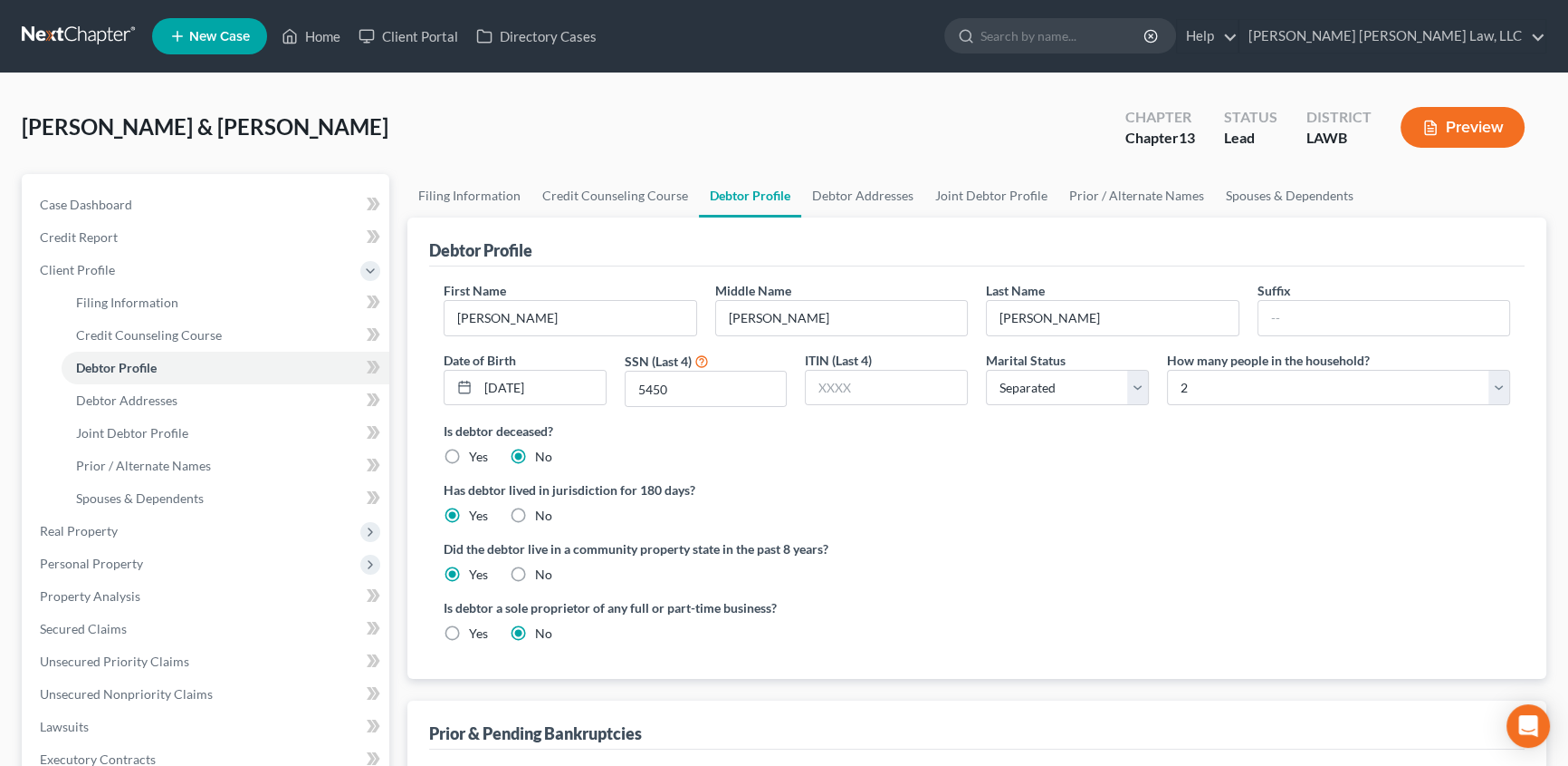
radio input "true"
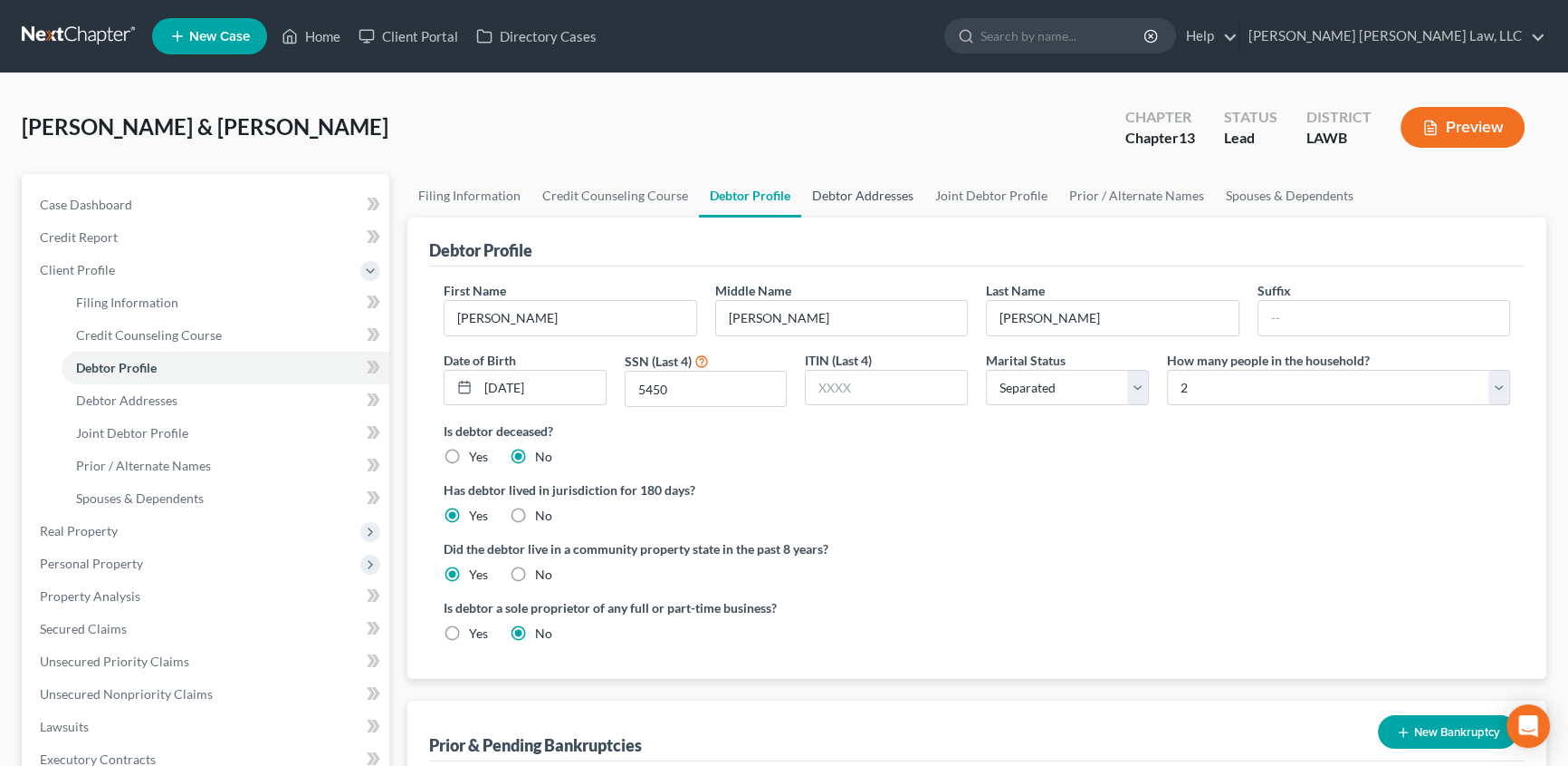
click at [852, 190] on link "Debtor Addresses" at bounding box center [863, 196] width 123 height 43
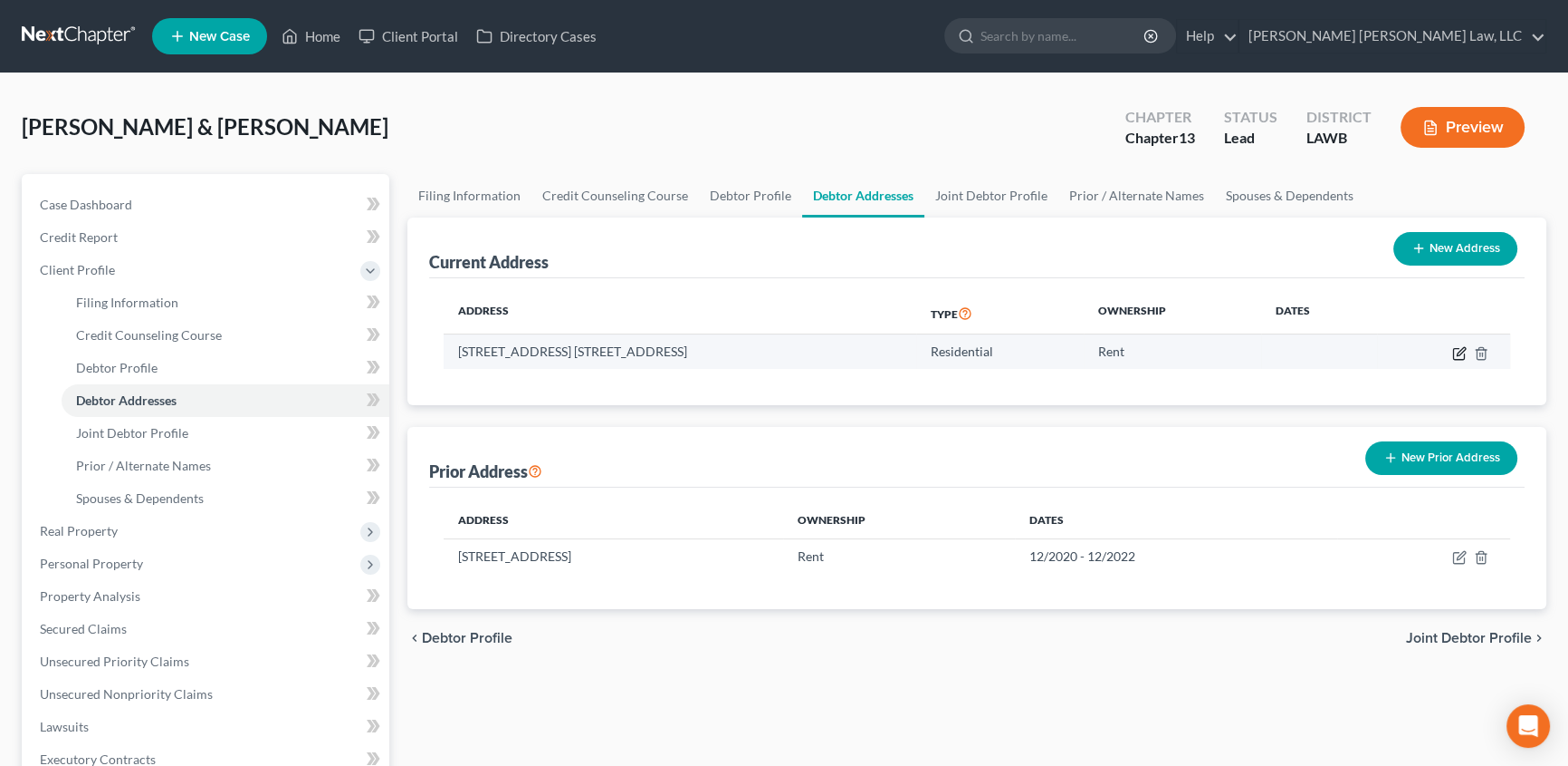
click at [1455, 348] on icon "button" at bounding box center [1459, 352] width 14 height 14
select select "19"
select select "0"
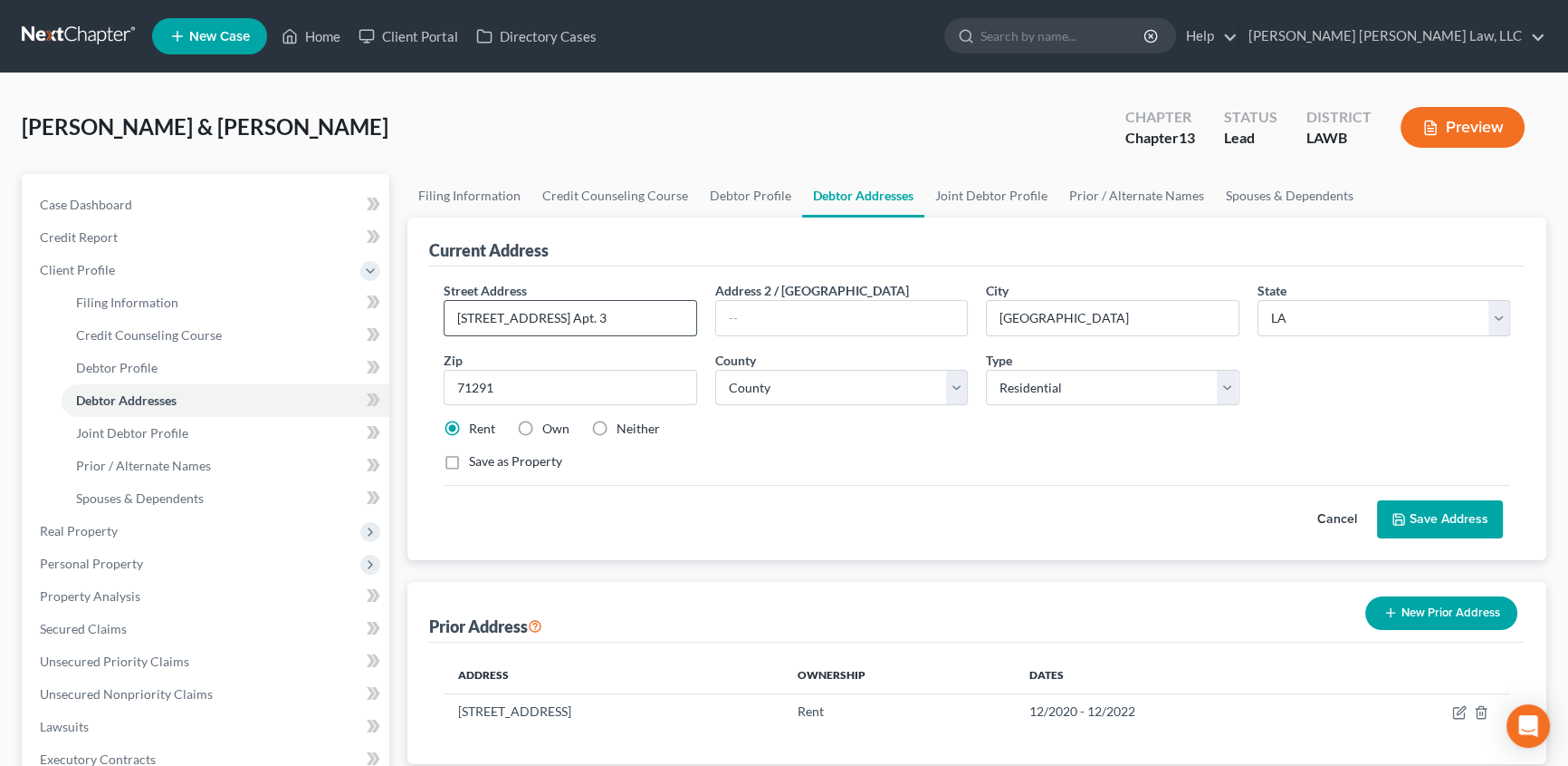
click at [585, 322] on input "[STREET_ADDRESS] Apt. 3" at bounding box center [570, 317] width 252 height 34
click at [960, 193] on link "Joint Debtor Profile" at bounding box center [991, 196] width 134 height 43
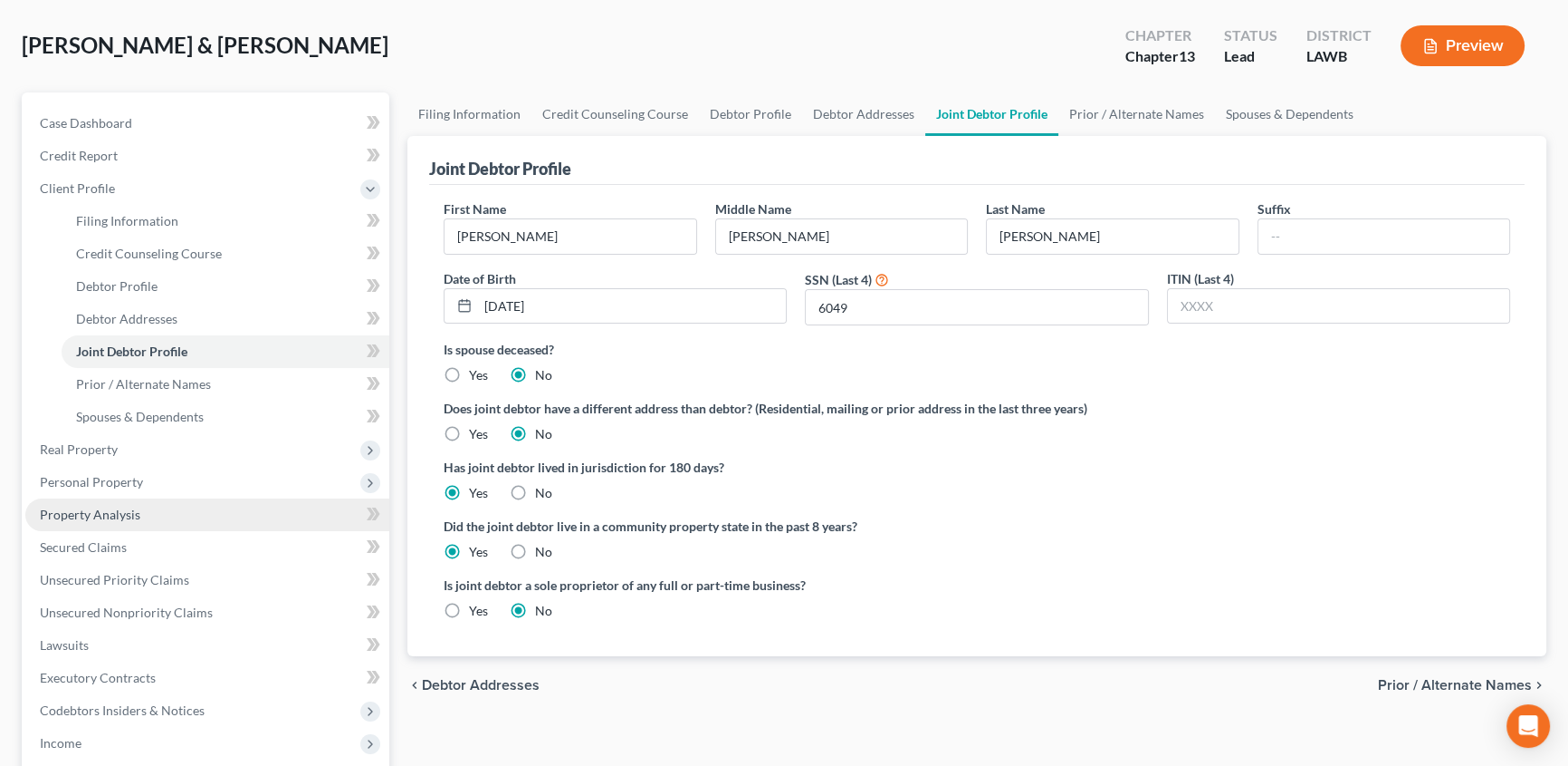
scroll to position [164, 0]
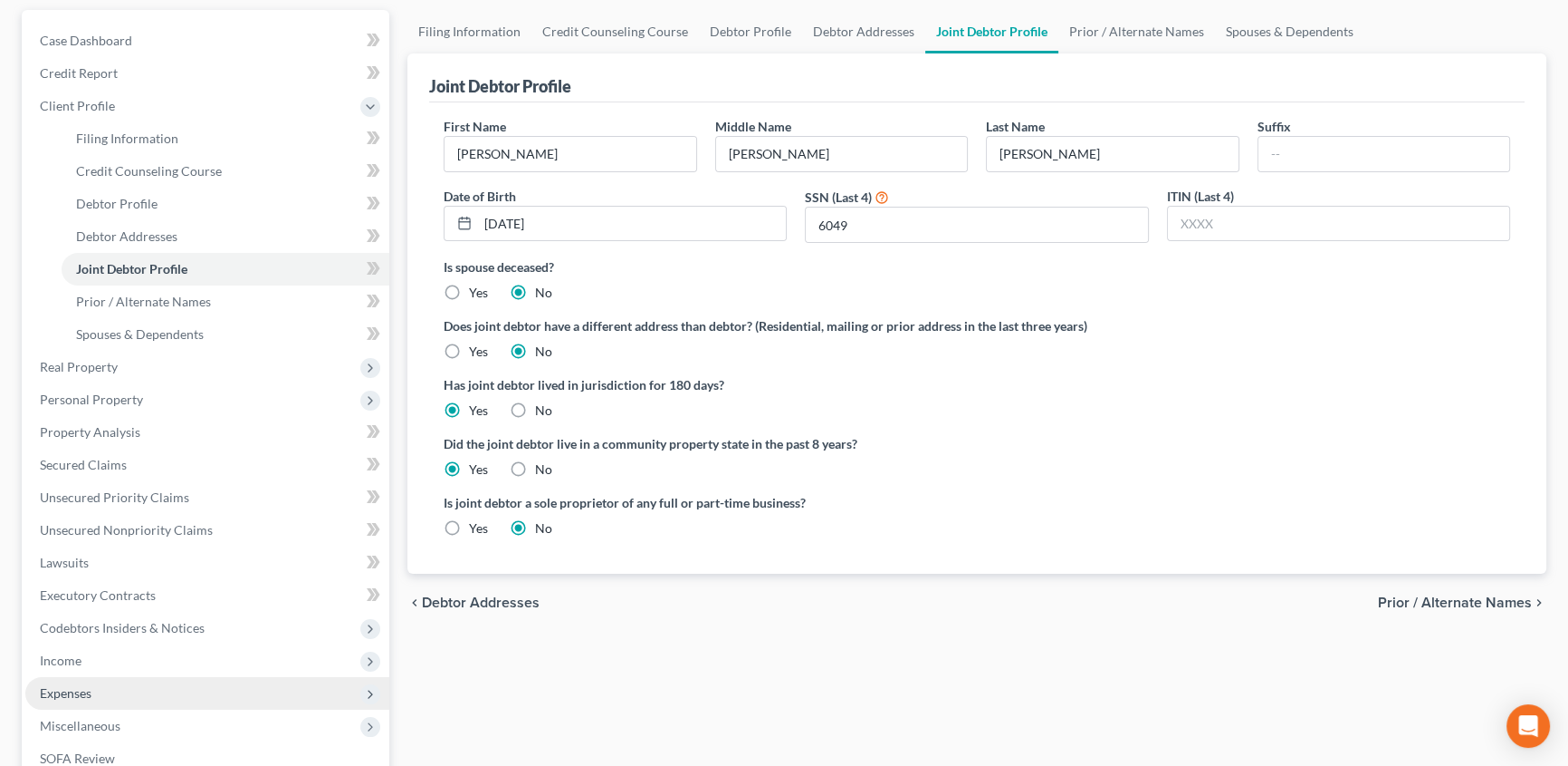
click at [54, 692] on span "Expenses" at bounding box center [65, 692] width 52 height 15
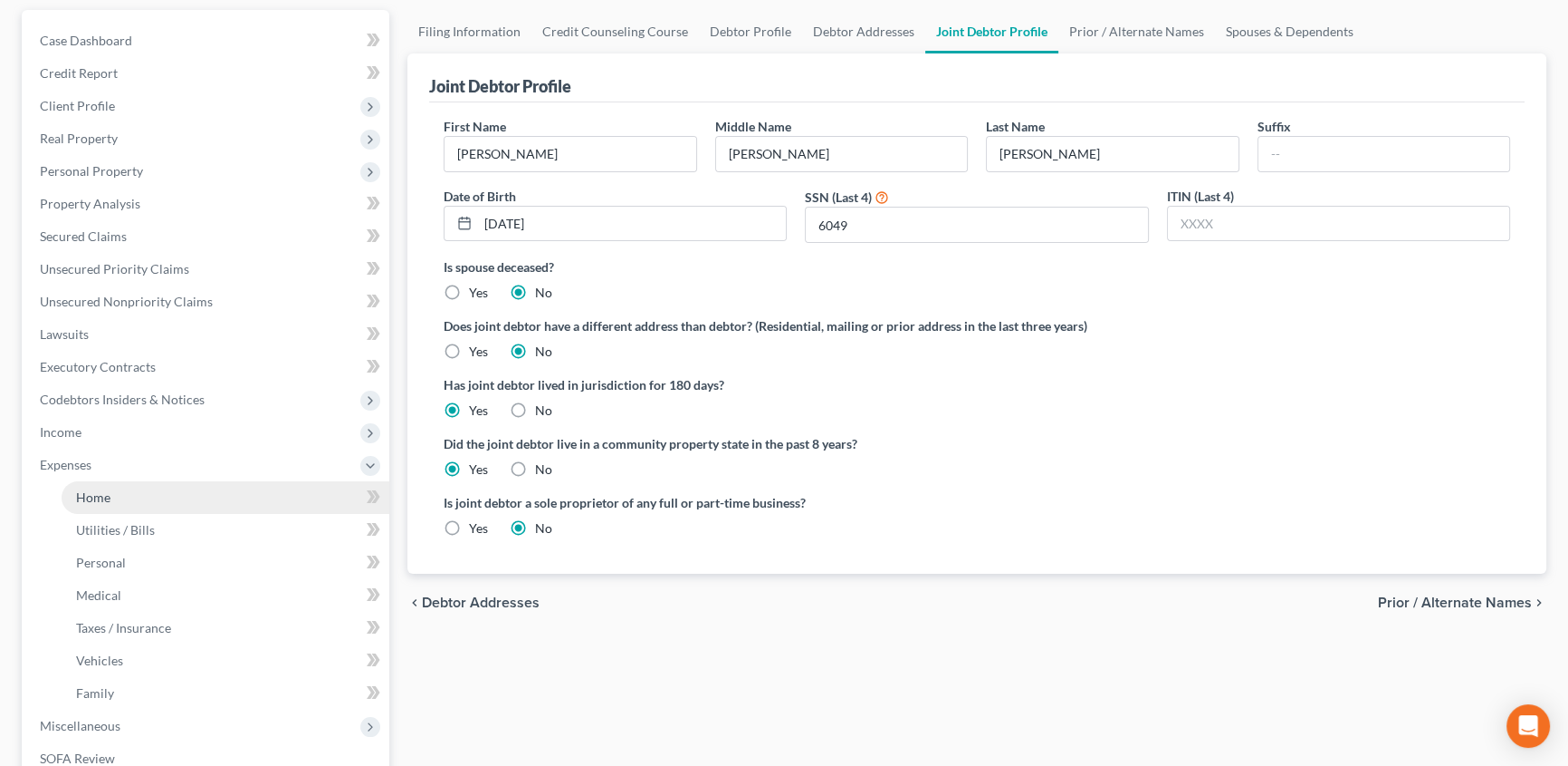
click at [113, 503] on link "Home" at bounding box center [225, 497] width 328 height 33
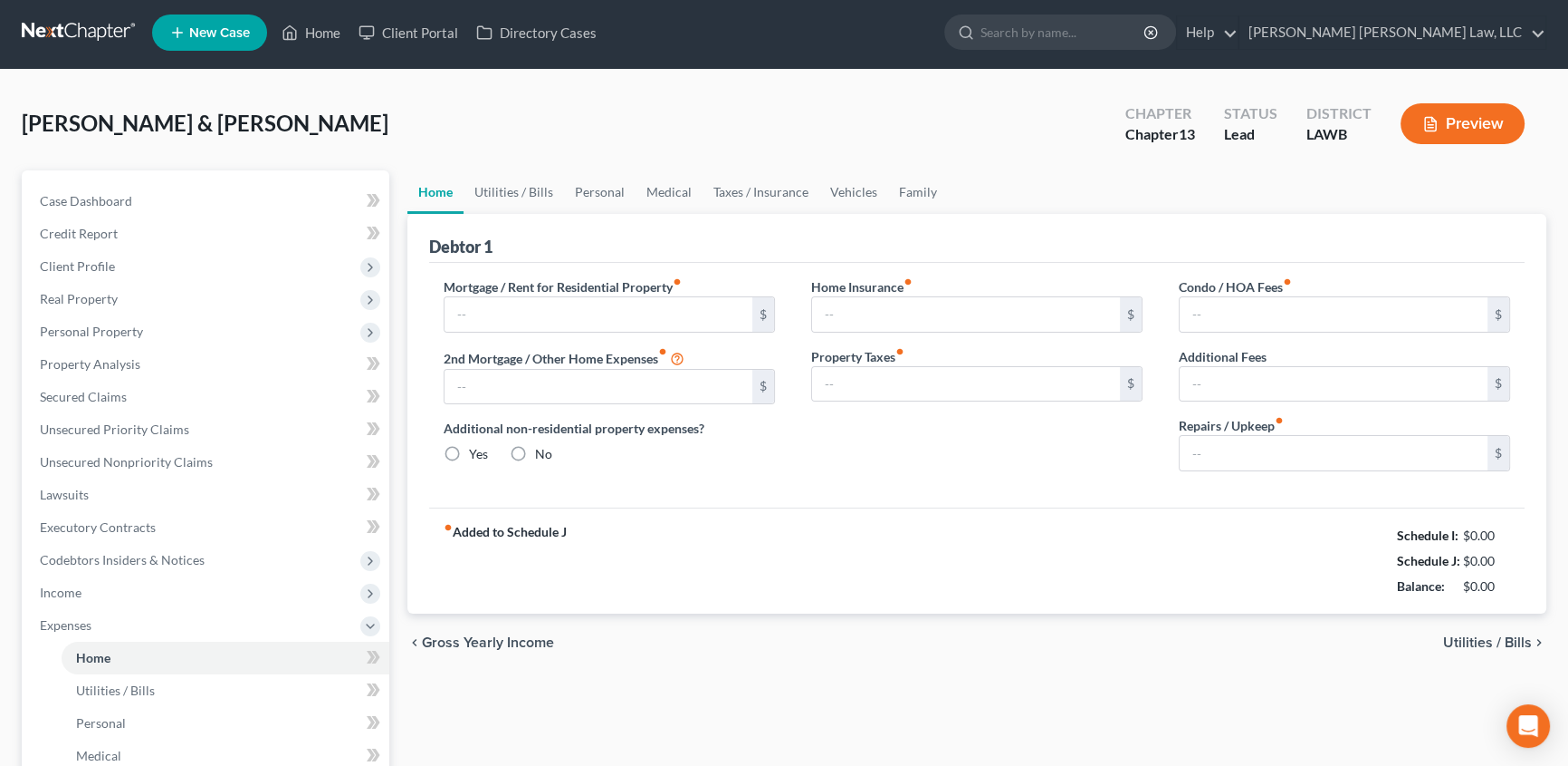
type input "400.00"
type input "0.00"
radio input "true"
type input "0.00"
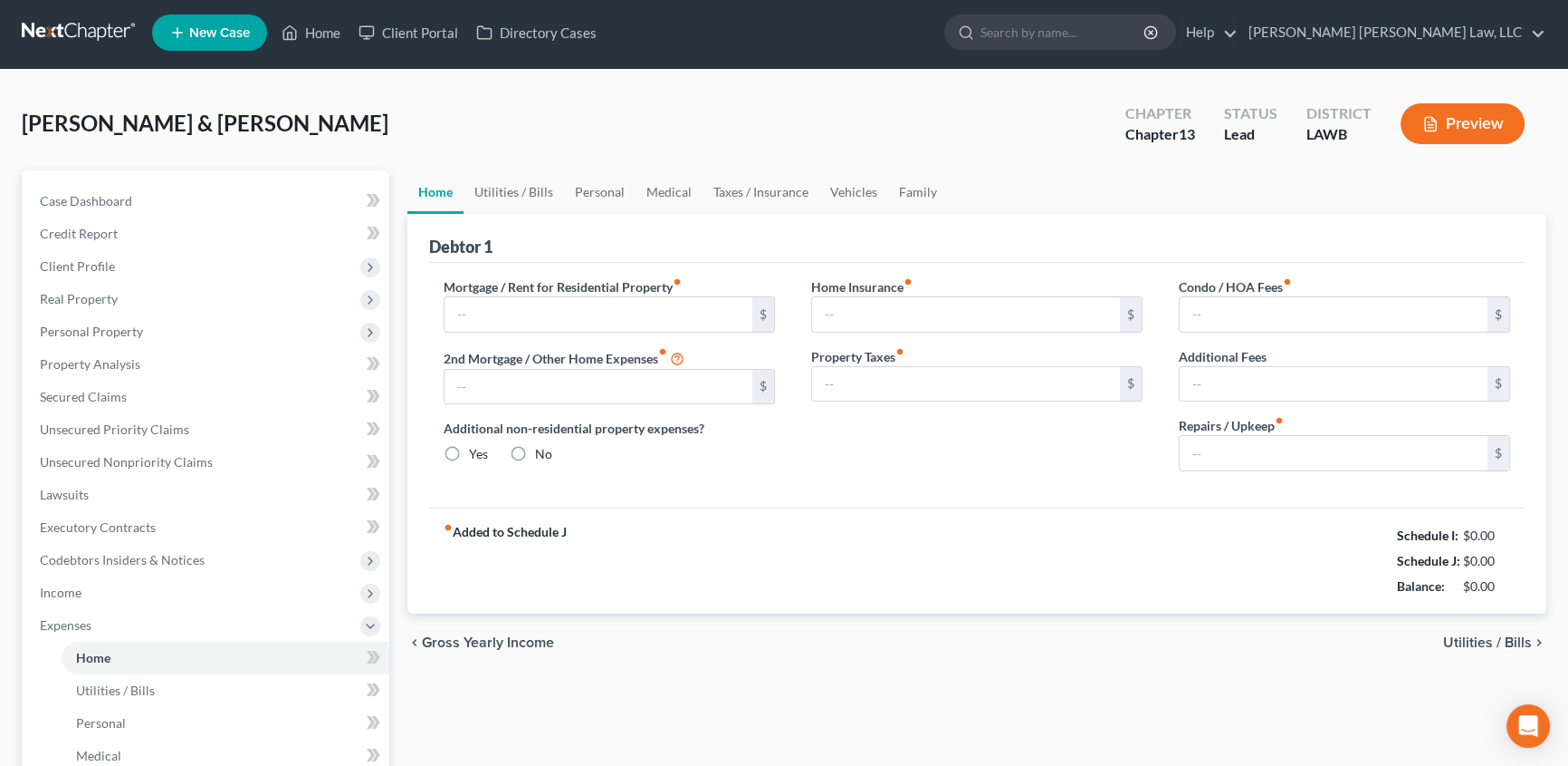
type input "0.00"
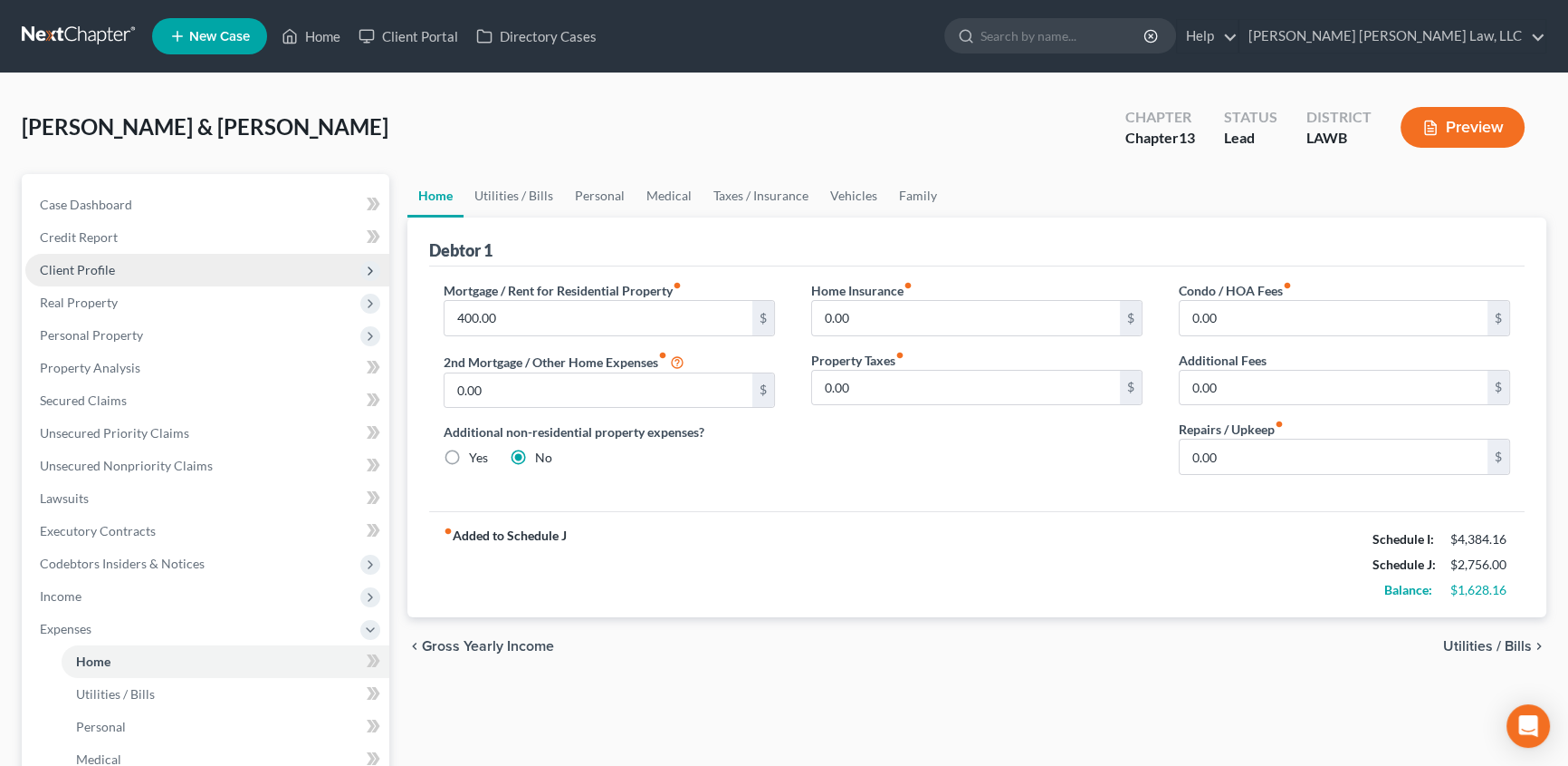
drag, startPoint x: 73, startPoint y: 282, endPoint x: 78, endPoint y: 273, distance: 10.3
click at [73, 282] on span "Client Profile" at bounding box center [208, 270] width 364 height 33
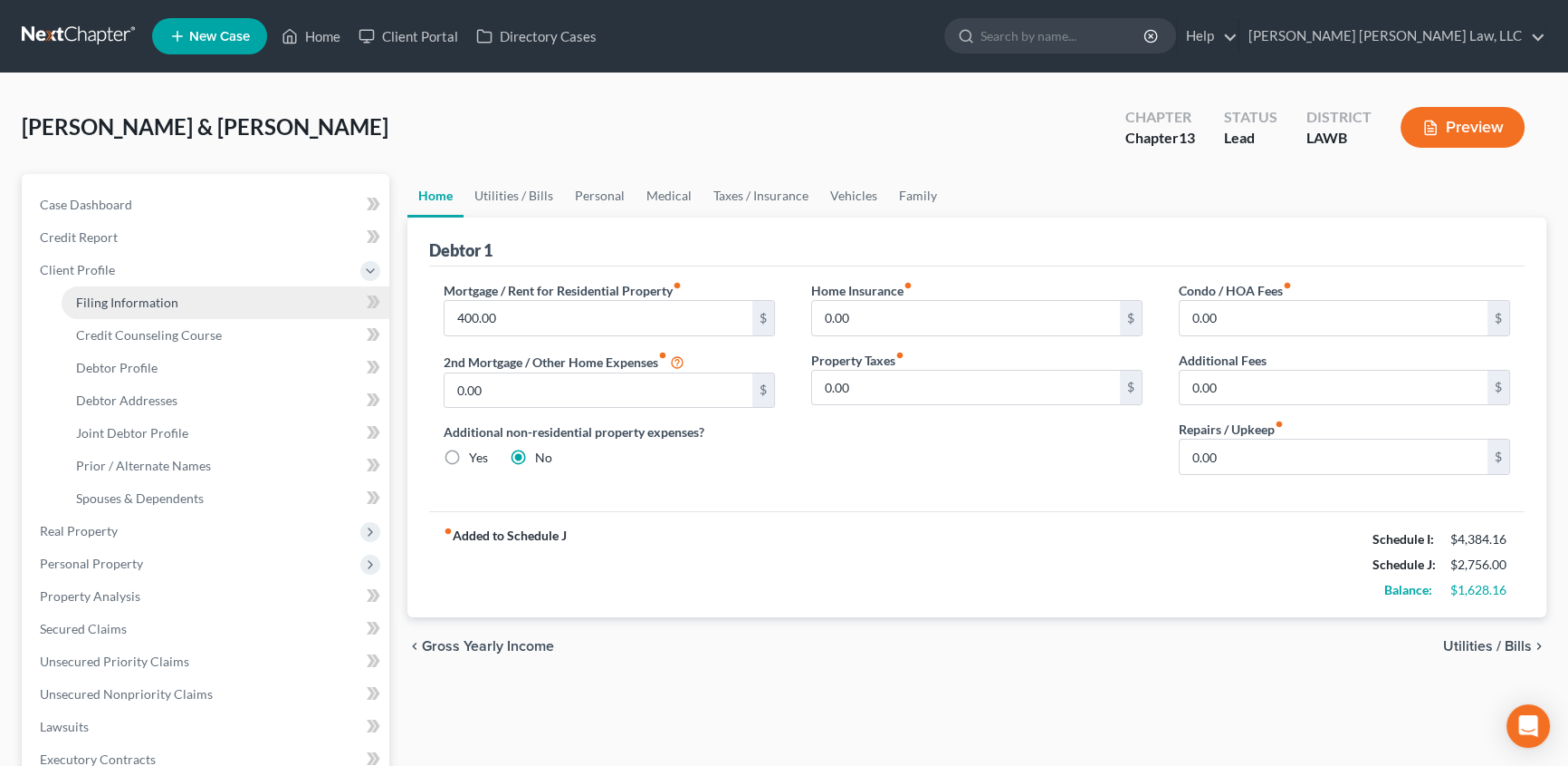
click at [123, 298] on span "Filing Information" at bounding box center [127, 302] width 102 height 15
select select "1"
select select "3"
select select "36"
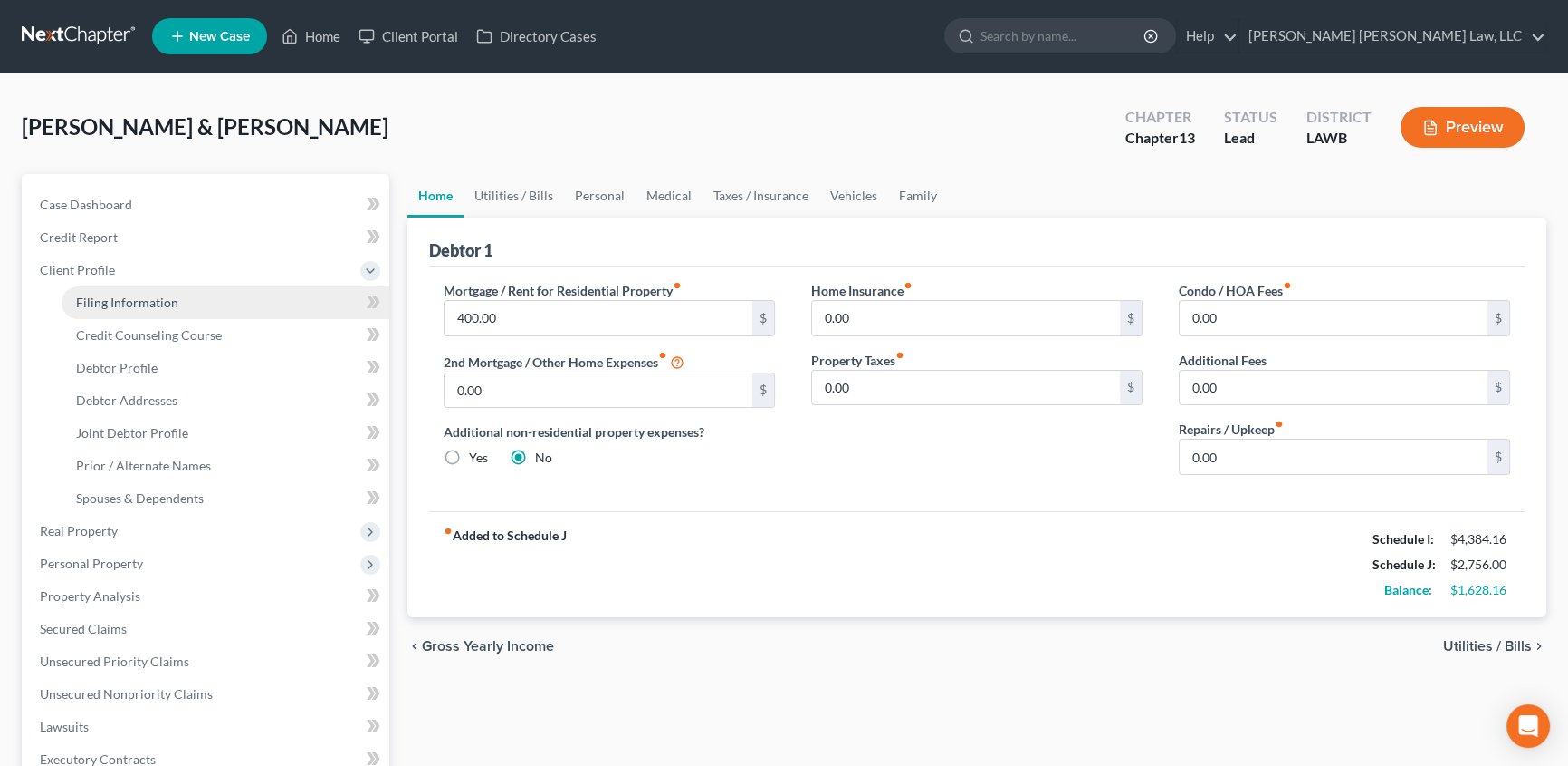
select select "0"
select select "19"
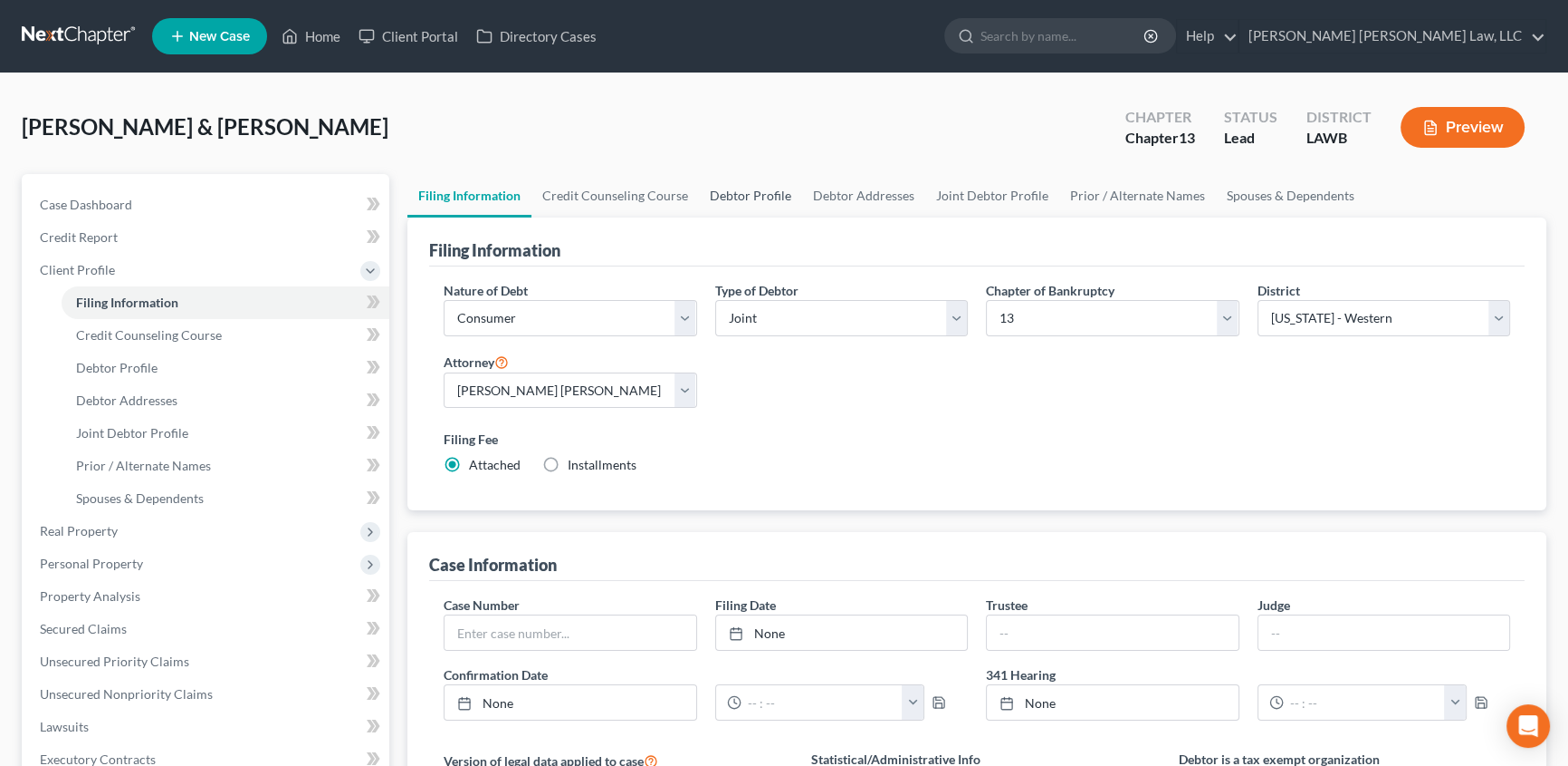
click at [743, 181] on link "Debtor Profile" at bounding box center [750, 196] width 103 height 43
select select "2"
select select "1"
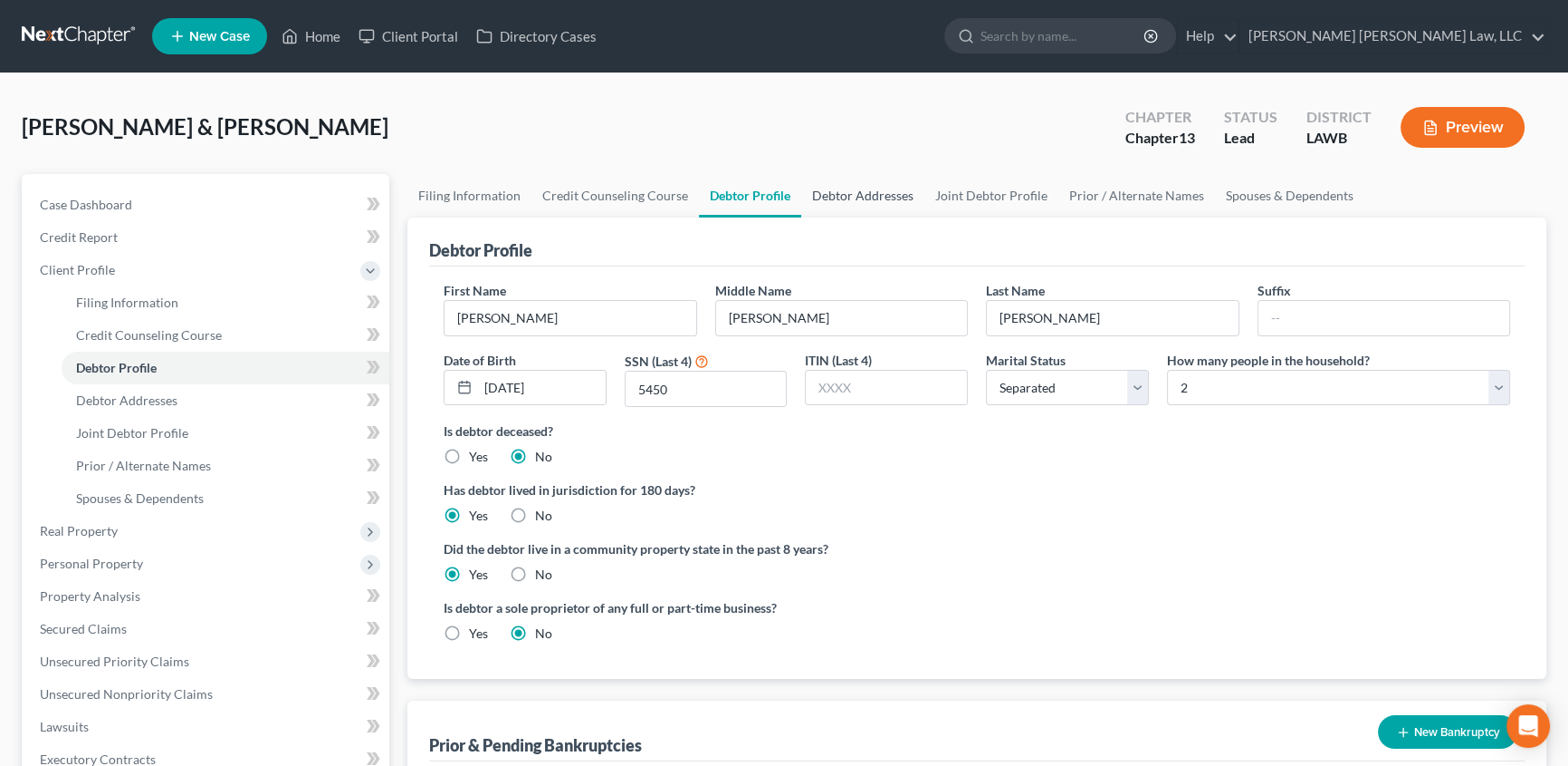
click at [833, 199] on link "Debtor Addresses" at bounding box center [863, 196] width 123 height 43
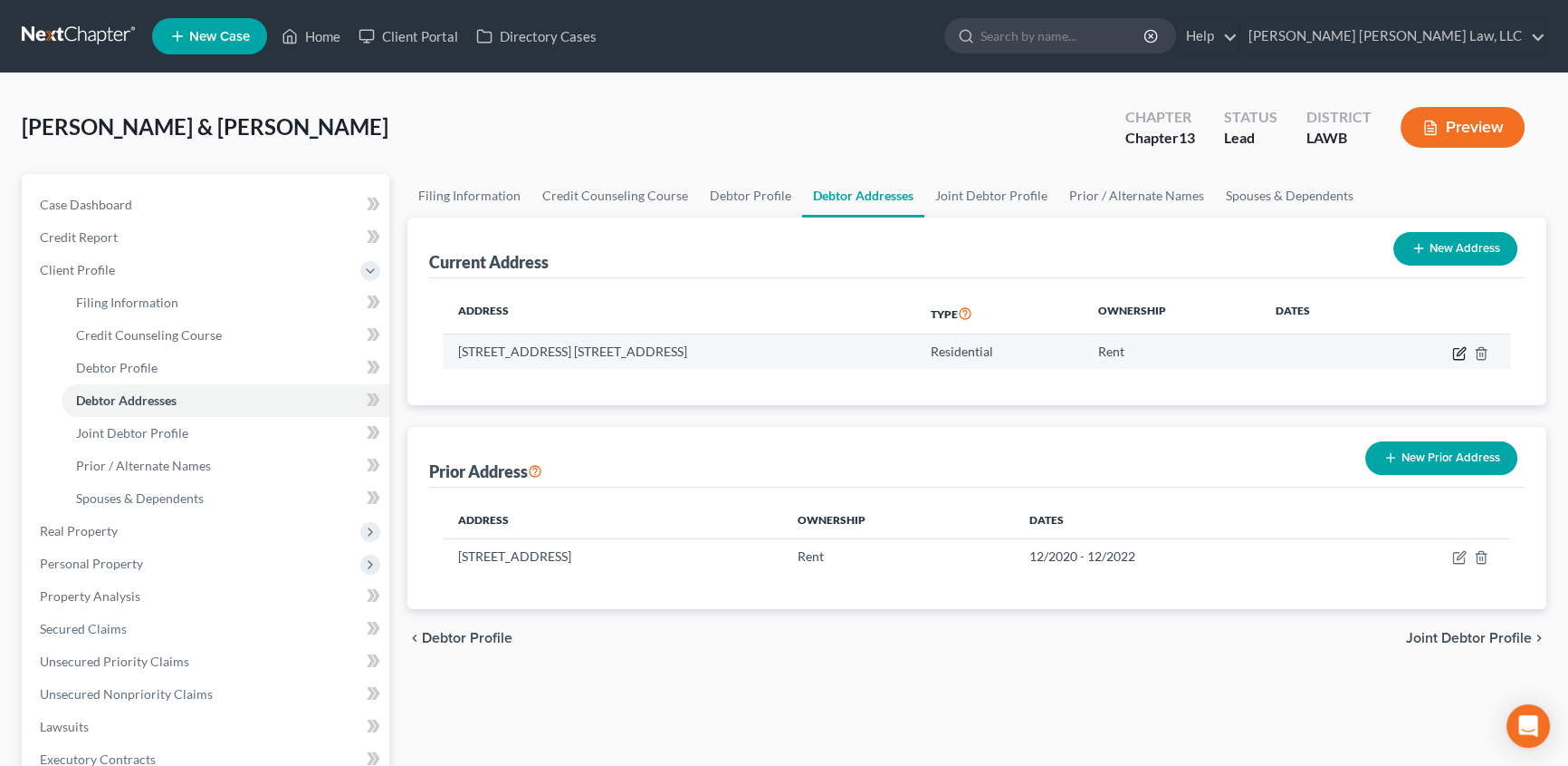
click at [1455, 353] on icon "button" at bounding box center [1459, 352] width 14 height 14
select select "19"
select select "36"
select select "0"
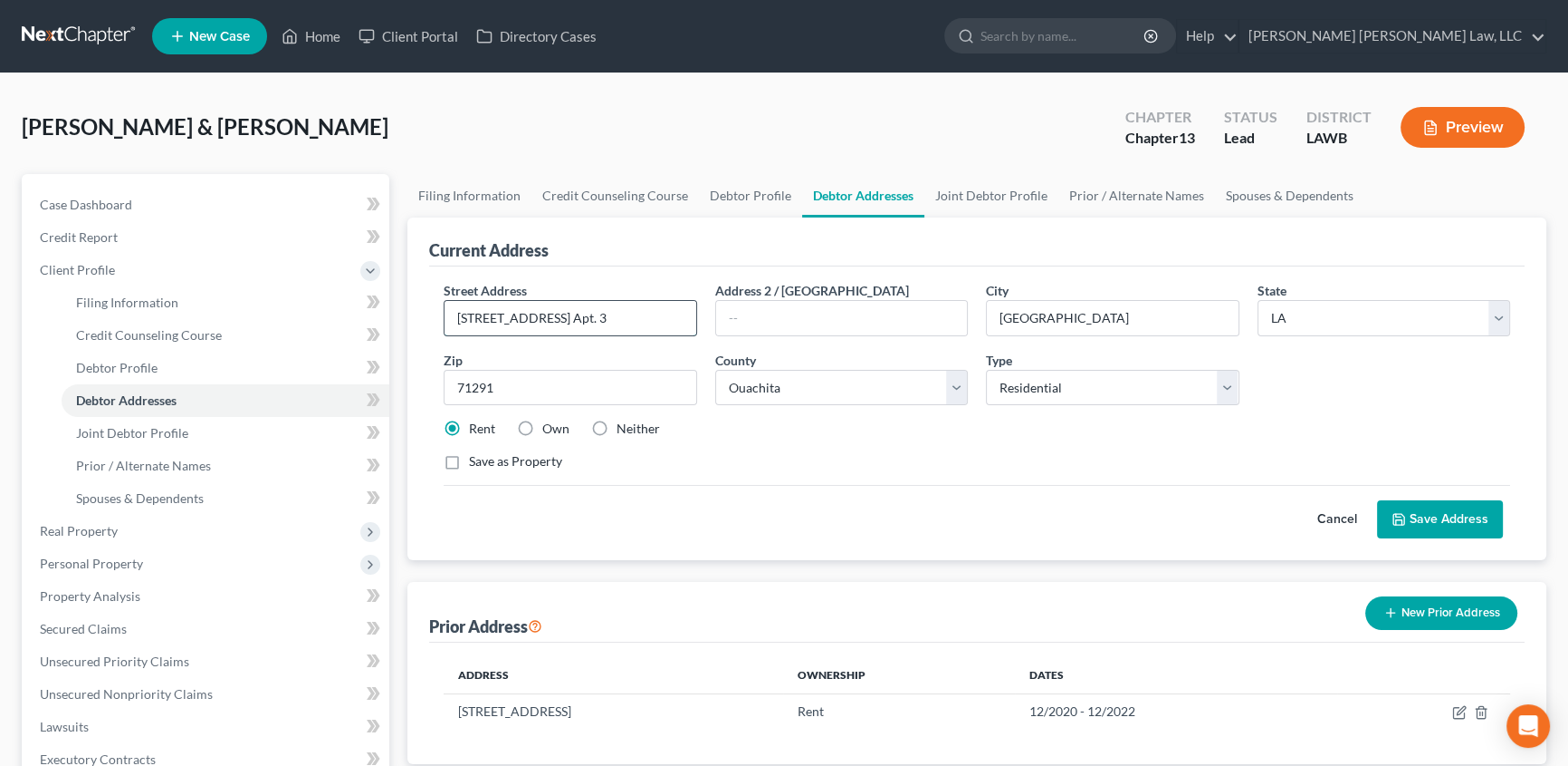
click at [581, 315] on input "[STREET_ADDRESS] Apt. 3" at bounding box center [570, 317] width 252 height 34
type input "3"
type input "[STREET_ADDRESS]"
click at [506, 381] on input "71291" at bounding box center [570, 387] width 254 height 36
type input "71280"
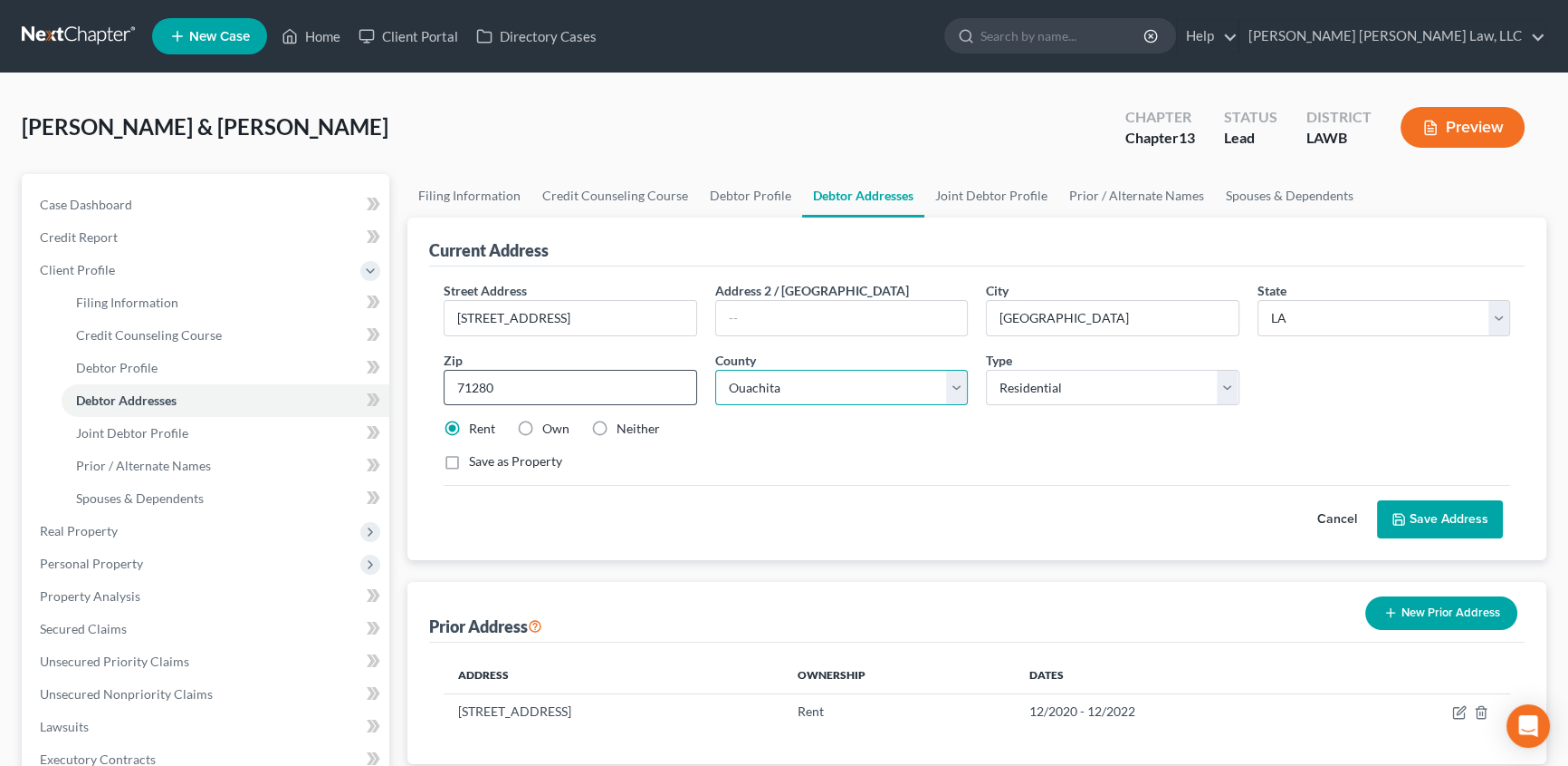
type input "Sterlington"
click at [1458, 517] on button "Save Address" at bounding box center [1440, 519] width 126 height 38
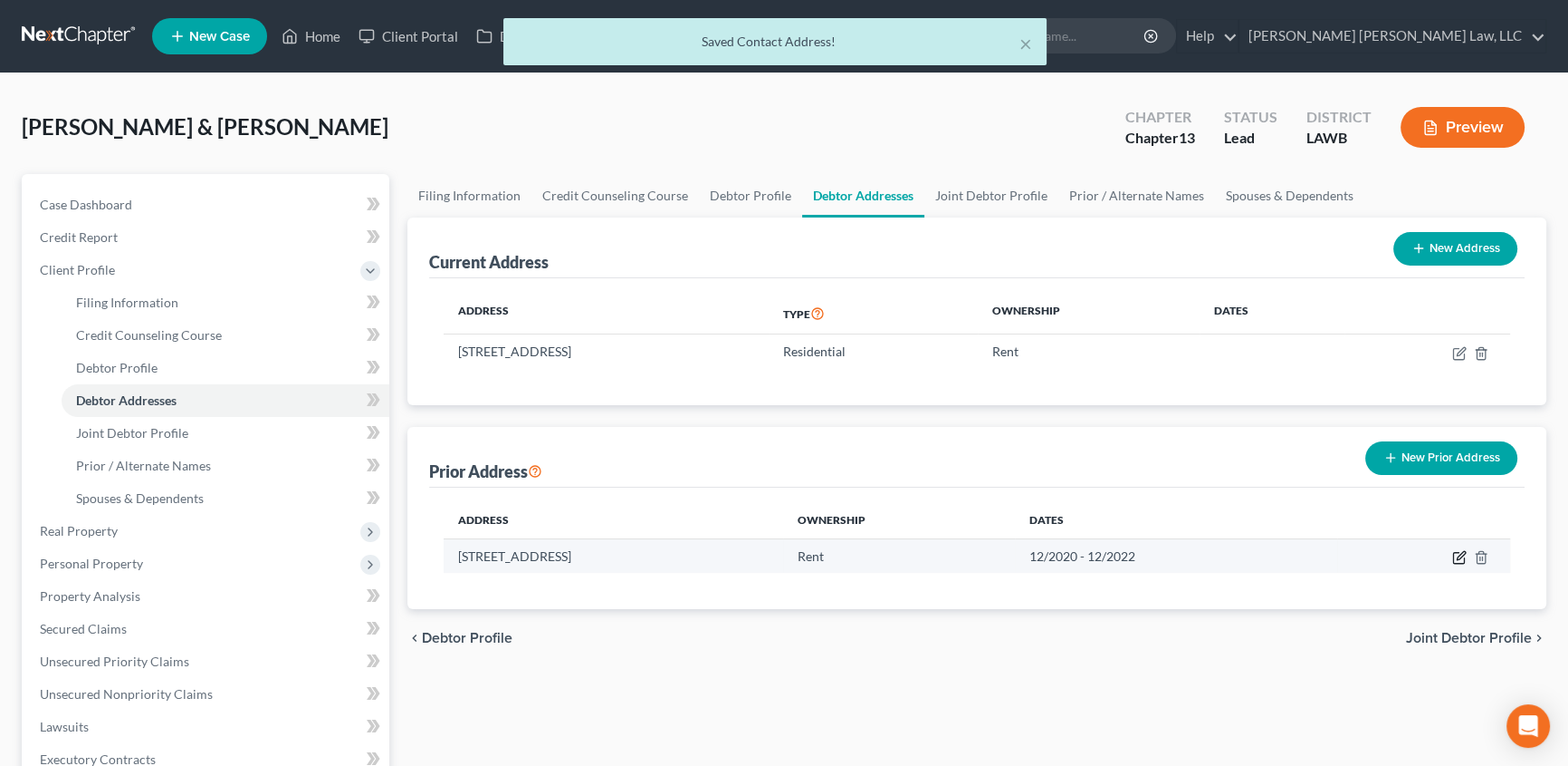
click at [1461, 553] on icon "button" at bounding box center [1459, 556] width 14 height 14
select select "19"
select select "36"
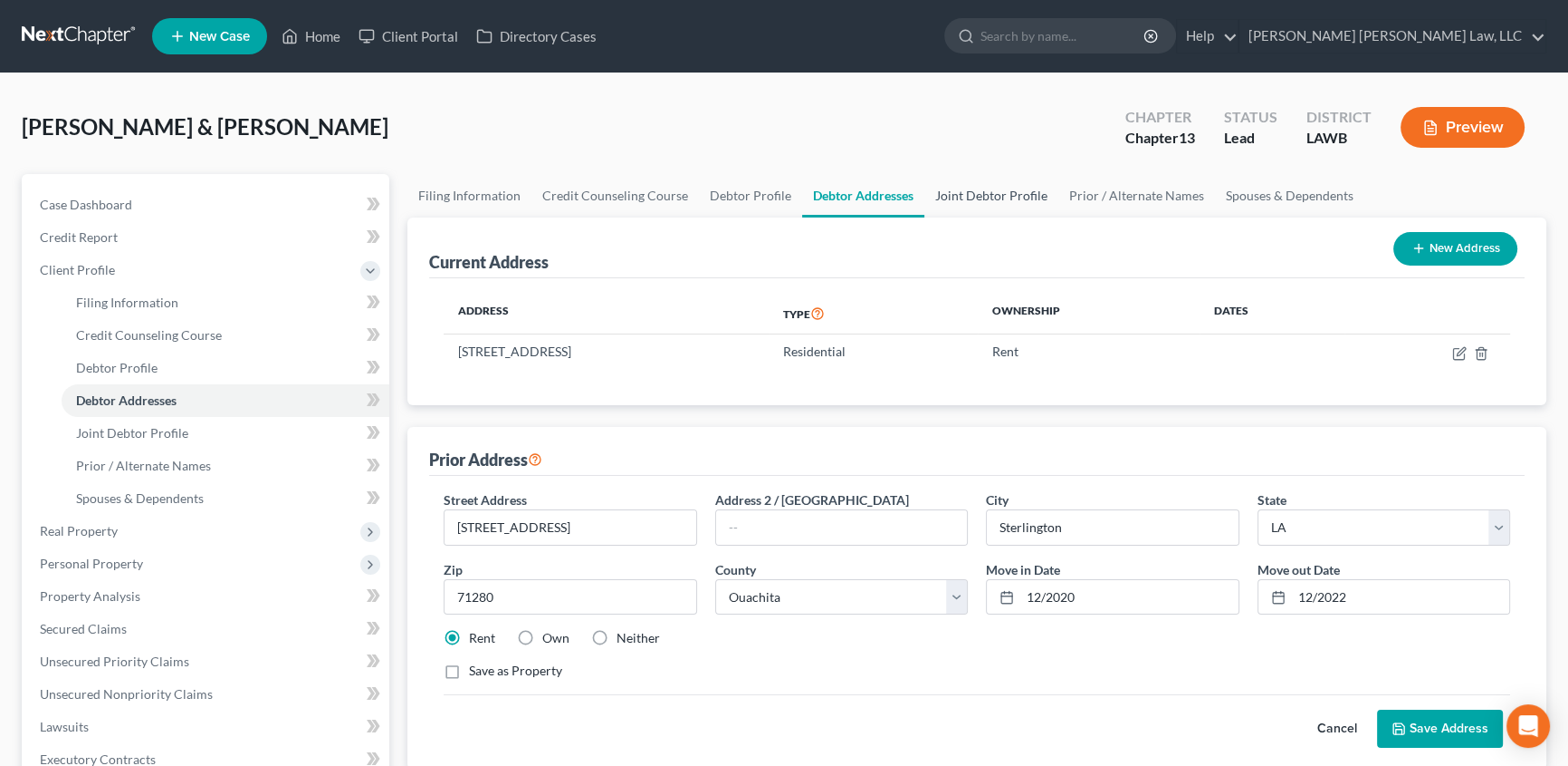
click at [1003, 194] on link "Joint Debtor Profile" at bounding box center [991, 196] width 134 height 43
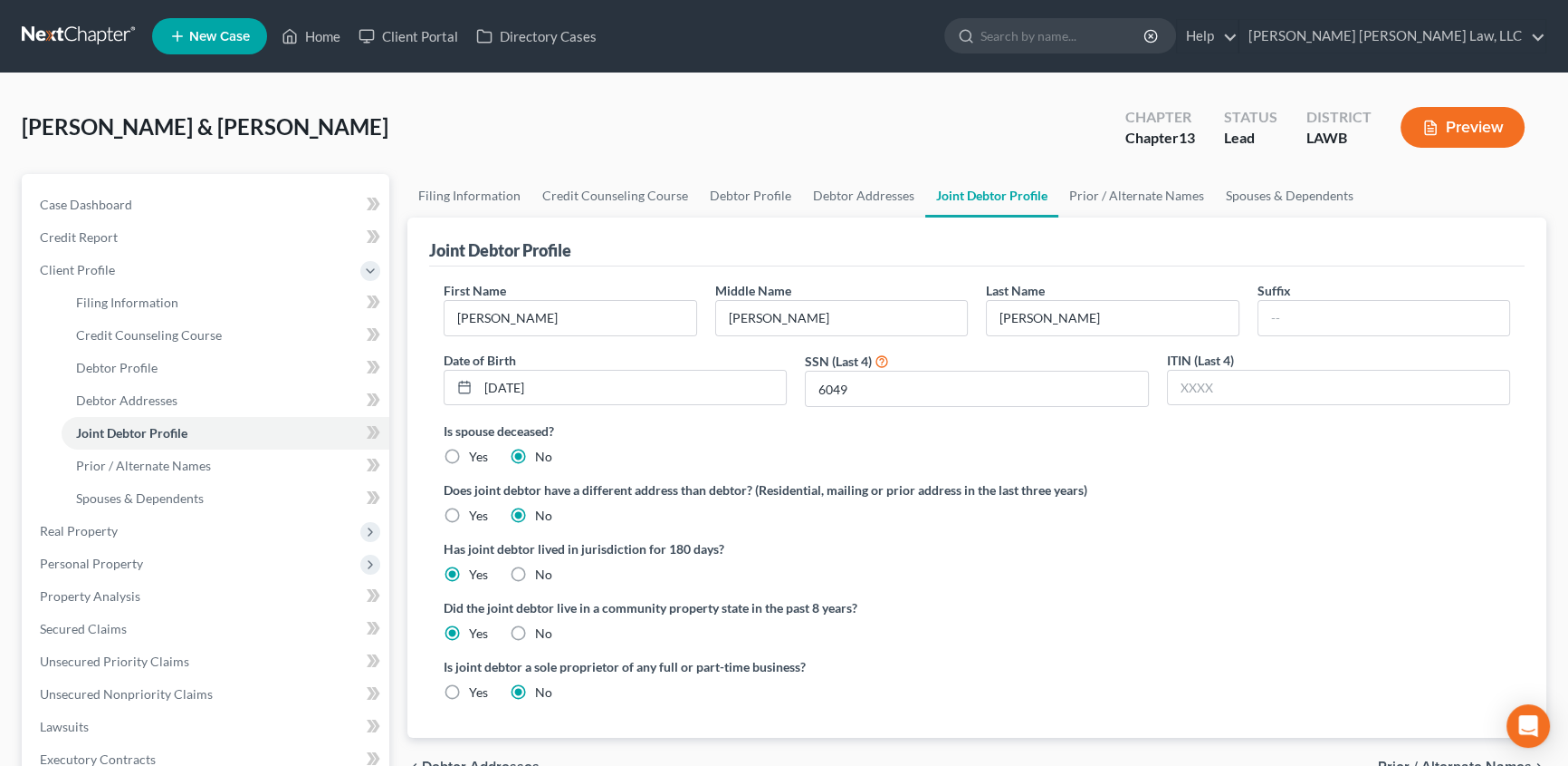
click at [469, 513] on label "Yes" at bounding box center [479, 515] width 19 height 18
click at [477, 513] on input "Yes" at bounding box center [482, 512] width 11 height 11
radio input "true"
radio input "false"
click at [1159, 198] on link "Joint Debtor Addresses" at bounding box center [1135, 196] width 154 height 43
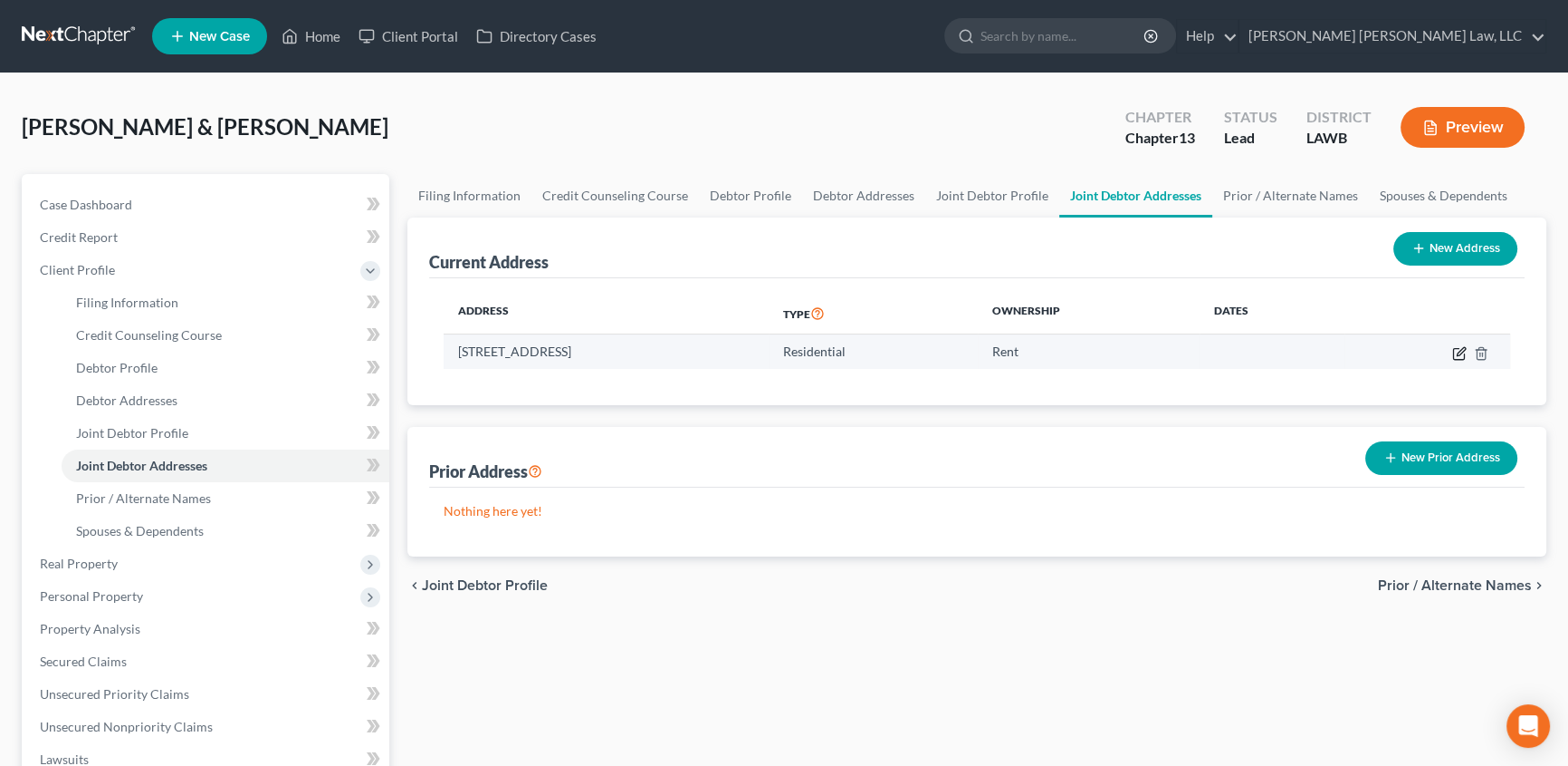
click at [1460, 351] on icon "button" at bounding box center [1460, 350] width 8 height 9
select select "19"
select select "36"
select select "0"
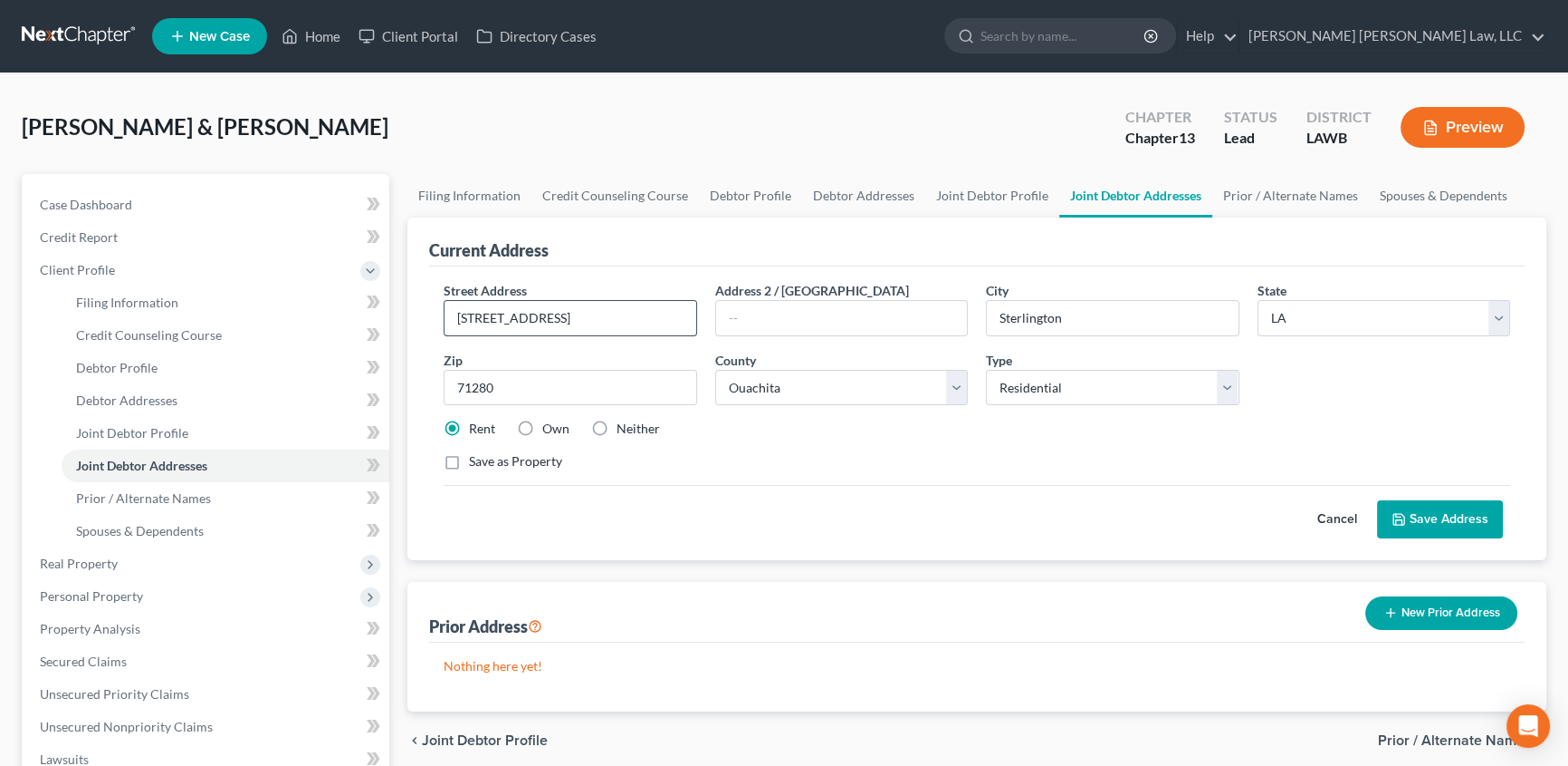
click at [601, 318] on input "[STREET_ADDRESS]" at bounding box center [570, 317] width 252 height 34
type input "5"
type input "[STREET_ADDRESS][PERSON_NAME]"
type input "71291"
type input "[GEOGRAPHIC_DATA]"
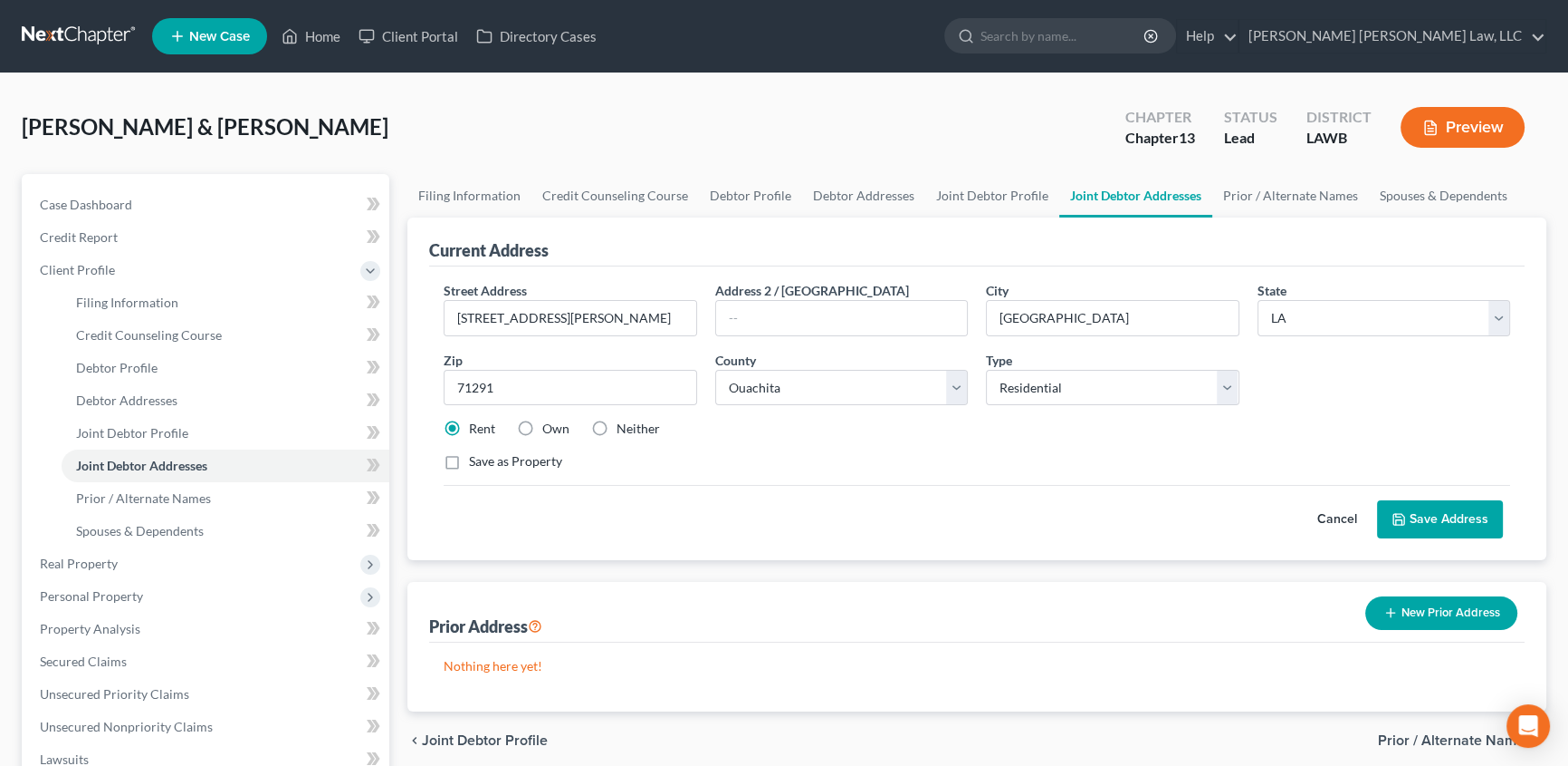
click at [1439, 509] on button "Save Address" at bounding box center [1440, 519] width 126 height 38
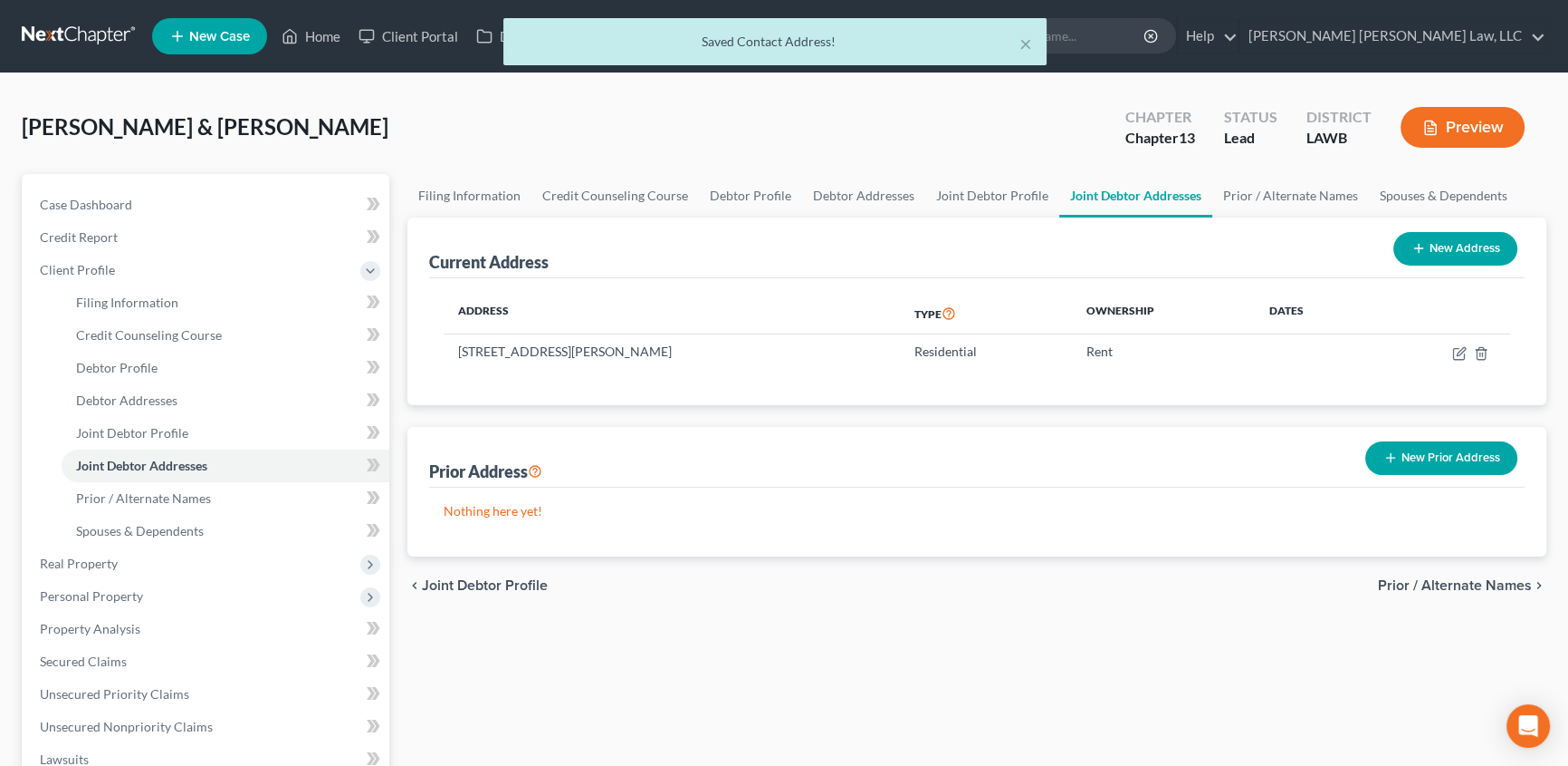
click at [1435, 454] on button "New Prior Address" at bounding box center [1442, 457] width 152 height 33
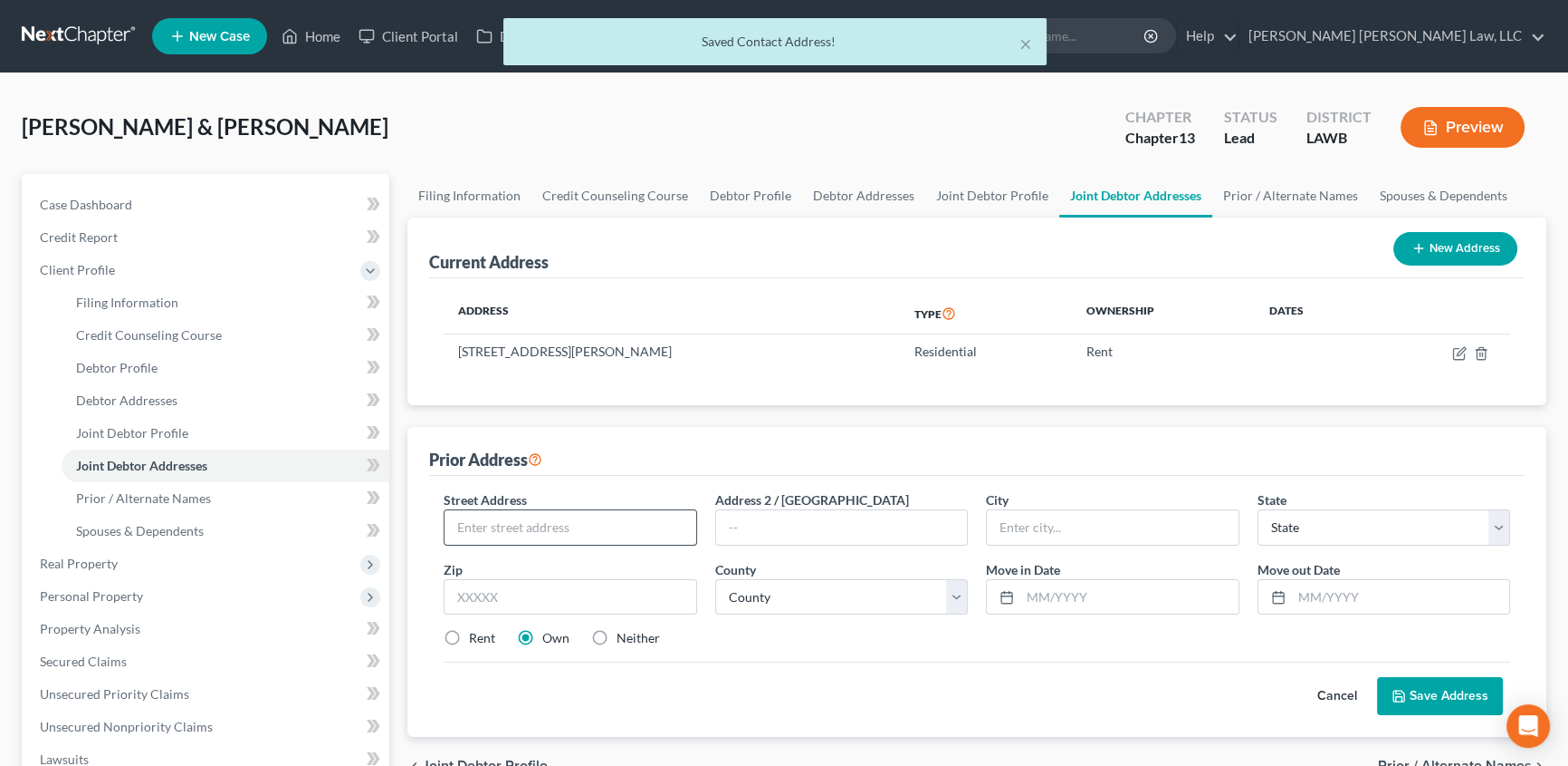
click at [582, 517] on input "text" at bounding box center [570, 527] width 252 height 34
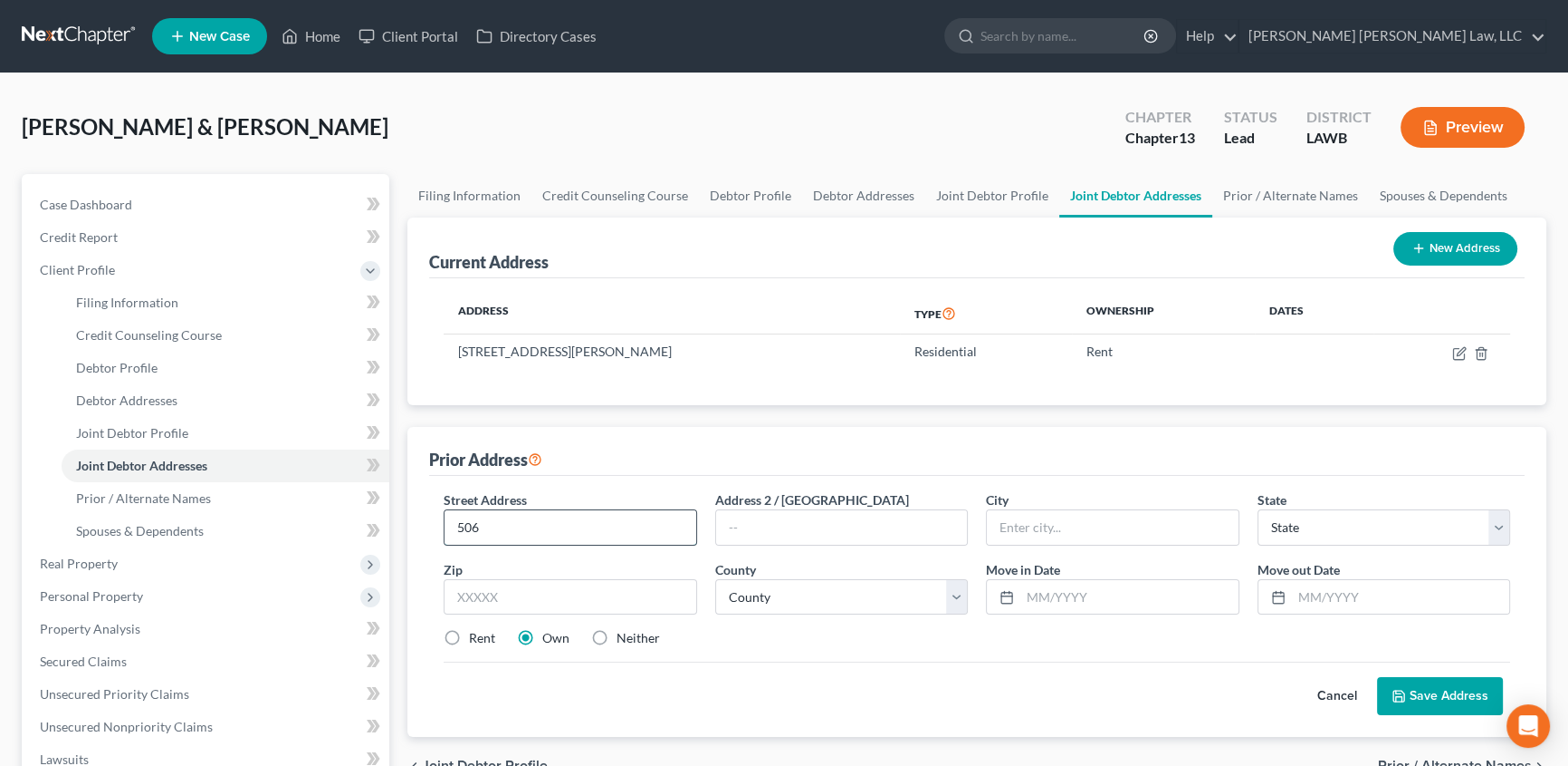
type input "[STREET_ADDRESS]"
click at [548, 585] on input "text" at bounding box center [570, 597] width 254 height 36
type input "71280"
type input "Sterlington"
select select "19"
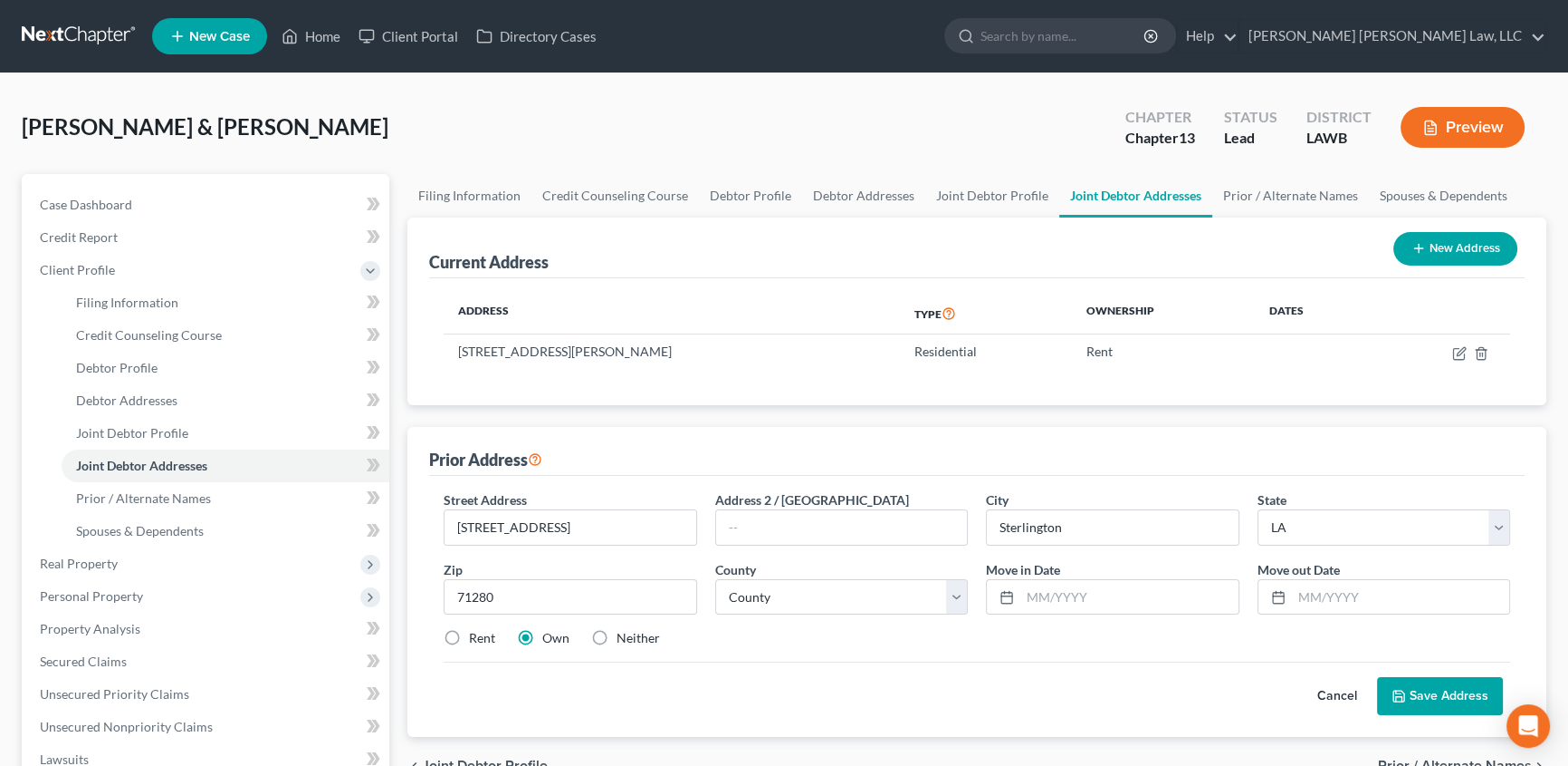
drag, startPoint x: 451, startPoint y: 636, endPoint x: 869, endPoint y: 638, distance: 418.0
click at [469, 635] on label "Rent" at bounding box center [482, 638] width 26 height 18
click at [477, 635] on input "Rent" at bounding box center [482, 635] width 11 height 11
radio input "true"
click at [1317, 602] on input "text" at bounding box center [1401, 597] width 218 height 34
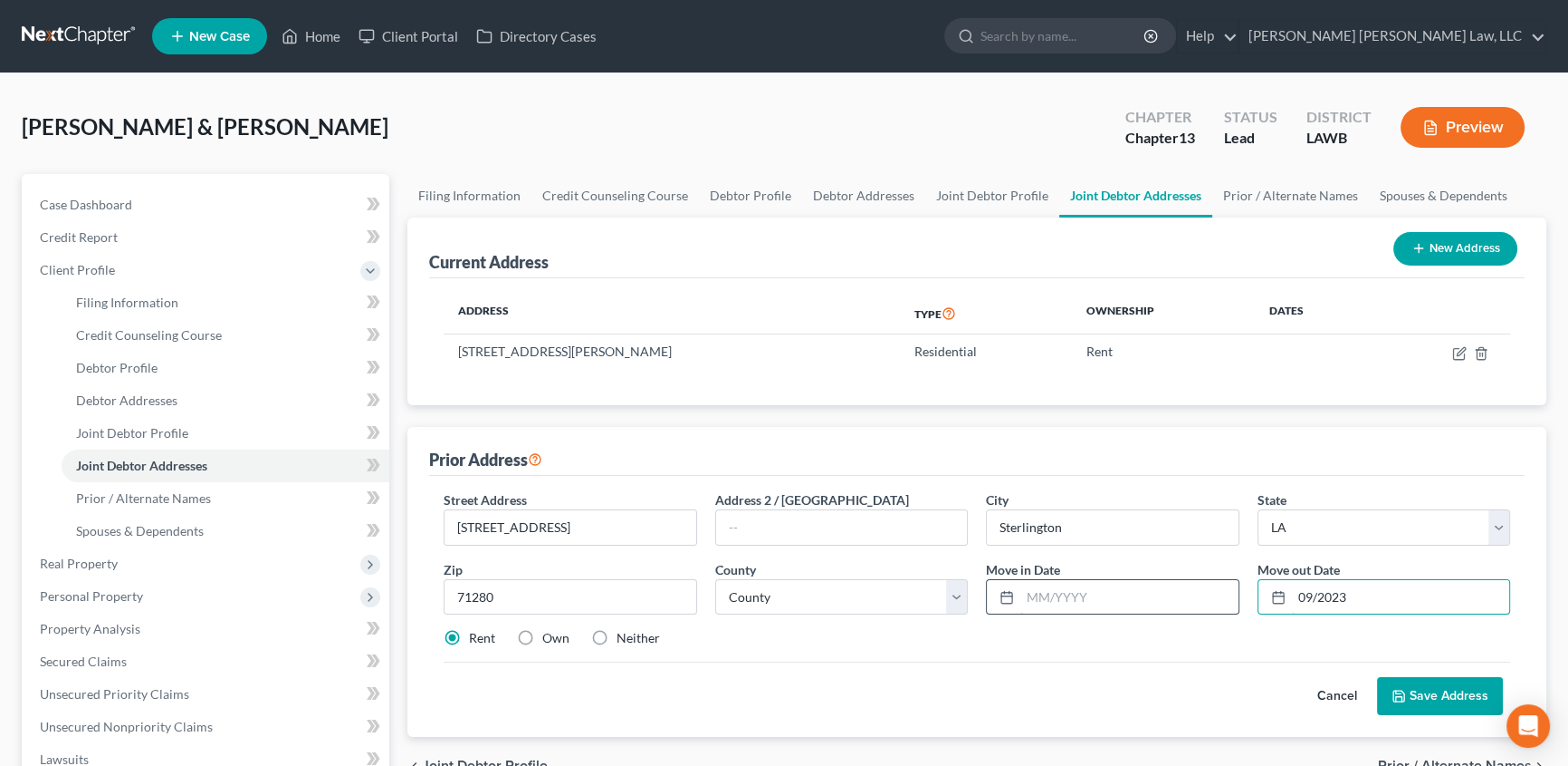
type input "09/2023"
click at [1065, 598] on input "text" at bounding box center [1129, 597] width 218 height 34
type input "01/2020"
click at [1403, 698] on icon at bounding box center [1398, 695] width 14 height 14
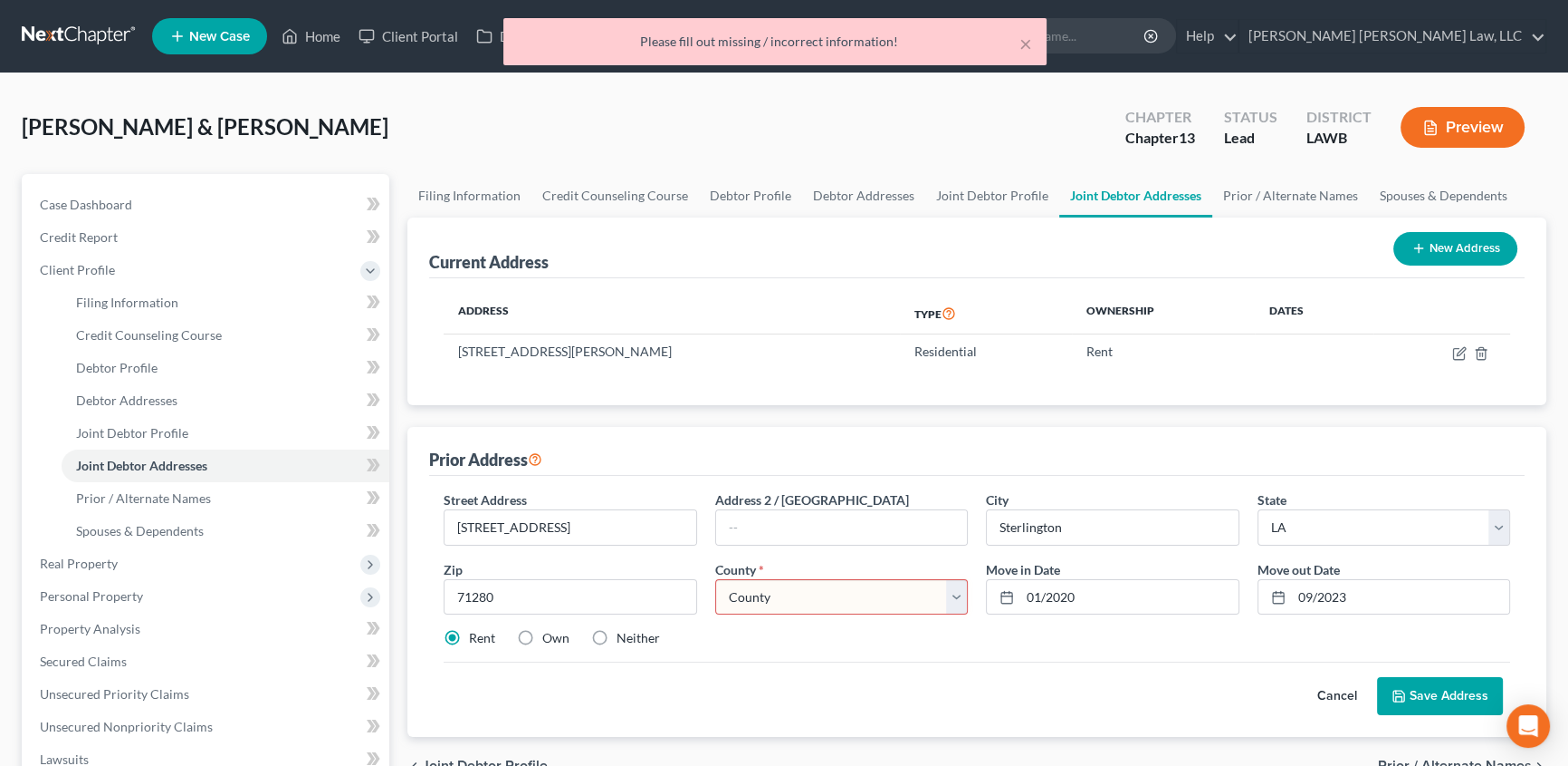
click at [737, 591] on select "County Acadia [PERSON_NAME] [DATE] Assumption Avoyelles [GEOGRAPHIC_DATA] Bienv…" at bounding box center [842, 597] width 254 height 36
select select "36"
click at [716, 579] on select "County Acadia [PERSON_NAME] [DATE] Assumption Avoyelles [GEOGRAPHIC_DATA] Bienv…" at bounding box center [842, 597] width 254 height 36
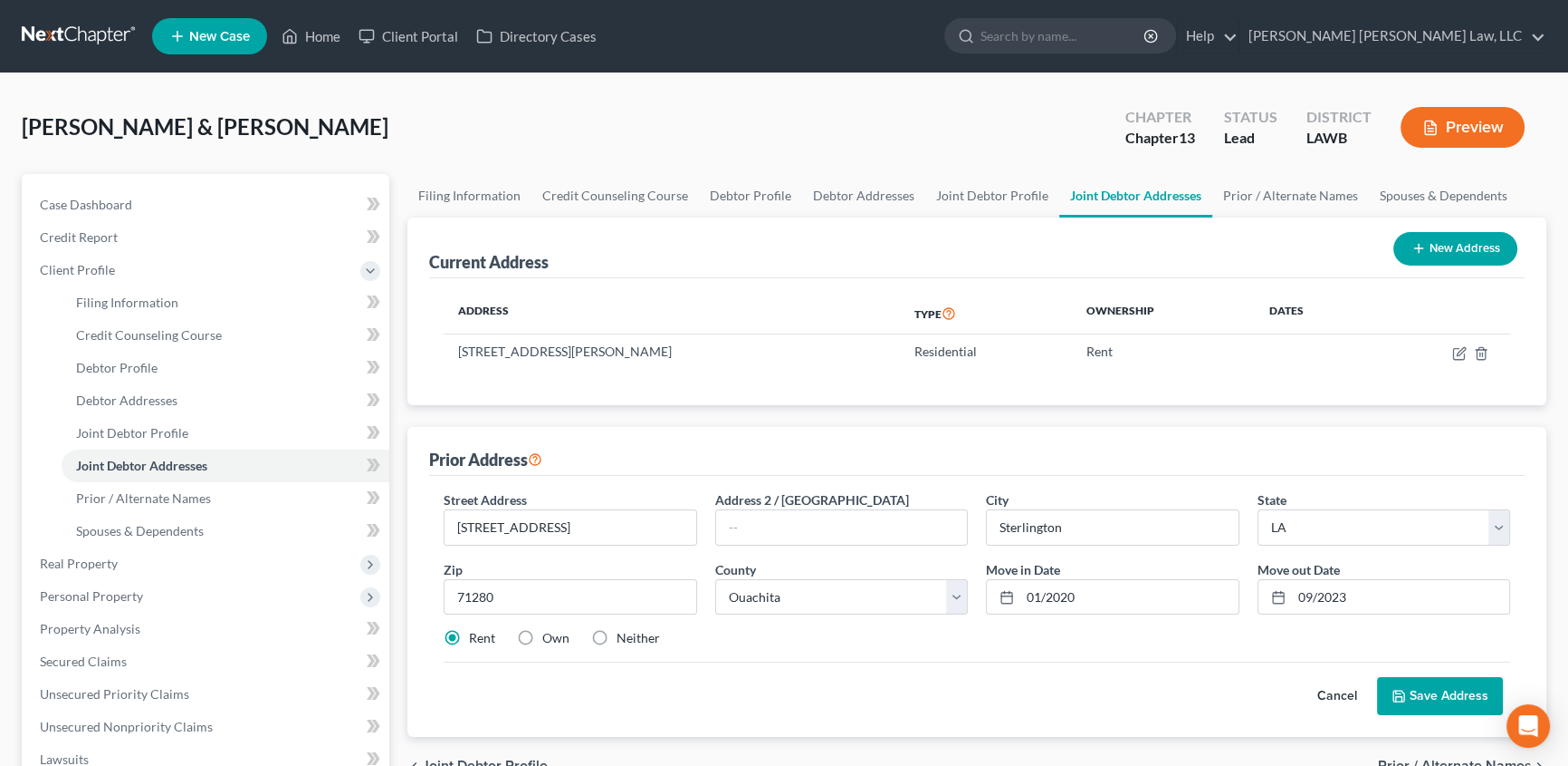
click at [1469, 696] on button "Save Address" at bounding box center [1440, 696] width 126 height 38
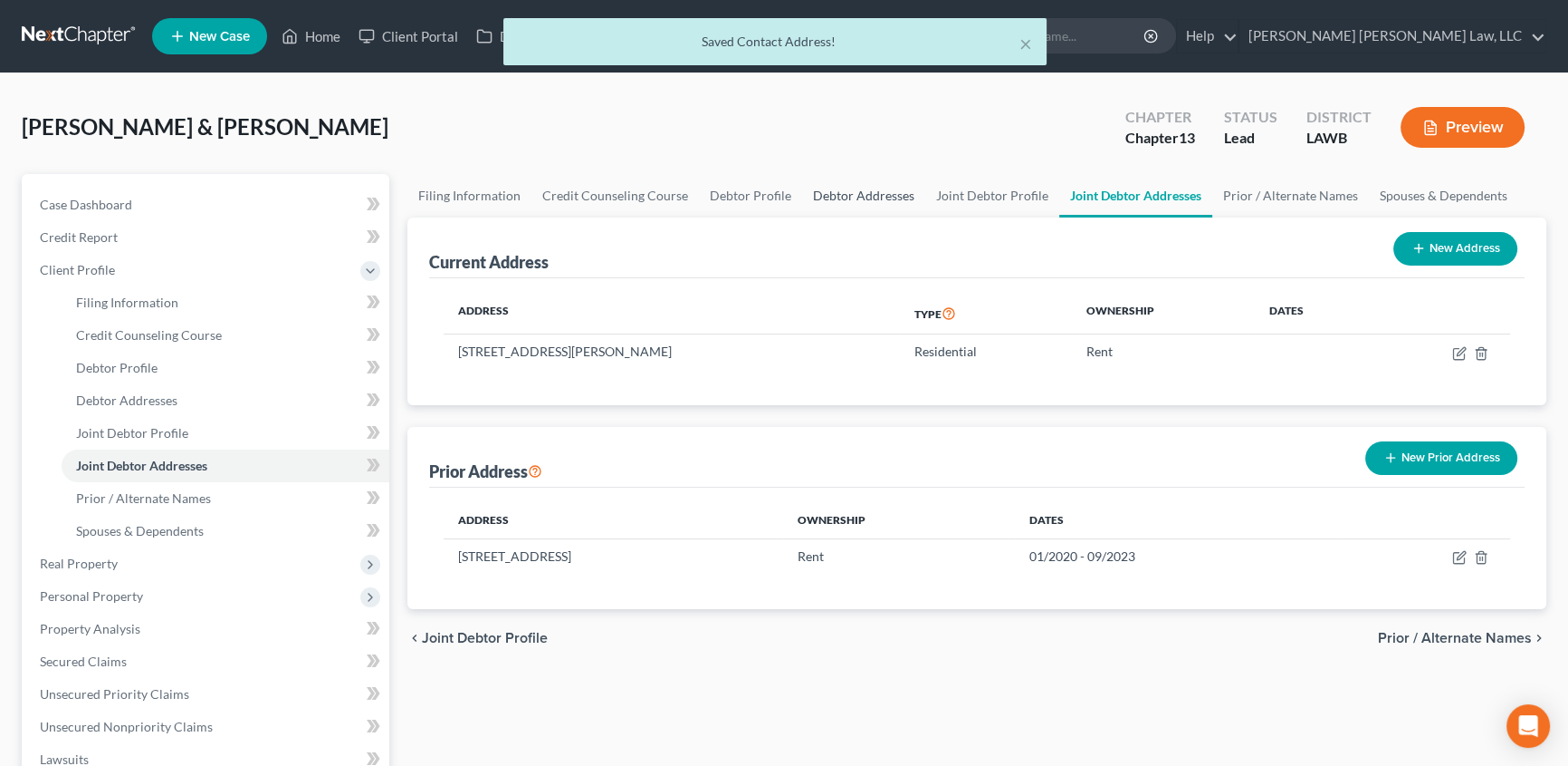
click at [826, 190] on link "Debtor Addresses" at bounding box center [864, 196] width 123 height 43
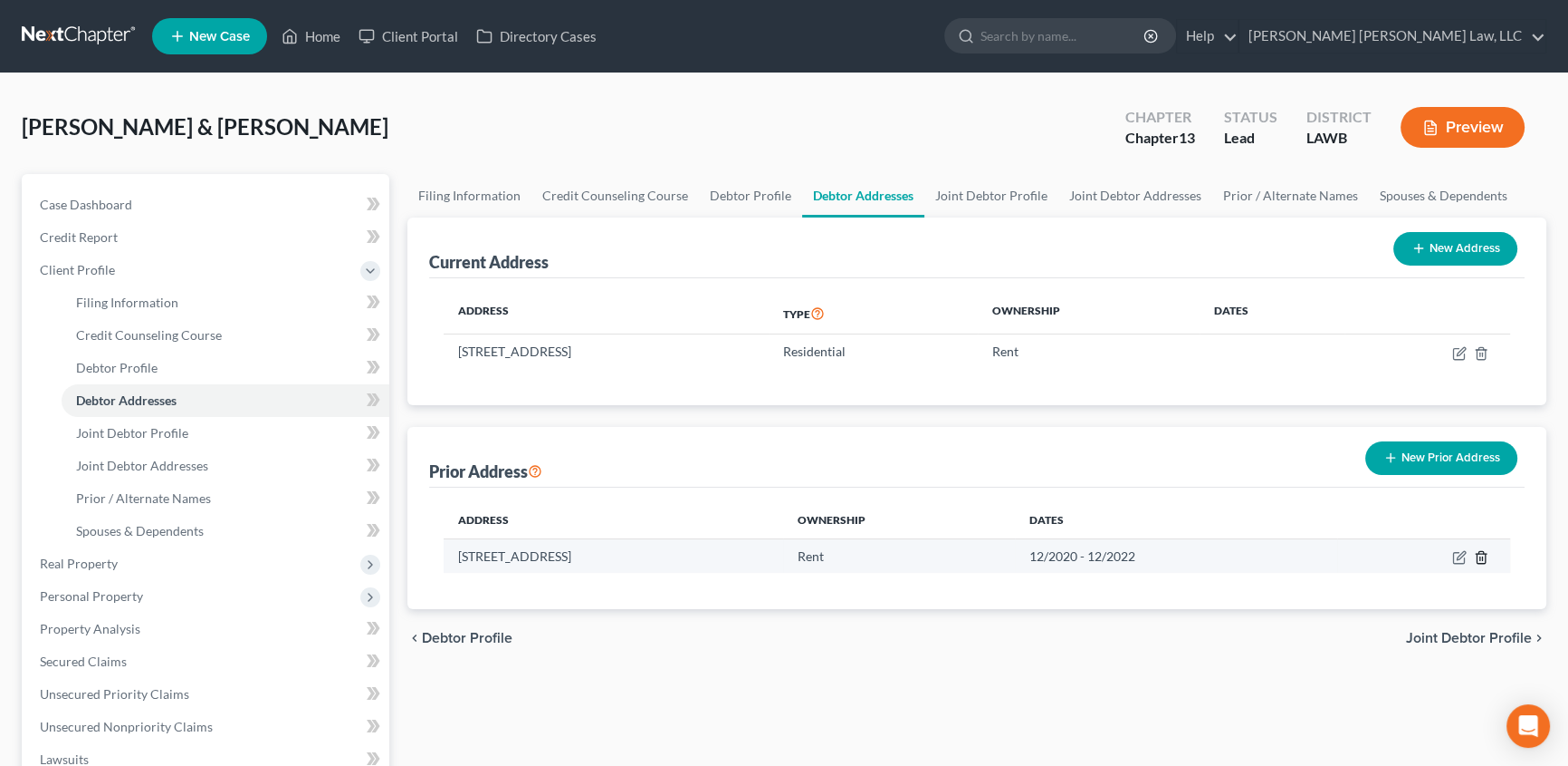
click at [1483, 554] on icon "button" at bounding box center [1481, 556] width 14 height 14
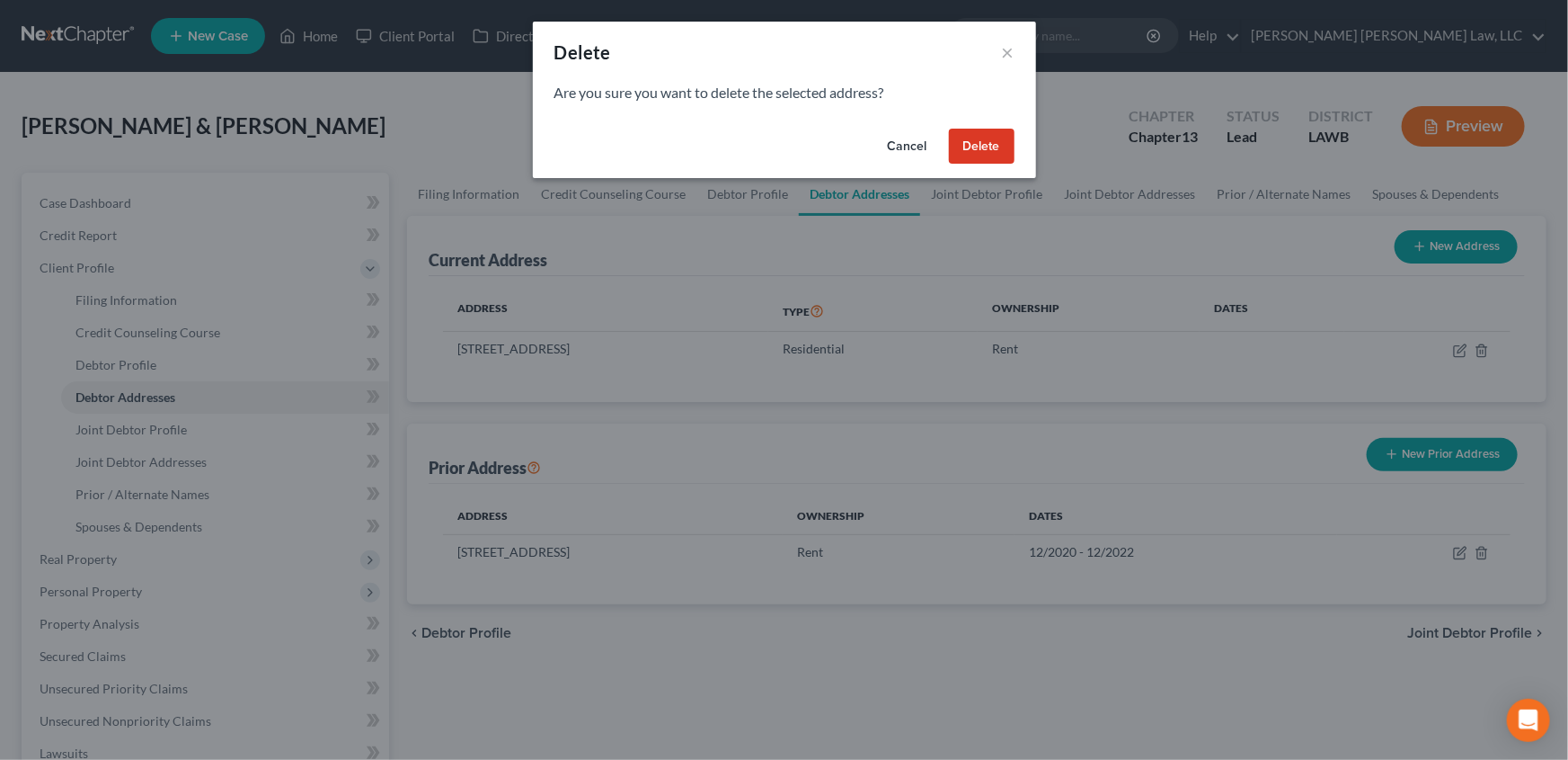
click at [968, 149] on button "Delete" at bounding box center [982, 146] width 66 height 36
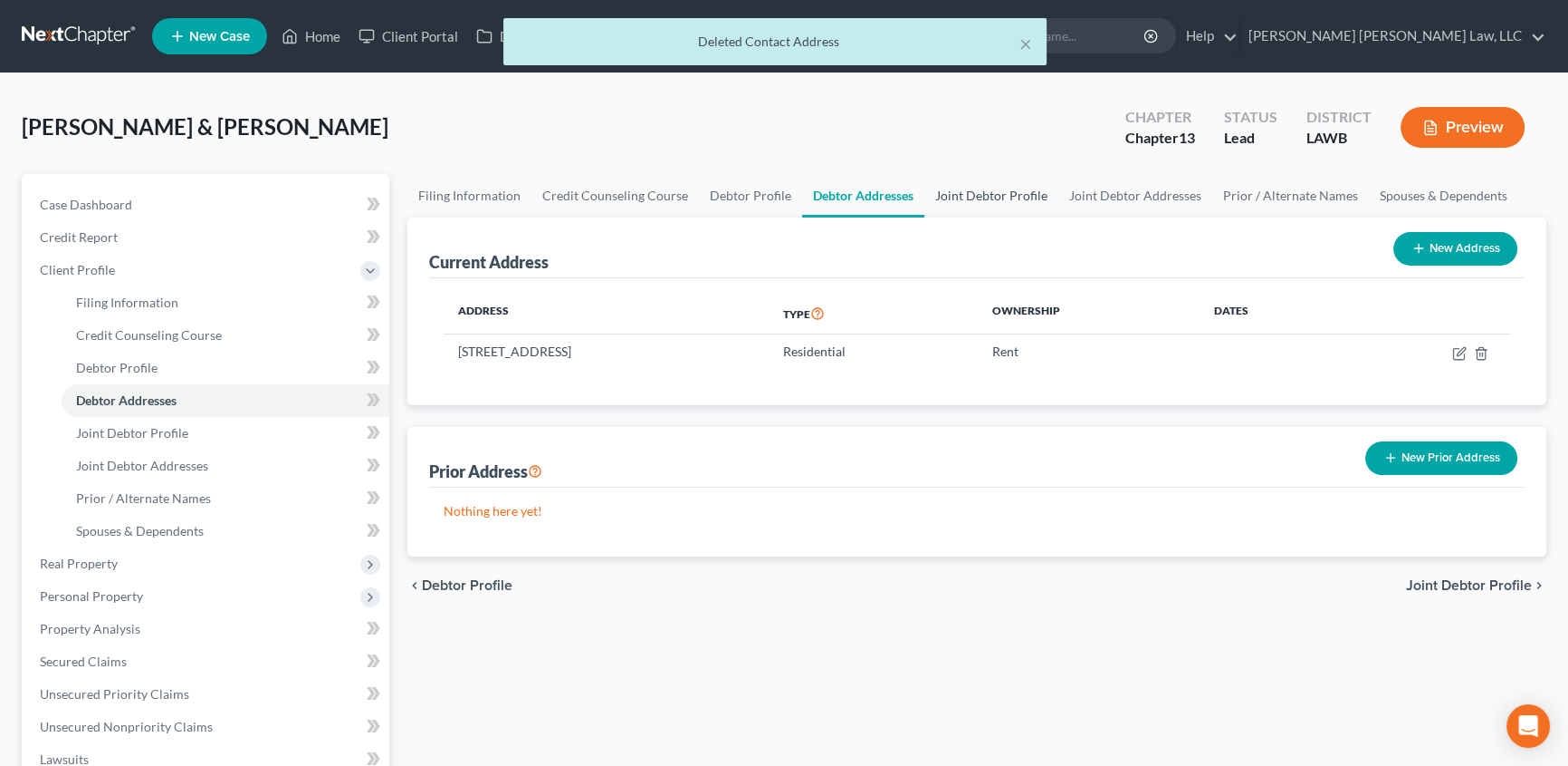
click at [955, 188] on link "Joint Debtor Profile" at bounding box center [991, 196] width 134 height 43
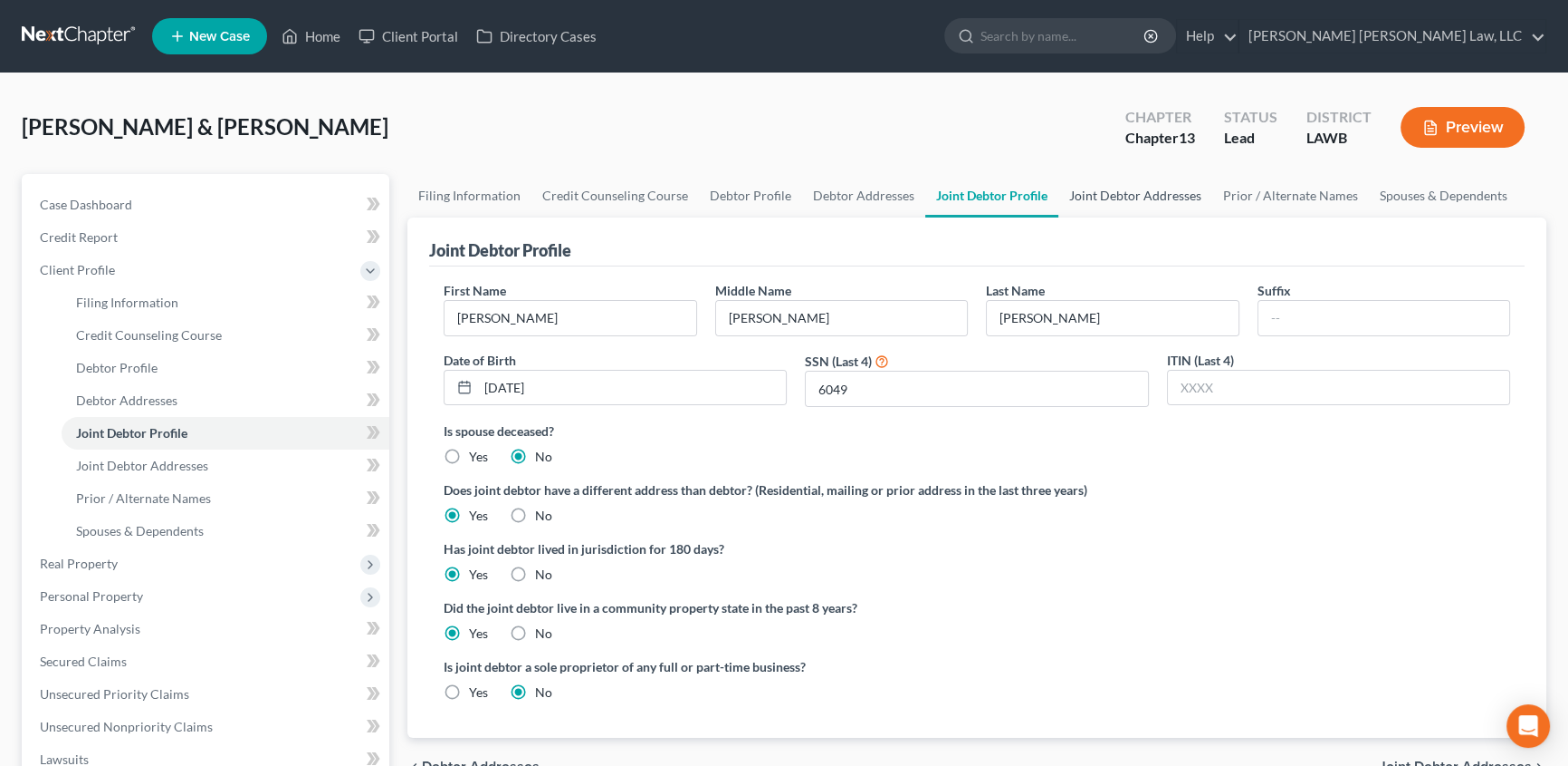
click at [1113, 197] on link "Joint Debtor Addresses" at bounding box center [1135, 196] width 154 height 43
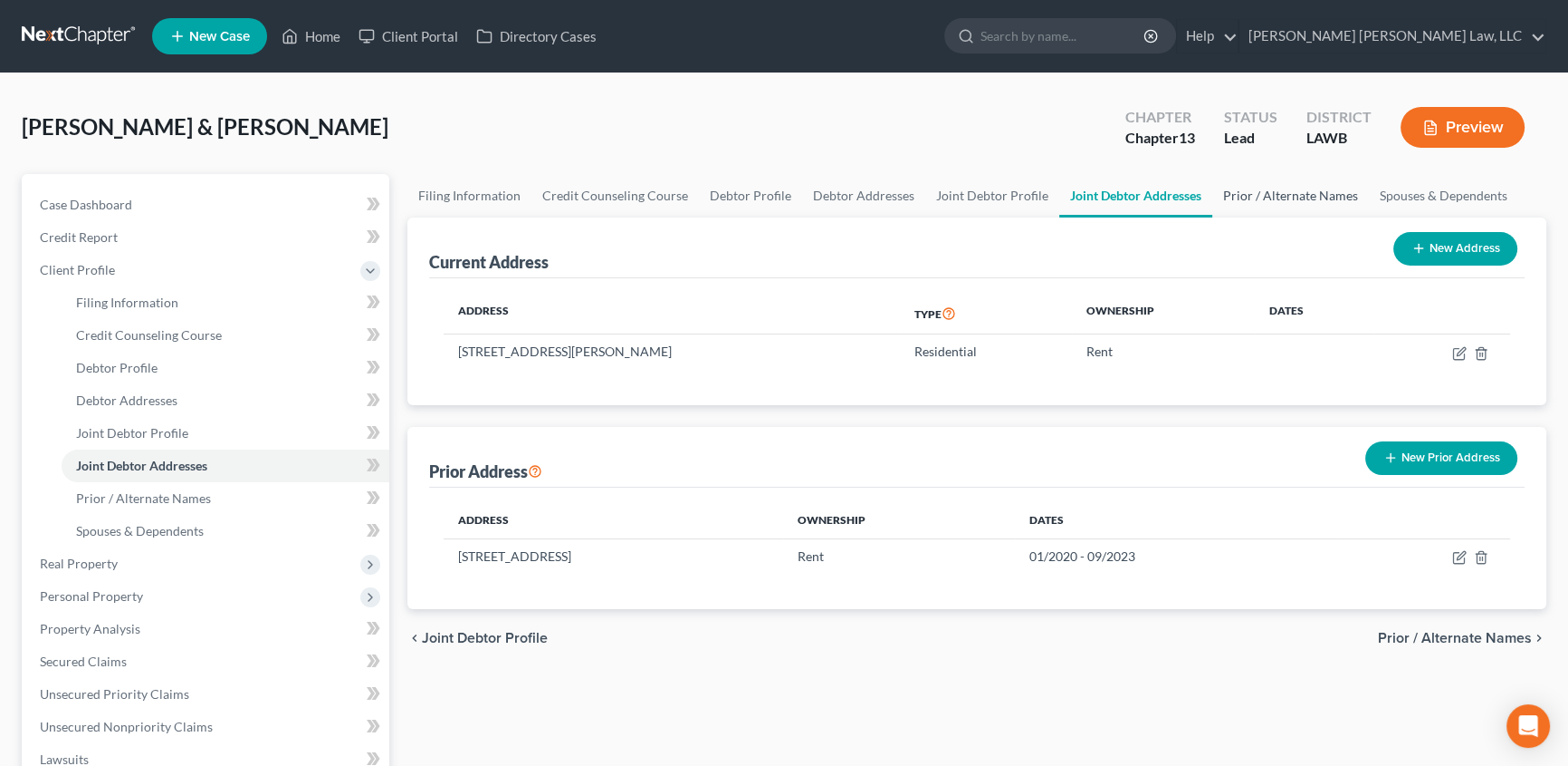
click at [1266, 194] on link "Prior / Alternate Names" at bounding box center [1290, 196] width 157 height 43
